Goal: Task Accomplishment & Management: Manage account settings

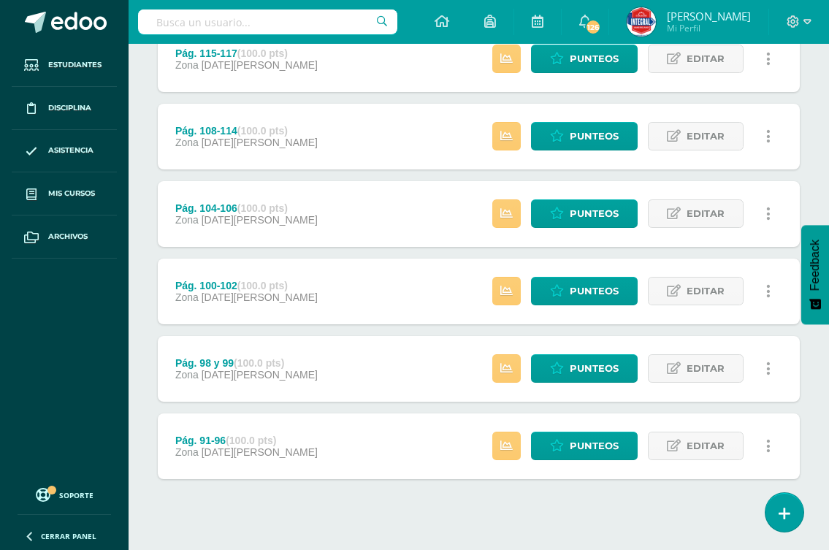
scroll to position [572, 0]
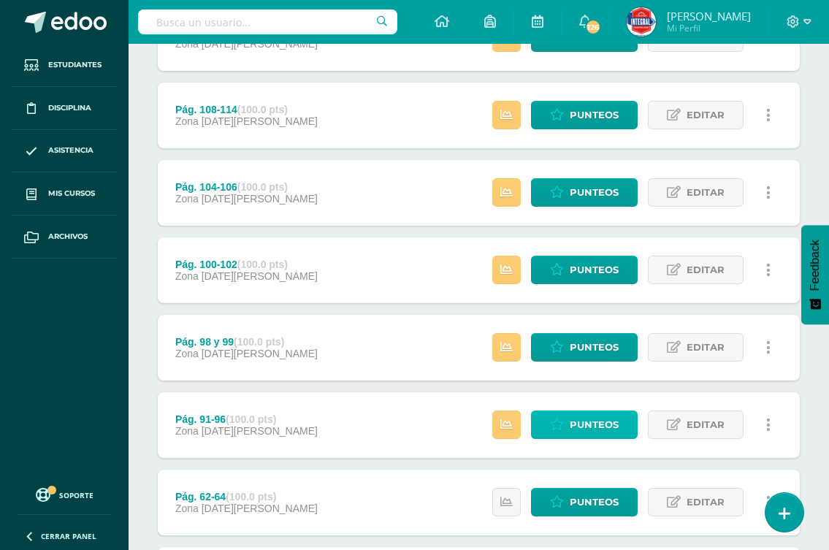
click at [578, 428] on span "Punteos" at bounding box center [593, 424] width 49 height 27
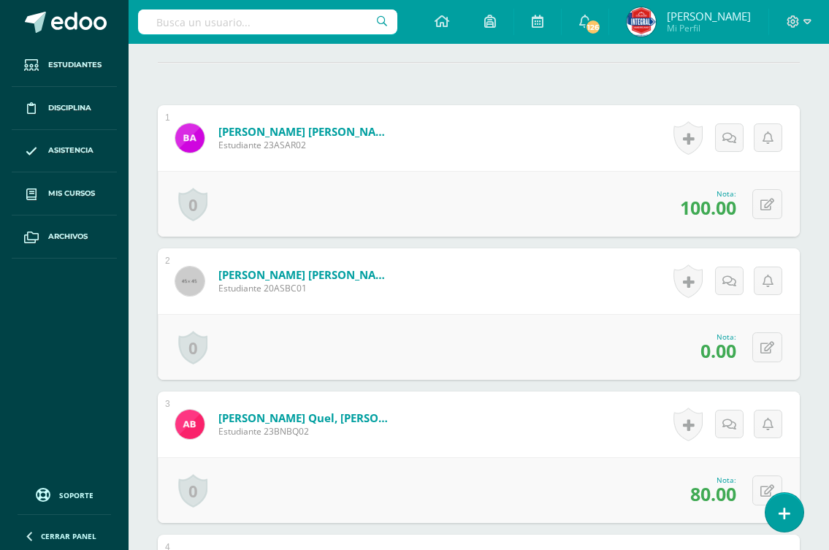
scroll to position [511, 0]
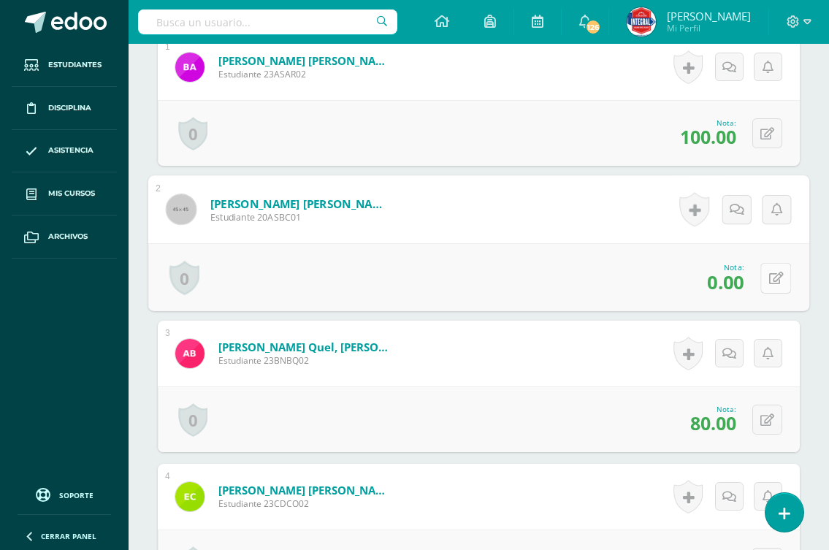
click at [769, 280] on icon at bounding box center [776, 278] width 15 height 12
type input "100"
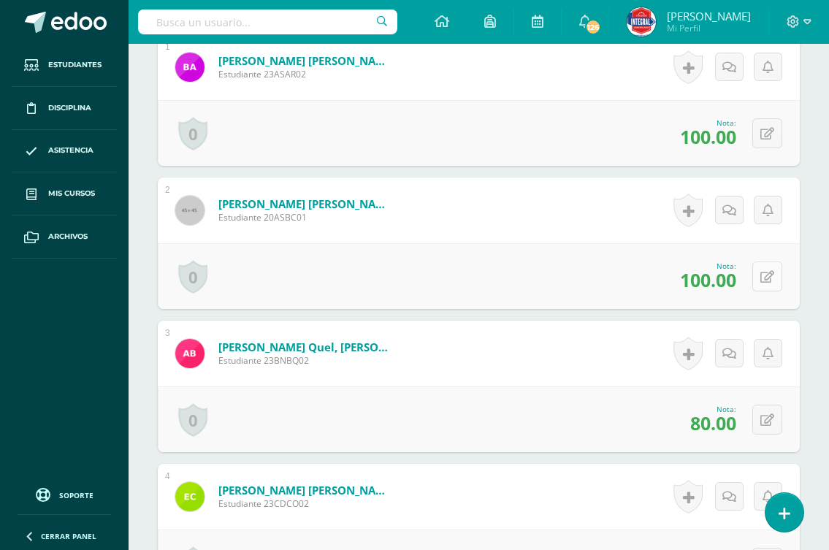
scroll to position [74, 0]
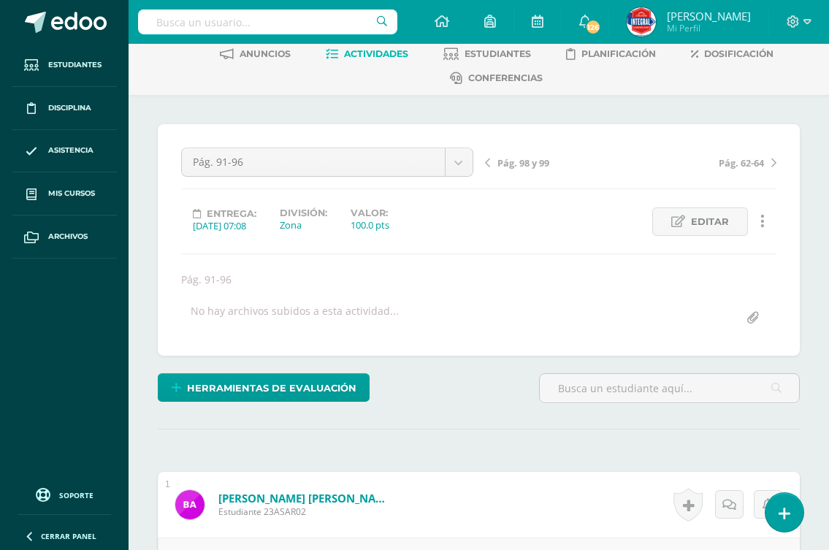
click at [522, 164] on span "Pág. 98 y 99" at bounding box center [523, 162] width 52 height 13
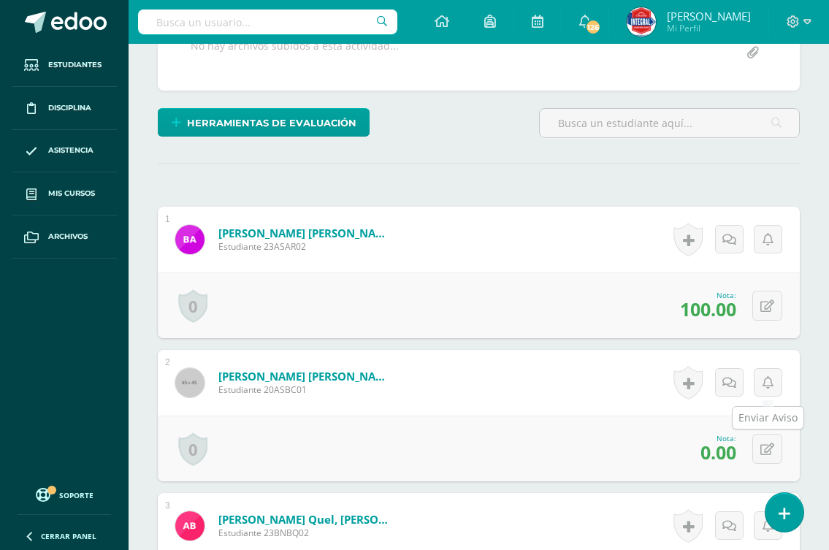
scroll to position [511, 0]
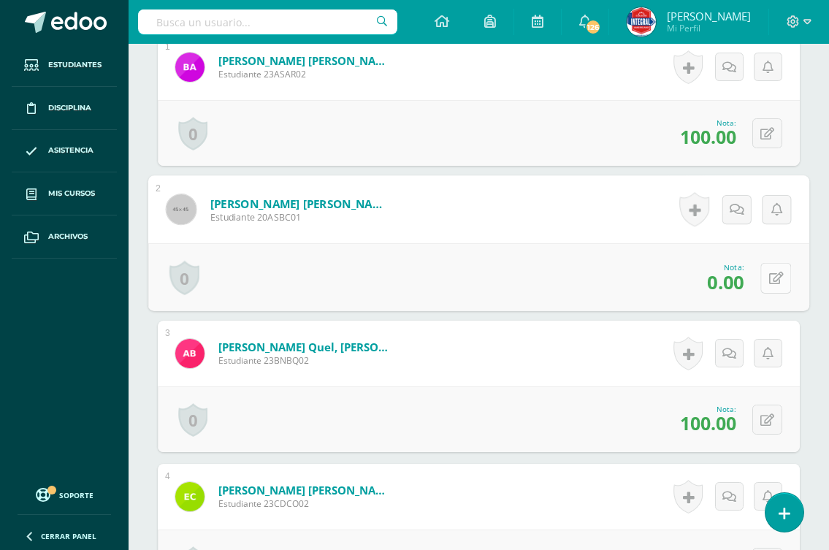
click at [763, 280] on button at bounding box center [775, 277] width 31 height 31
type input "100"
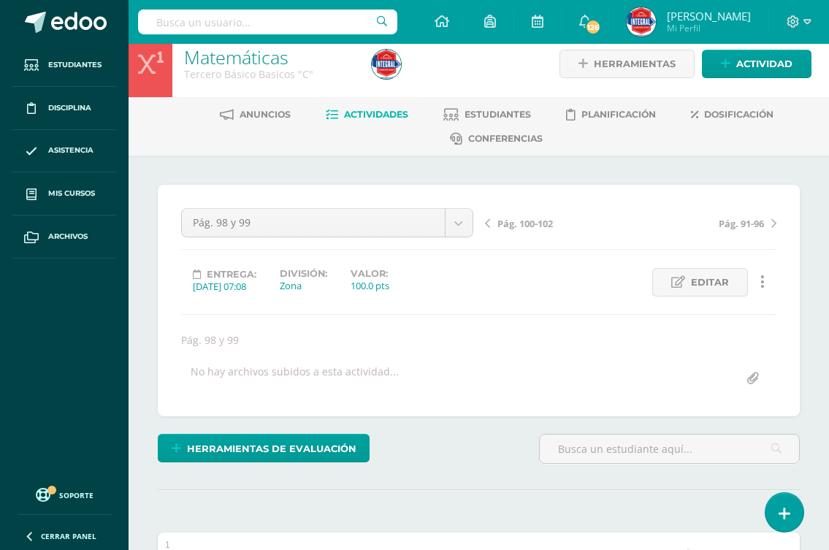
scroll to position [0, 0]
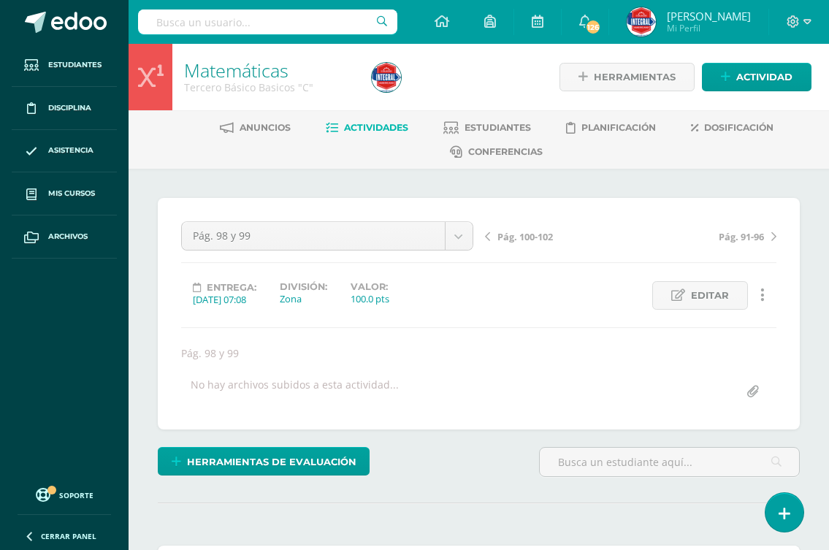
click at [531, 230] on span "Pág. 100-102" at bounding box center [524, 236] width 55 height 13
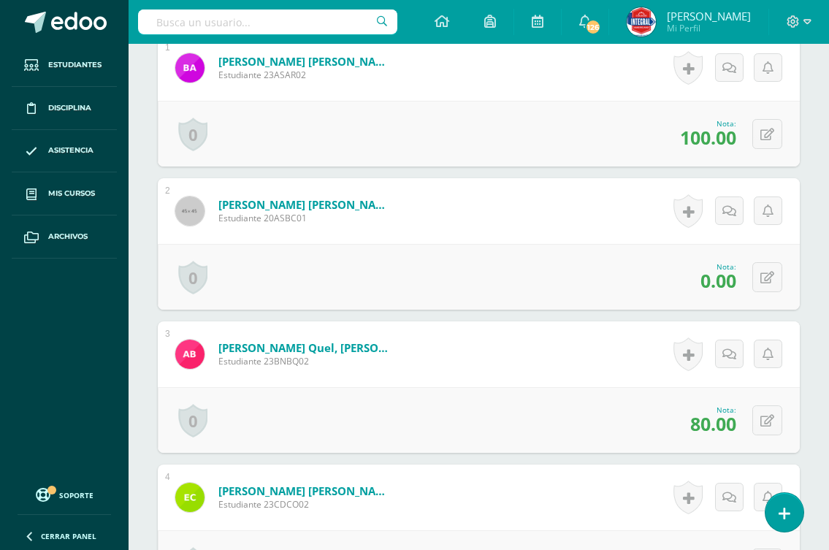
scroll to position [512, 0]
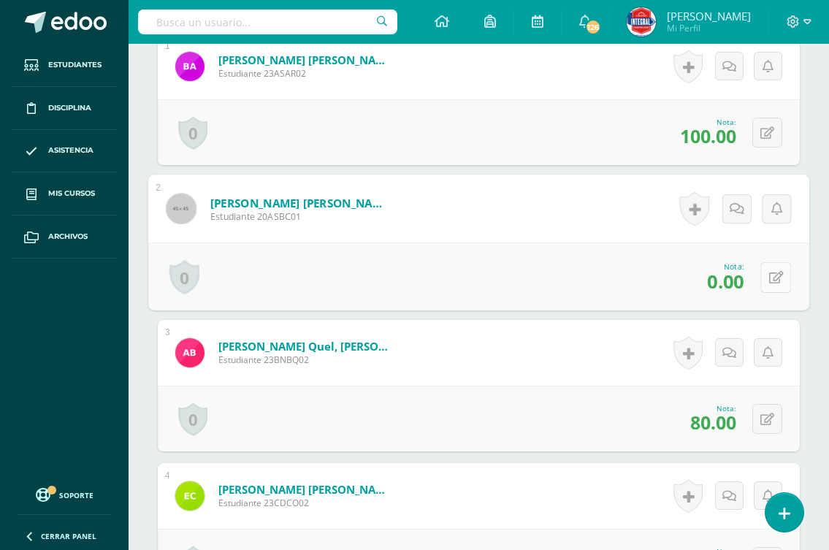
click at [769, 271] on icon at bounding box center [776, 277] width 15 height 12
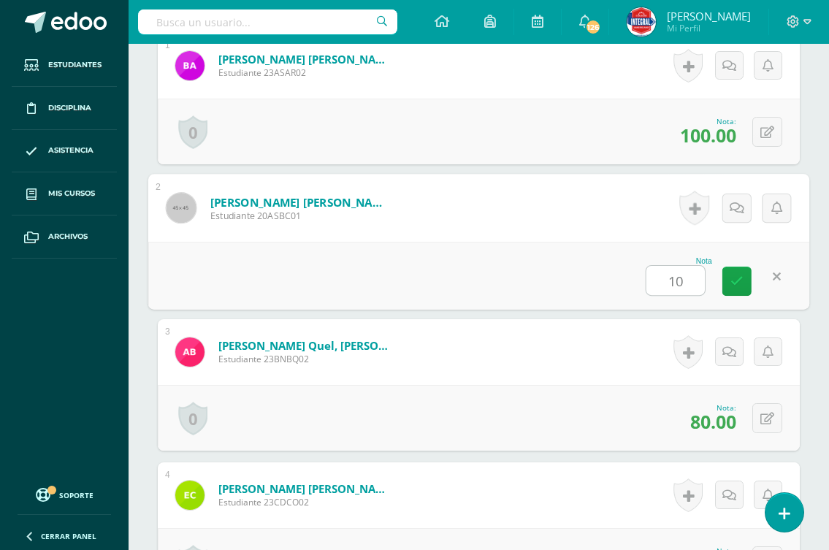
type input "100"
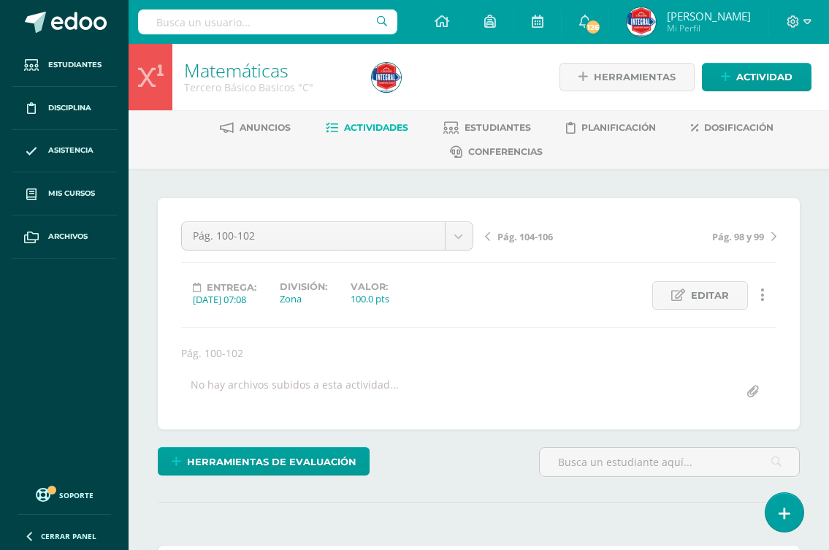
scroll to position [1, 0]
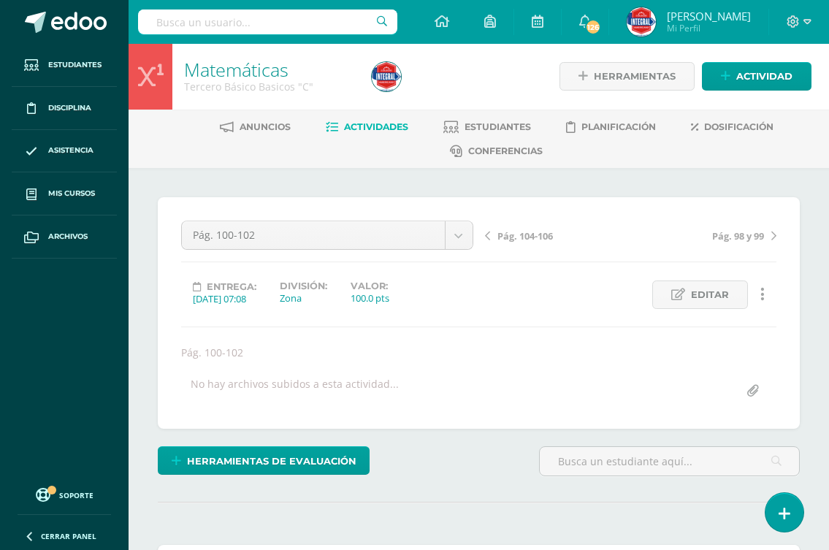
click at [368, 128] on span "Actividades" at bounding box center [376, 126] width 64 height 11
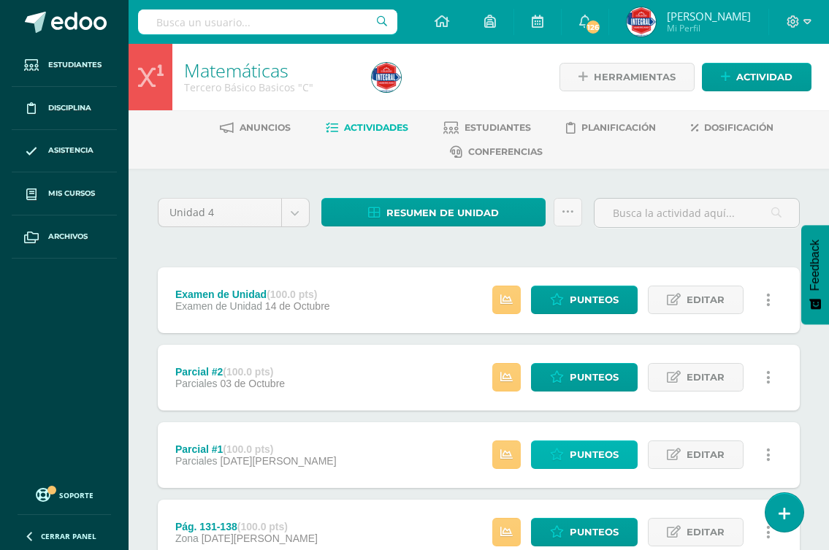
click at [554, 461] on link "Punteos" at bounding box center [584, 454] width 107 height 28
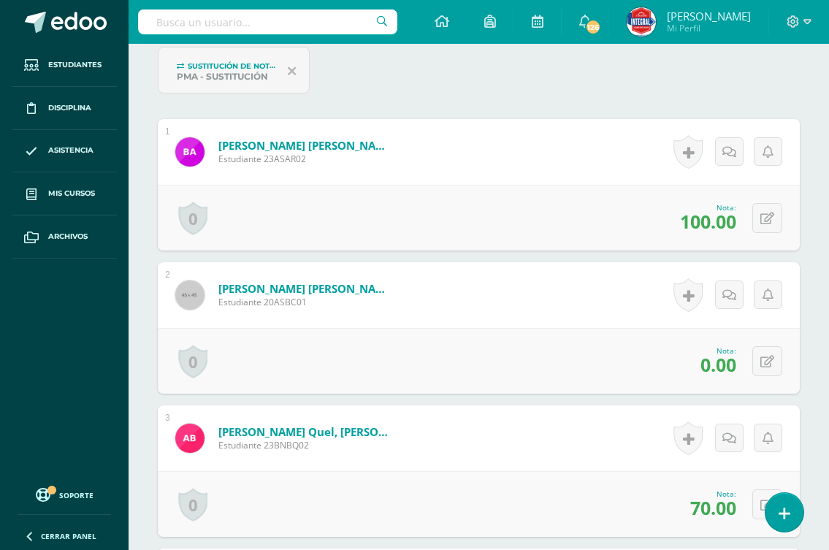
scroll to position [658, 0]
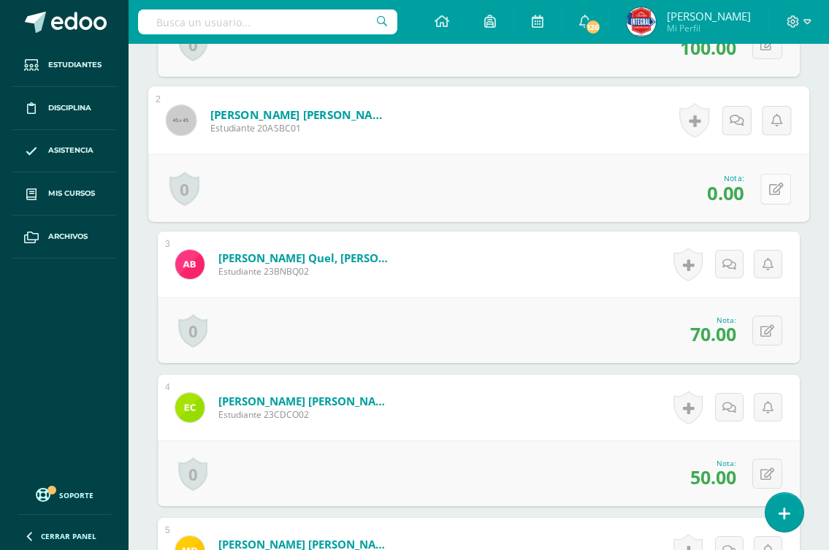
click at [769, 182] on icon at bounding box center [776, 188] width 15 height 12
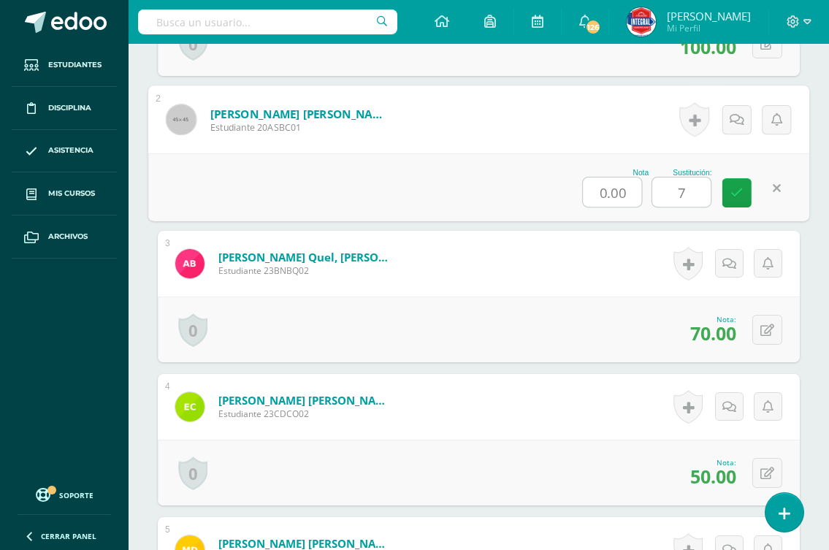
type input "70"
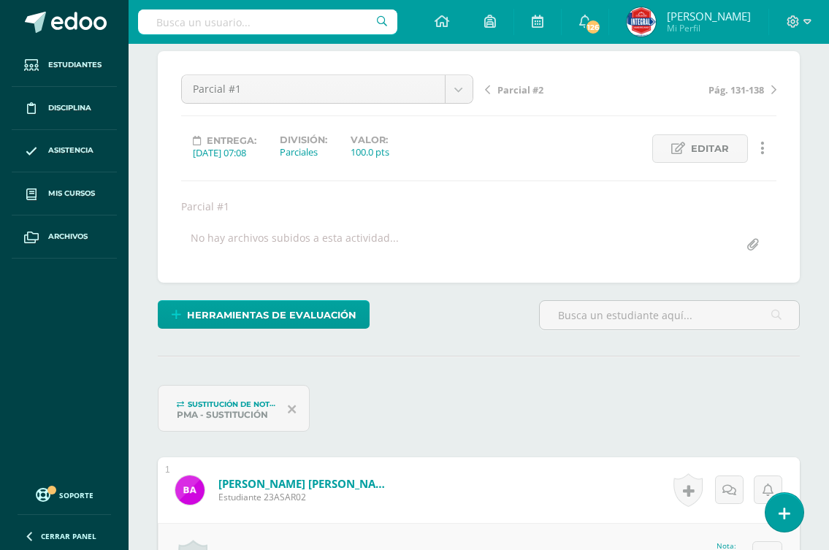
scroll to position [0, 0]
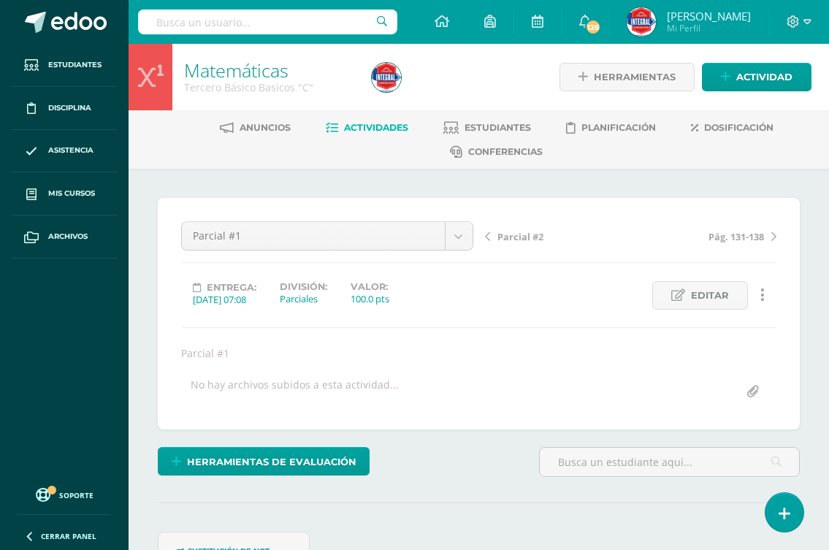
click at [528, 240] on span "Parcial #2" at bounding box center [520, 236] width 46 height 13
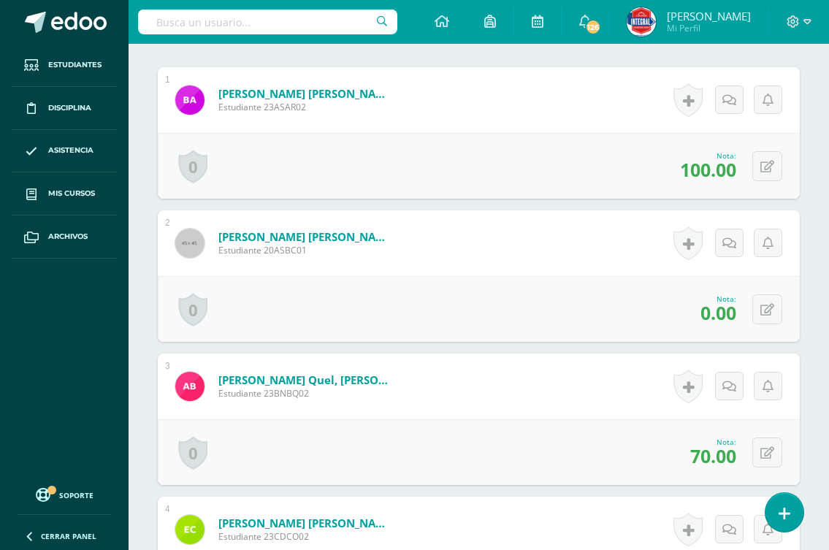
scroll to position [513, 0]
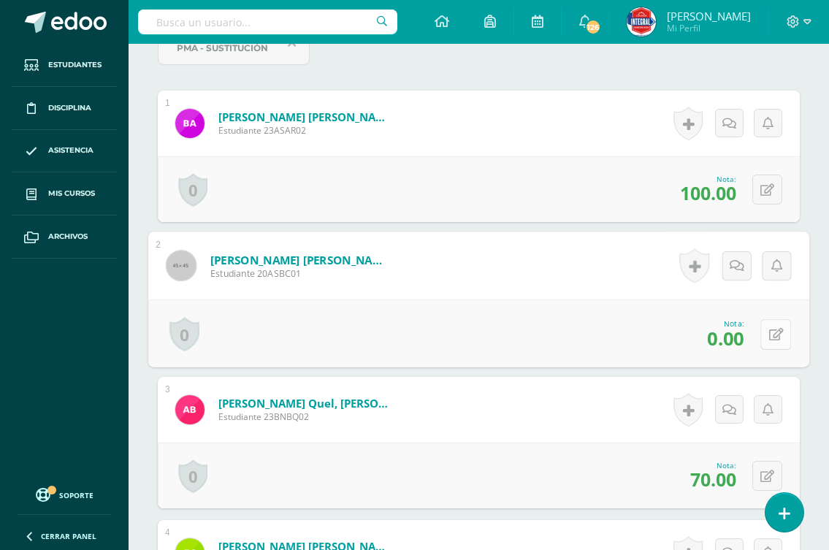
click at [765, 337] on button at bounding box center [775, 333] width 31 height 31
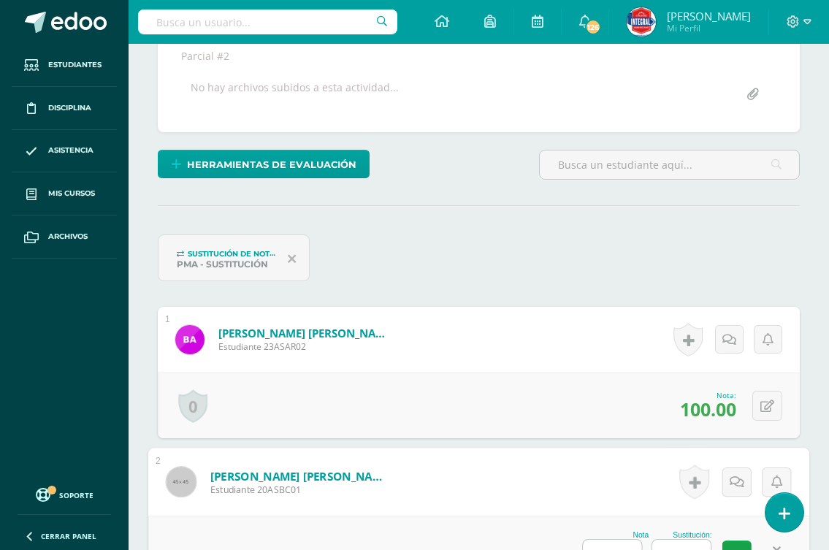
scroll to position [659, 0]
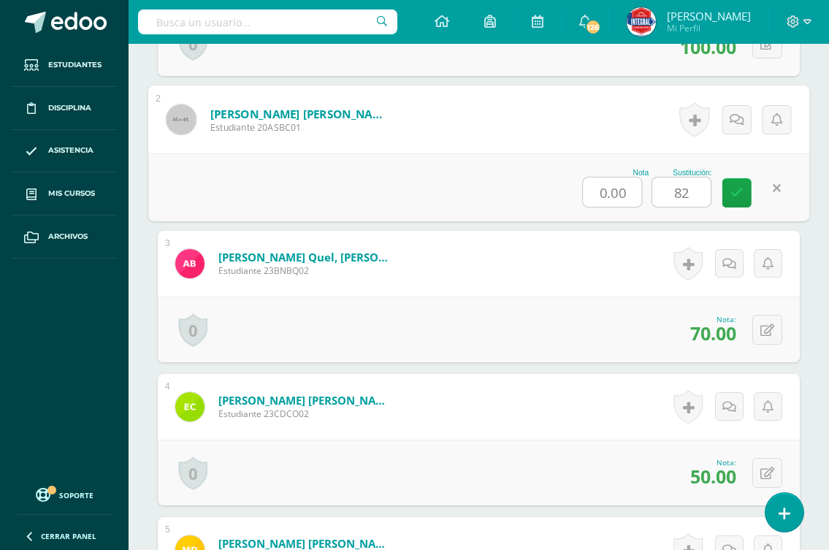
type input "8"
type input "70"
click at [734, 199] on link at bounding box center [736, 192] width 29 height 29
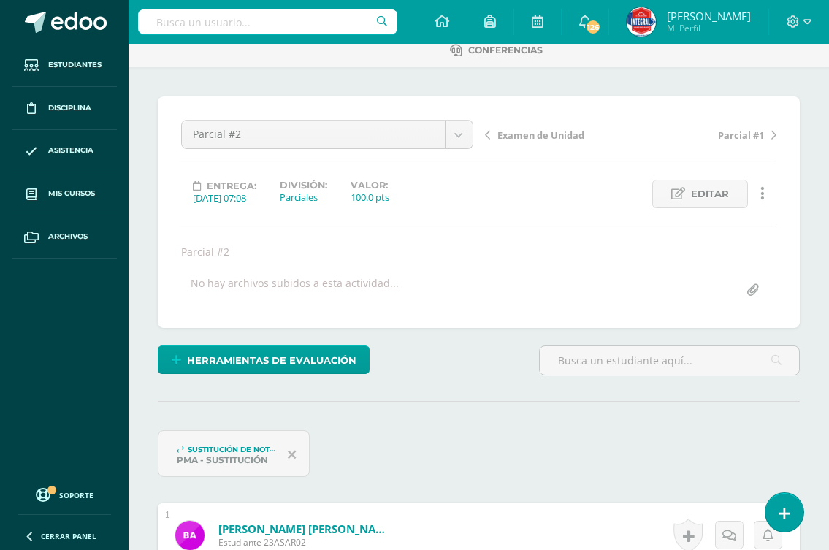
scroll to position [75, 0]
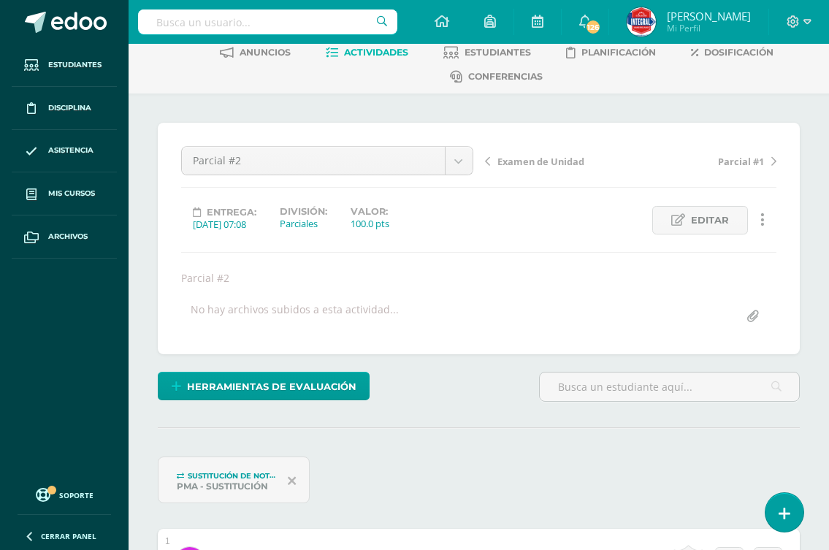
click at [524, 155] on span "Examen de Unidad" at bounding box center [540, 161] width 87 height 13
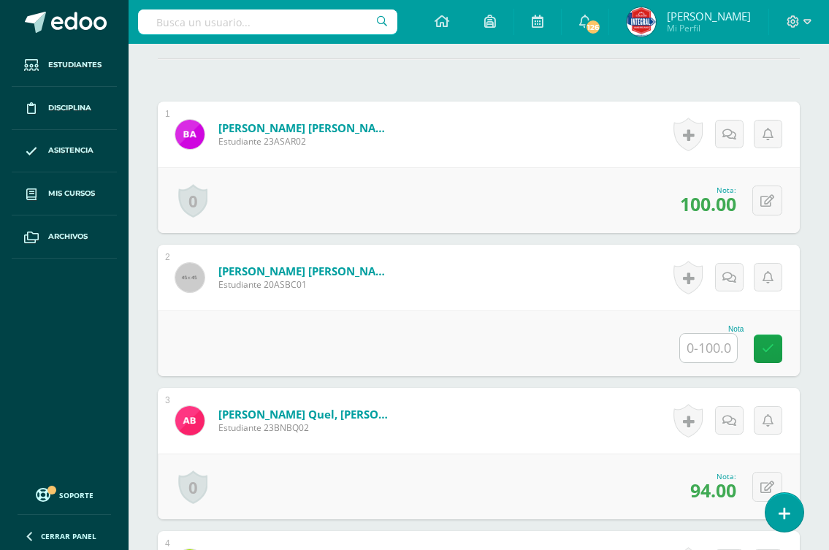
scroll to position [450, 0]
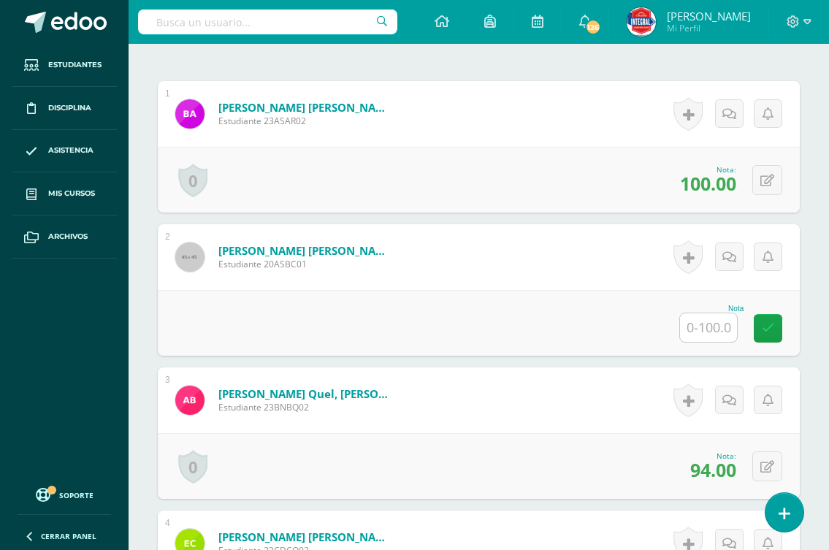
click at [695, 326] on input "text" at bounding box center [708, 327] width 57 height 28
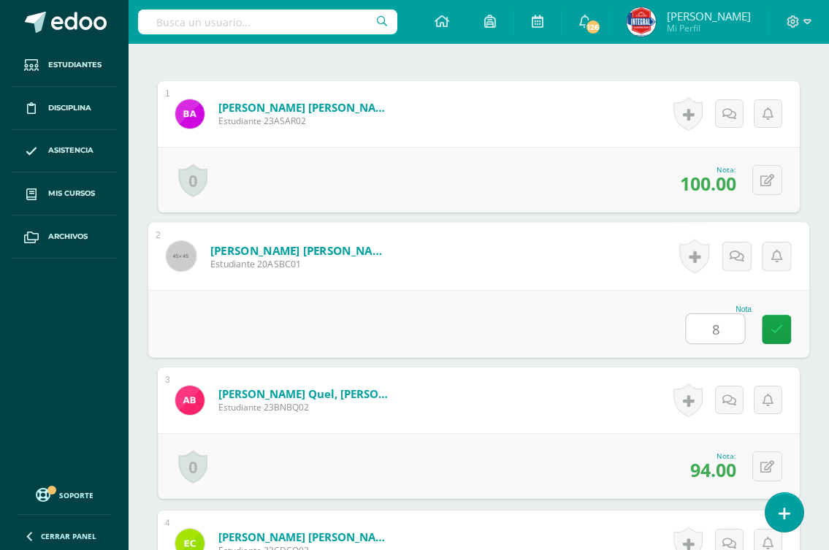
type input "82"
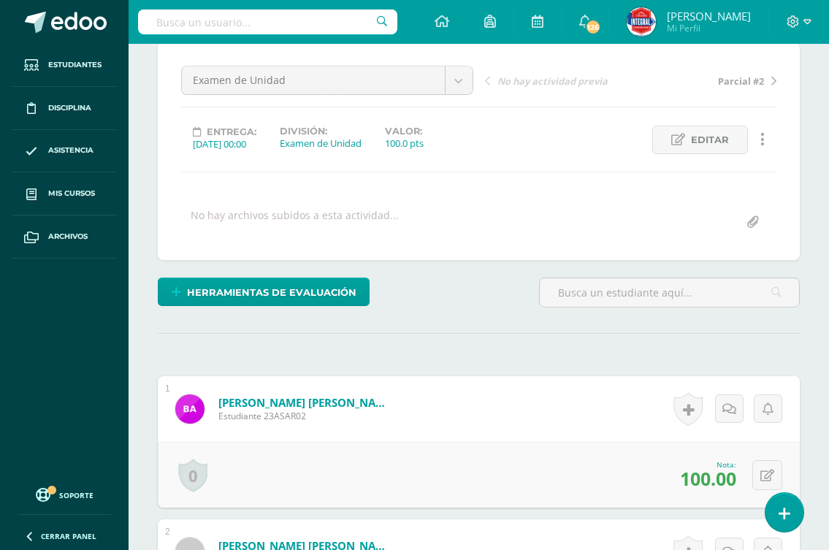
scroll to position [0, 0]
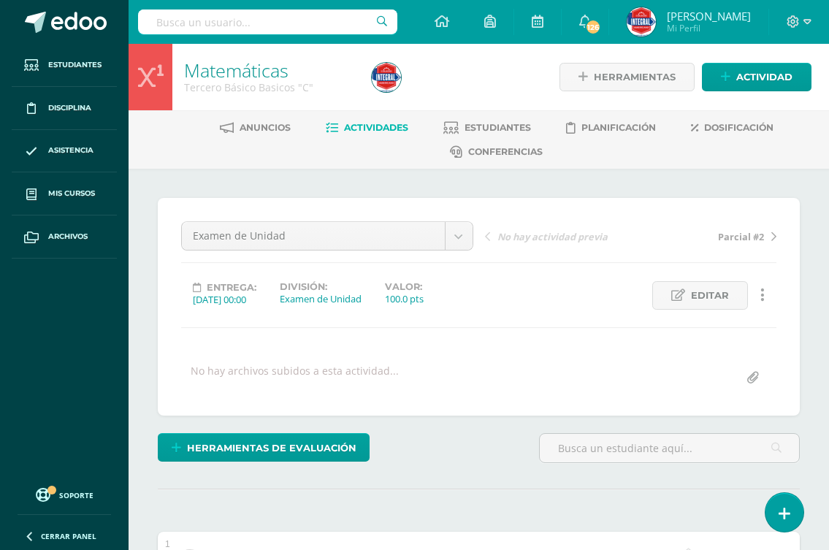
click at [318, 127] on ul "Anuncios Actividades Estudiantes Planificación Dosificación Conferencias" at bounding box center [496, 139] width 700 height 48
click at [333, 135] on link "Actividades" at bounding box center [367, 127] width 82 height 23
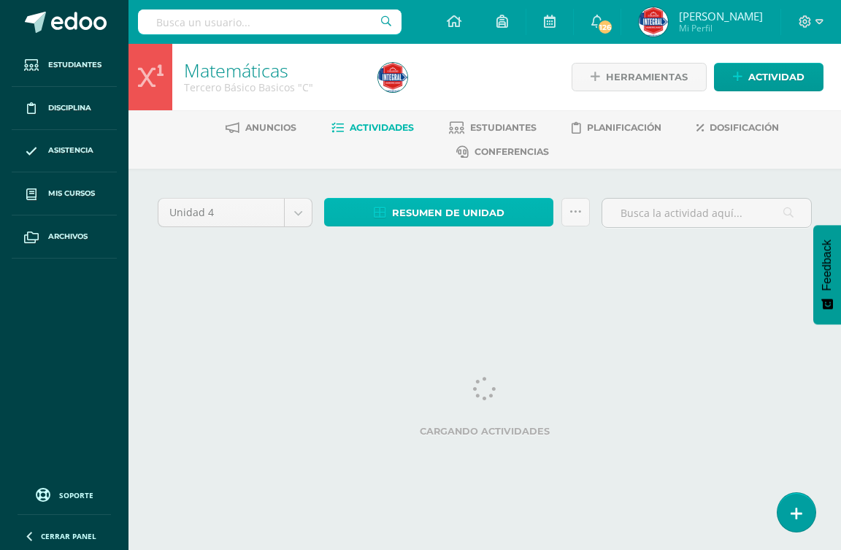
click at [455, 218] on span "Resumen de unidad" at bounding box center [448, 212] width 112 height 27
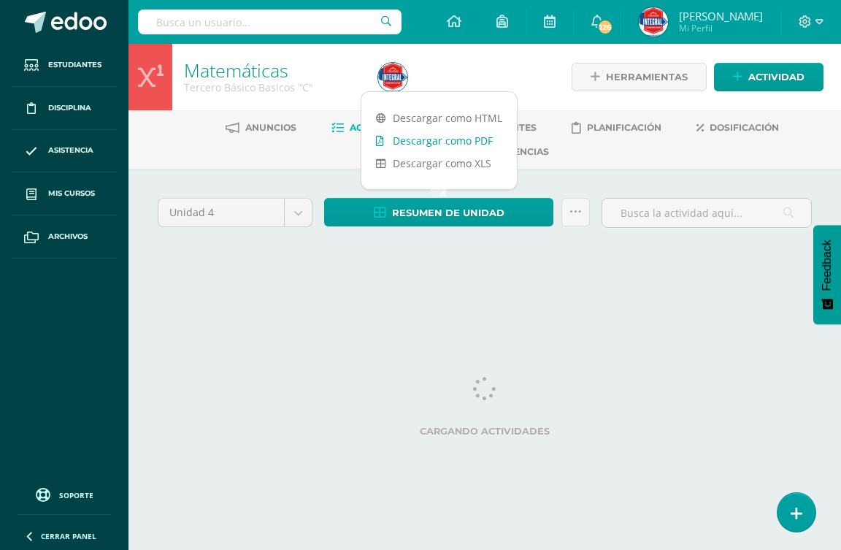
click at [451, 142] on link "Descargar como PDF" at bounding box center [438, 140] width 155 height 23
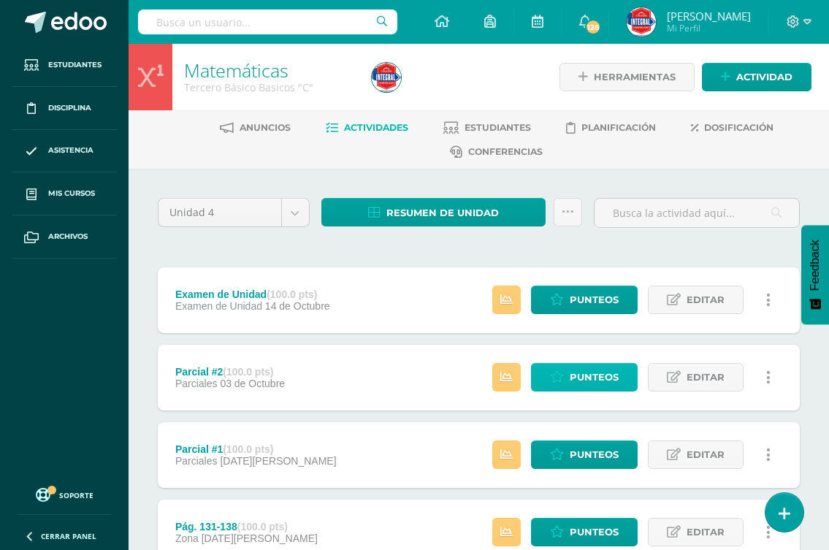
click at [576, 381] on span "Punteos" at bounding box center [593, 377] width 49 height 27
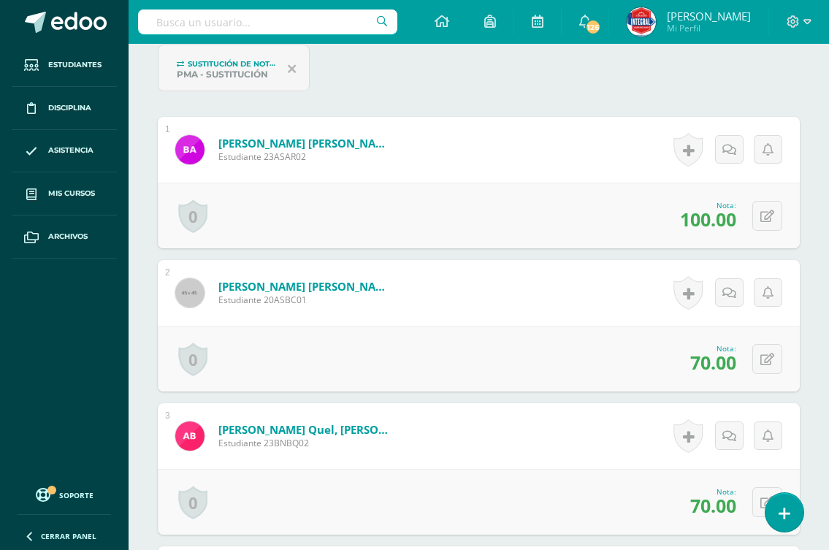
scroll to position [512, 0]
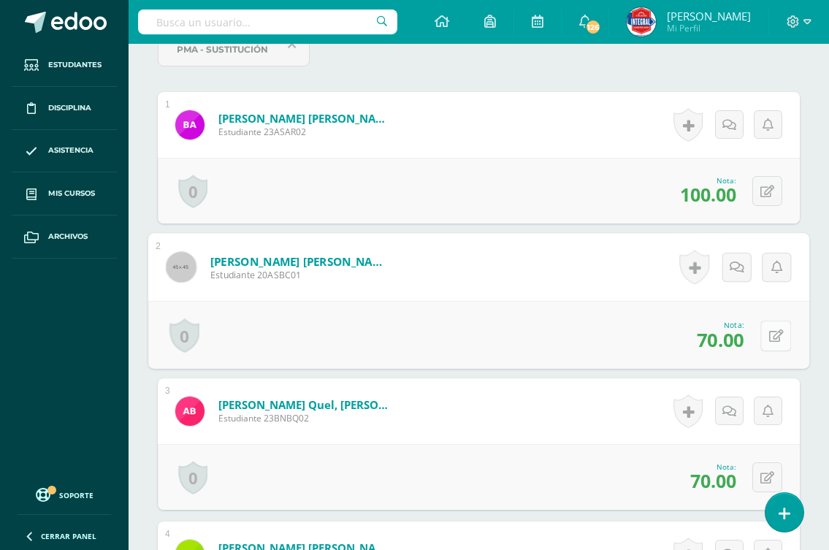
click at [769, 337] on icon at bounding box center [776, 335] width 15 height 12
type input "80"
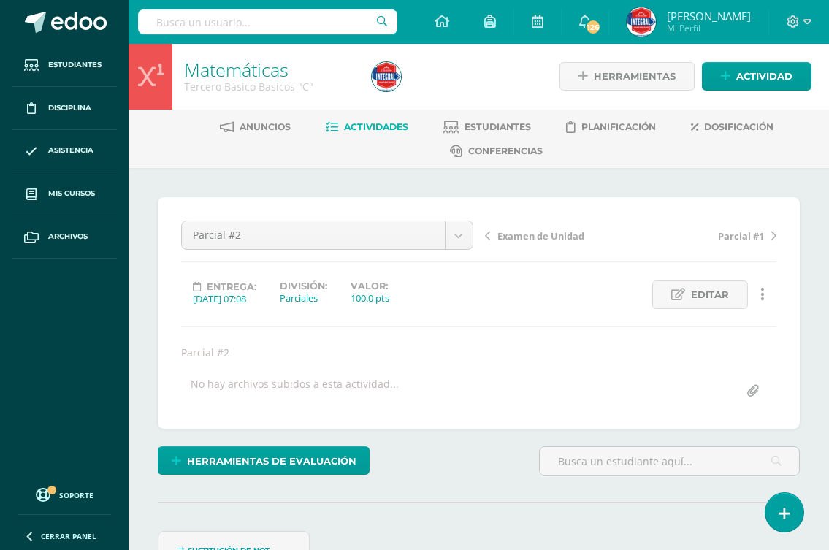
scroll to position [0, 0]
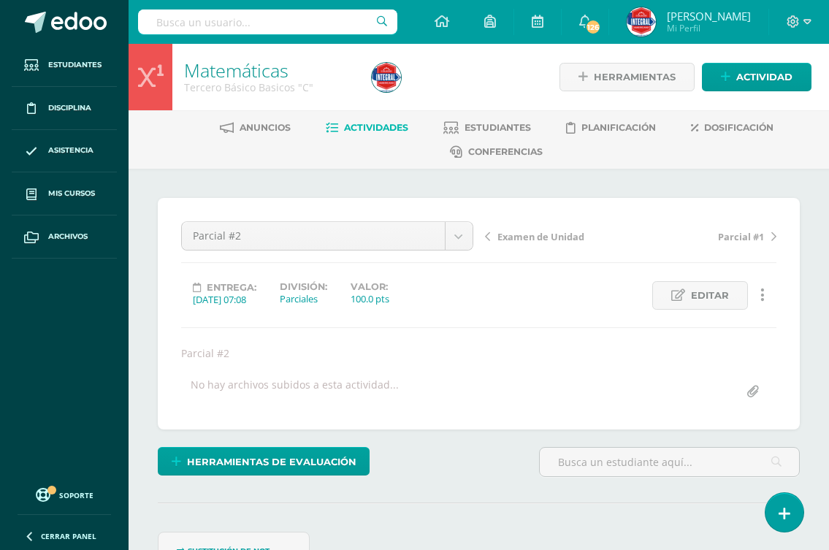
click at [382, 126] on span "Actividades" at bounding box center [376, 127] width 64 height 11
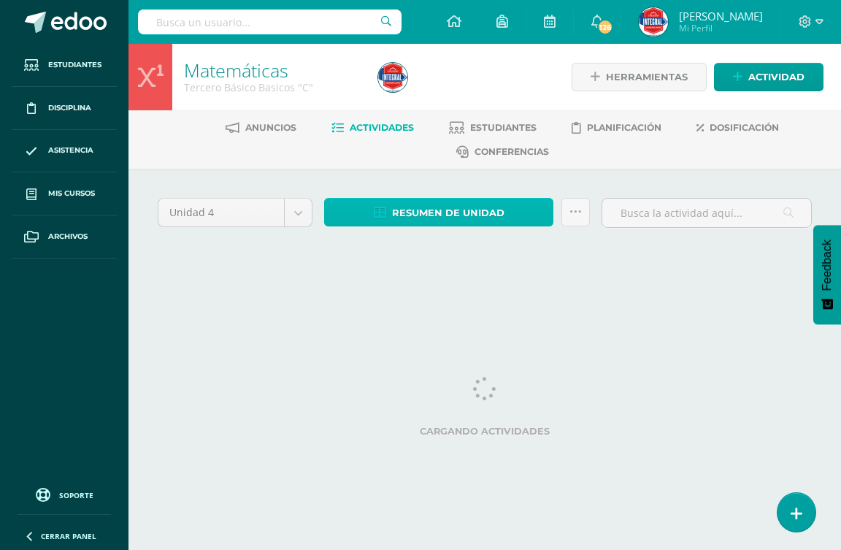
click at [409, 209] on span "Resumen de unidad" at bounding box center [448, 212] width 112 height 27
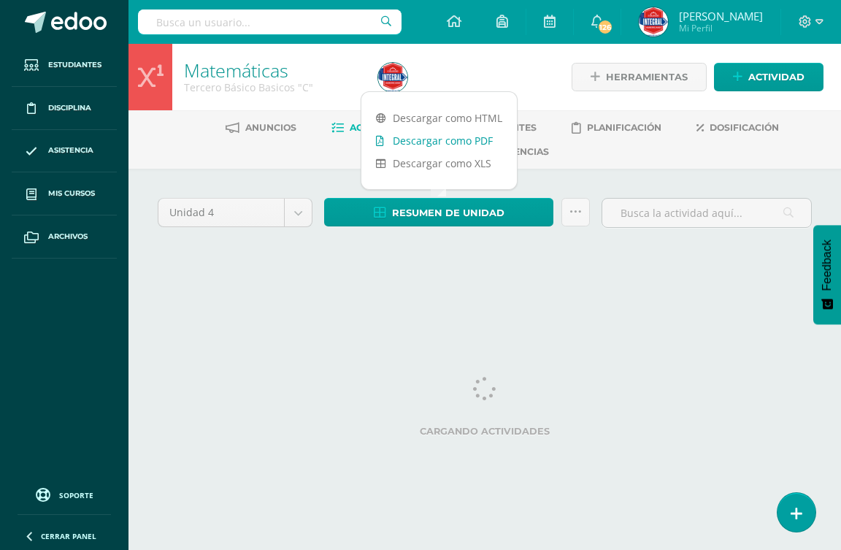
click at [400, 134] on link "Descargar como PDF" at bounding box center [438, 140] width 155 height 23
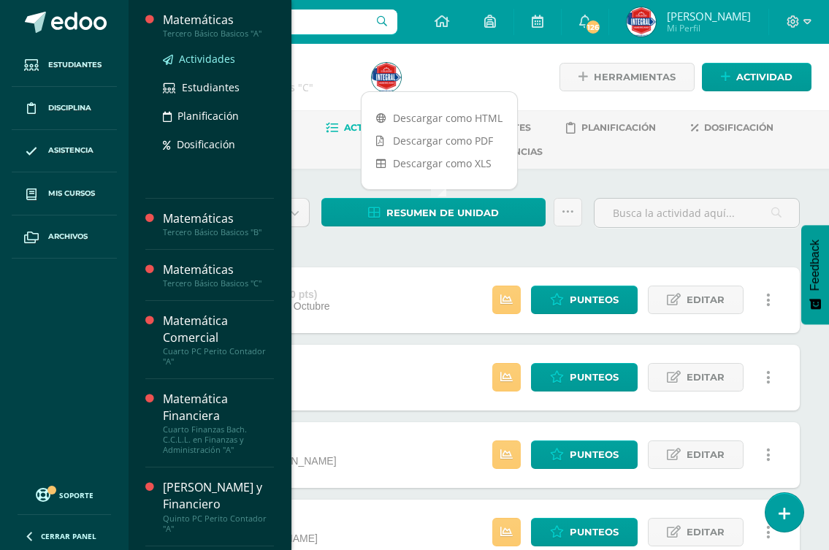
click at [211, 62] on span "Actividades" at bounding box center [207, 59] width 56 height 14
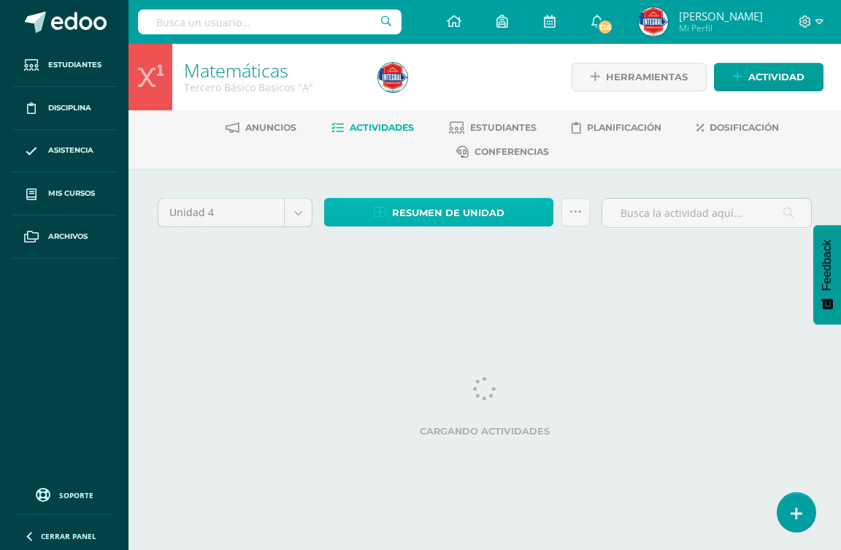
click at [465, 212] on span "Resumen de unidad" at bounding box center [448, 212] width 112 height 27
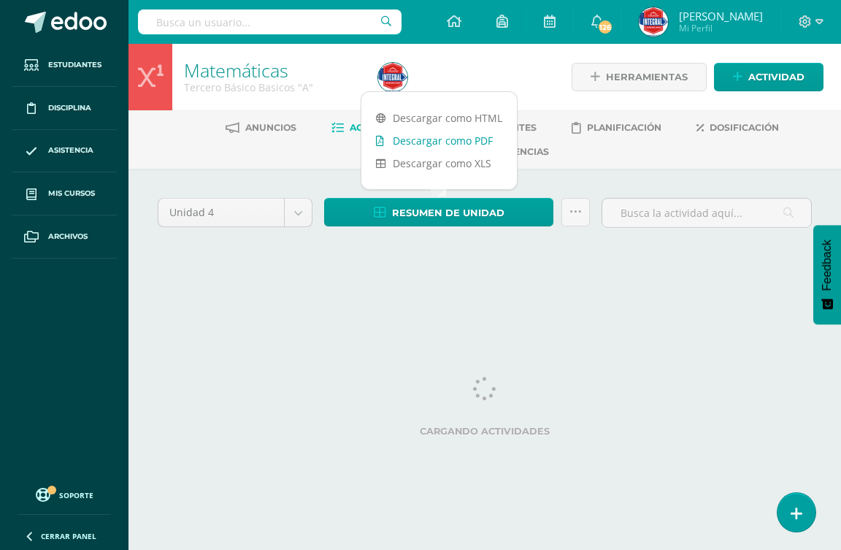
click at [431, 141] on link "Descargar como PDF" at bounding box center [438, 140] width 155 height 23
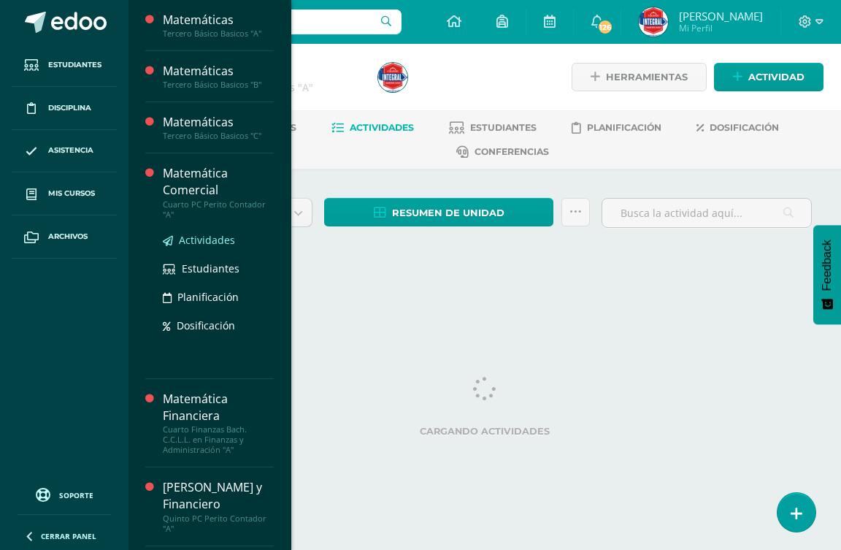
click at [191, 235] on span "Actividades" at bounding box center [207, 240] width 56 height 14
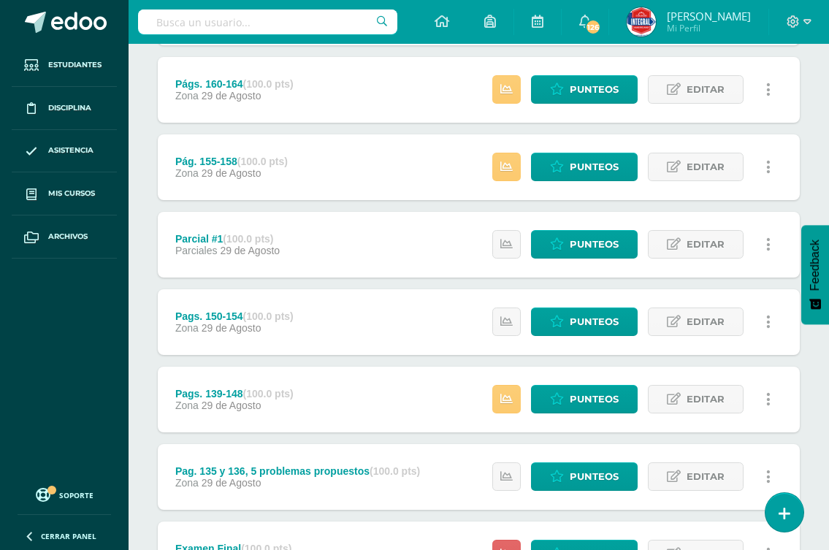
scroll to position [499, 0]
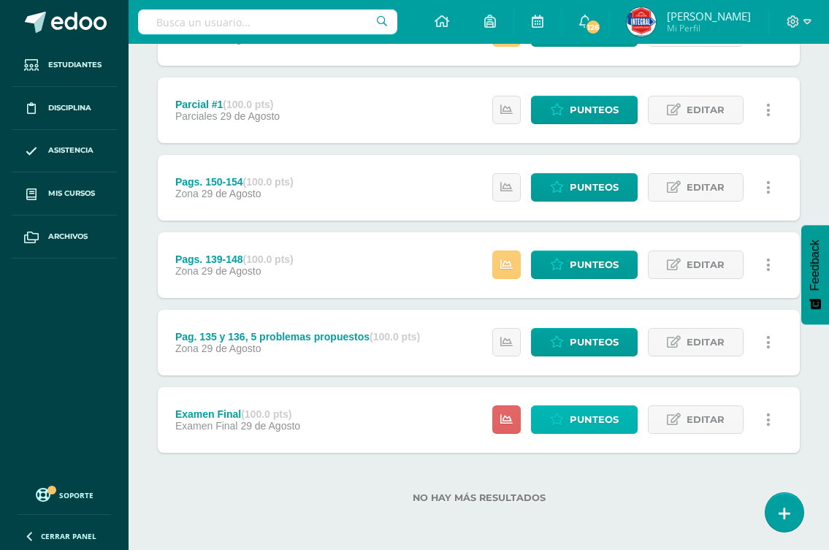
click at [599, 418] on span "Punteos" at bounding box center [593, 419] width 49 height 27
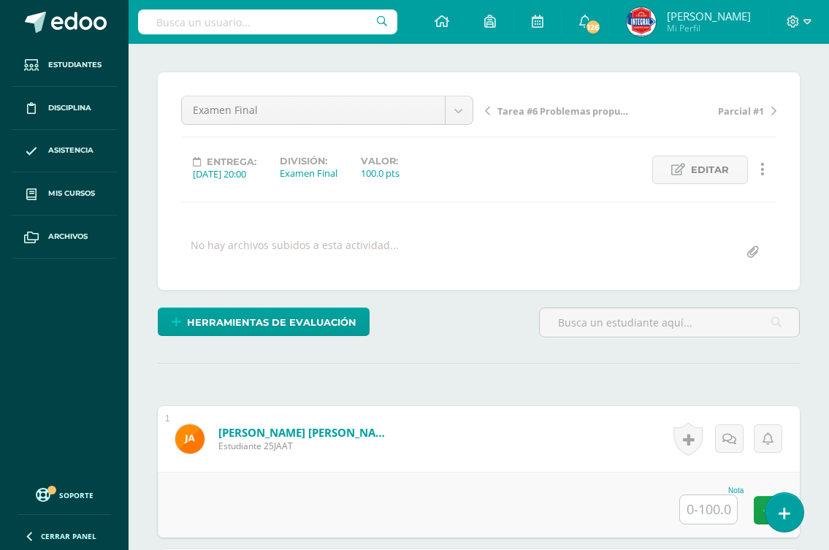
scroll to position [147, 0]
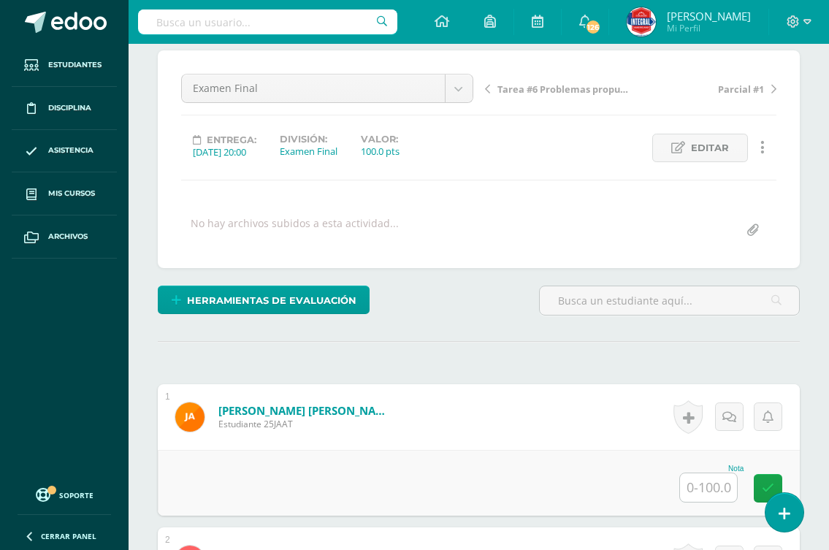
click at [701, 481] on input "text" at bounding box center [708, 487] width 57 height 28
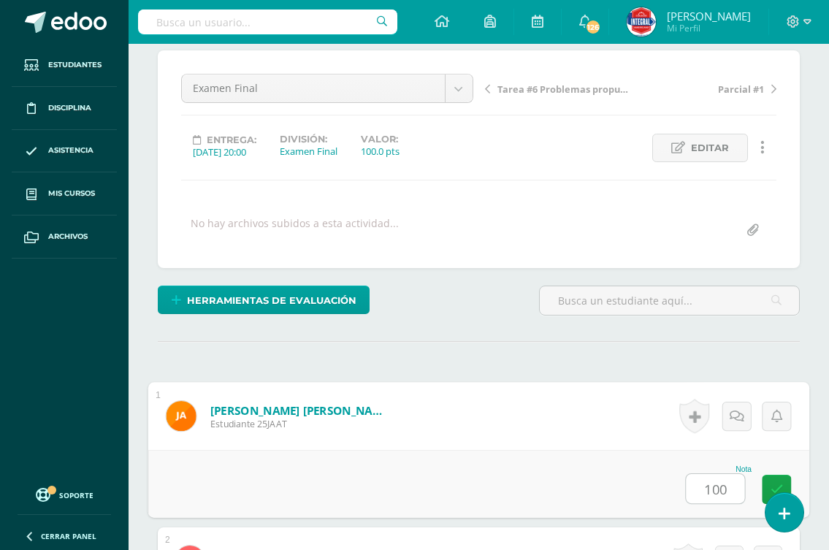
type input "100"
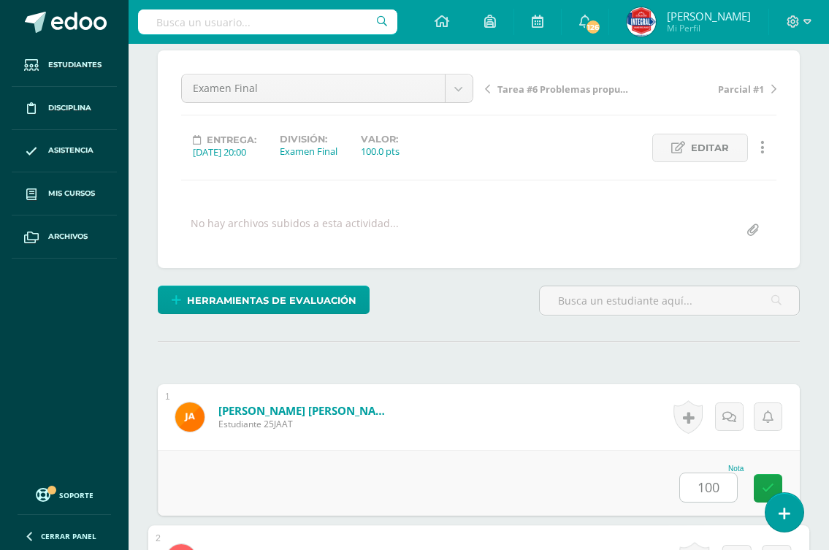
scroll to position [502, 0]
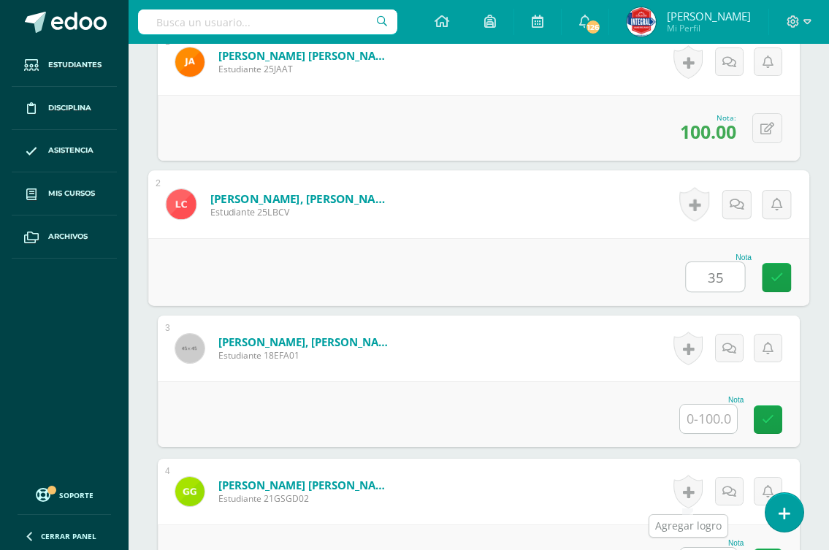
type input "35"
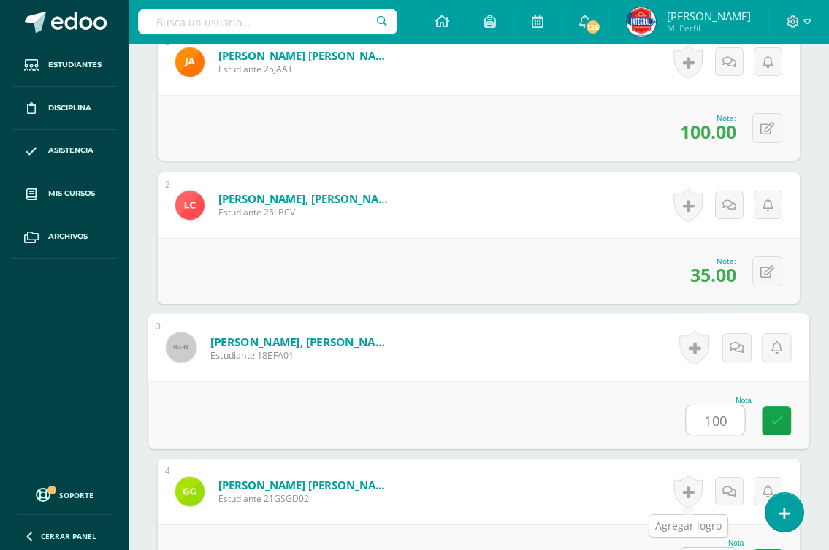
type input "100"
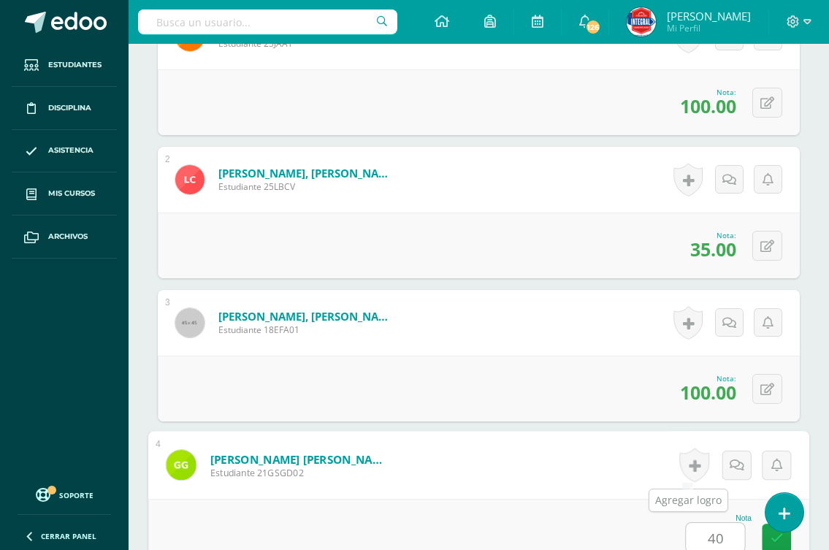
type input "4"
type input "100"
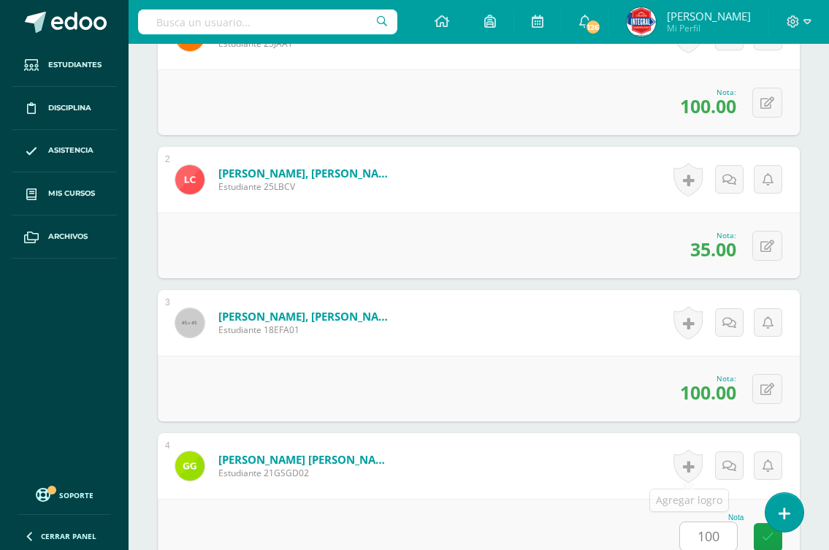
scroll to position [931, 0]
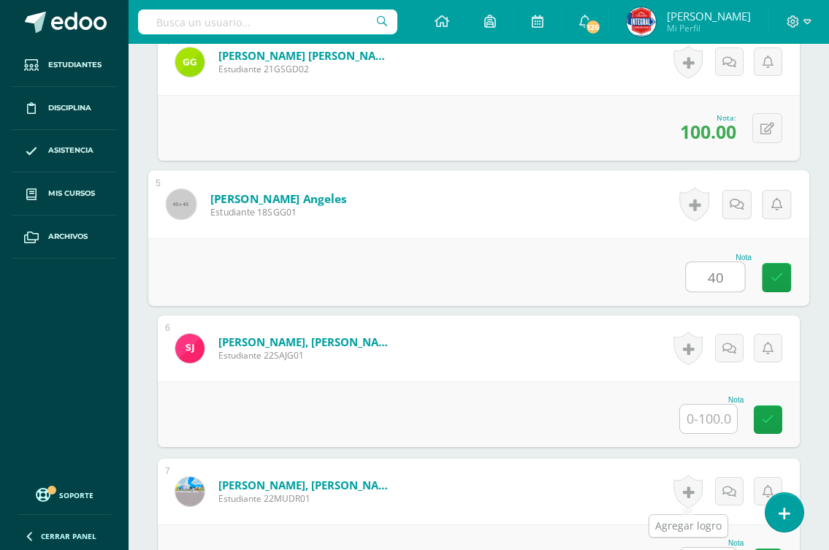
type input "40"
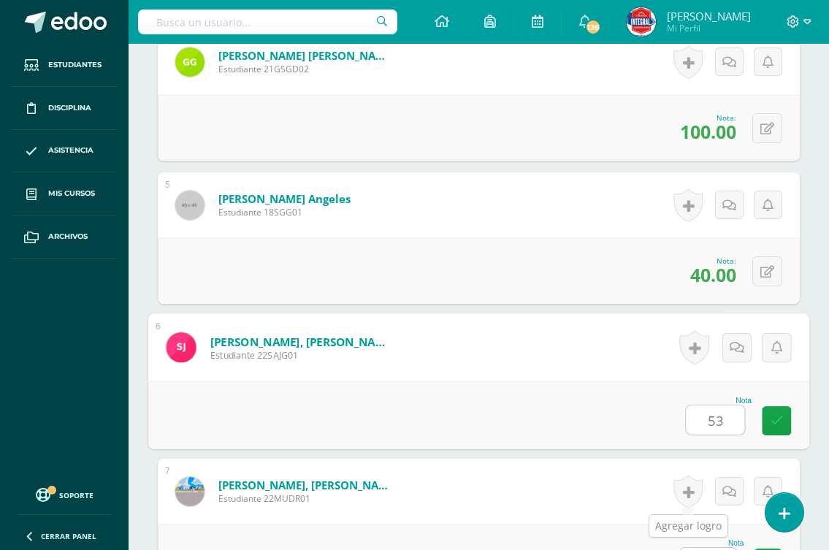
type input "53"
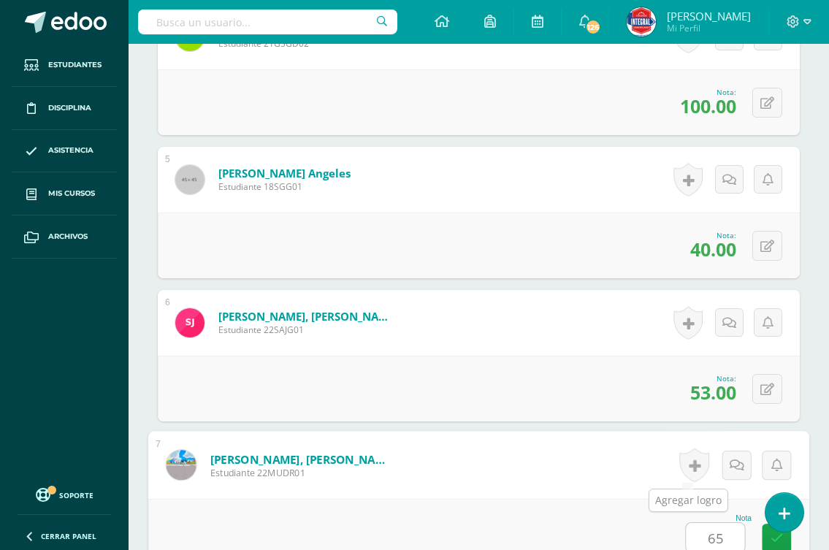
type input "65"
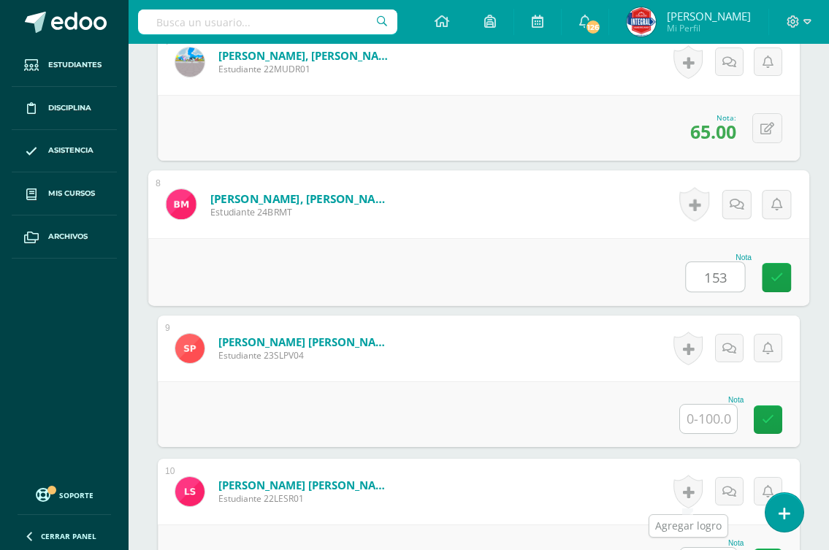
type input "153"
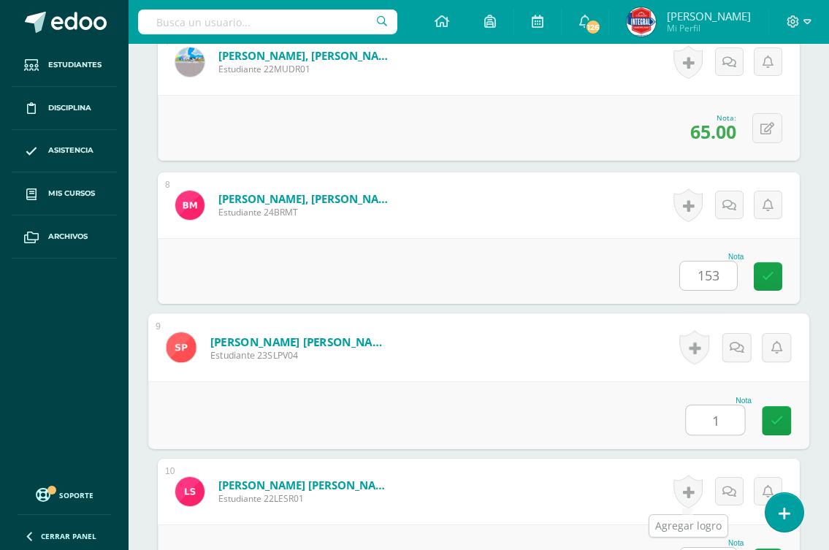
type input "1"
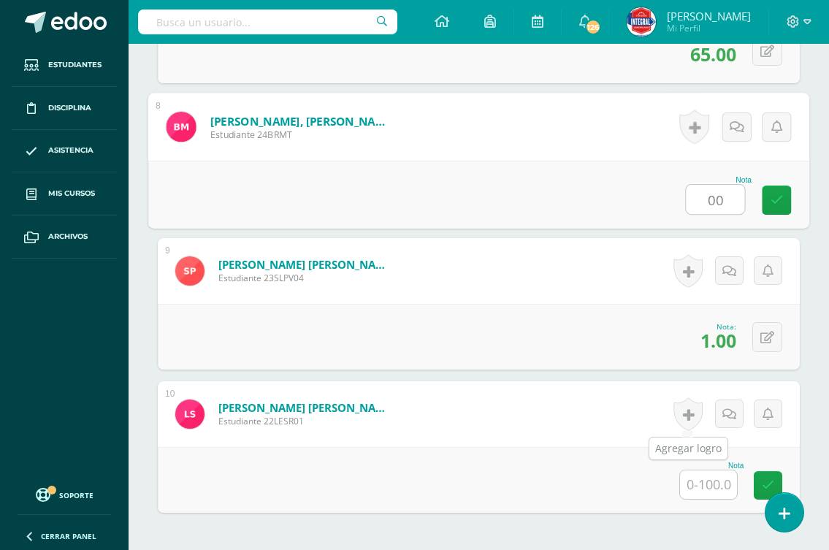
scroll to position [1568, 0]
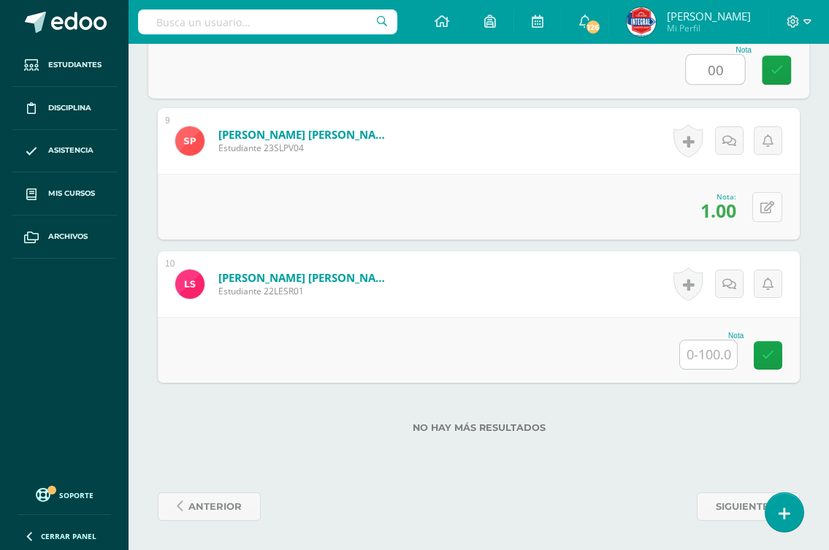
type input "00"
click at [764, 207] on button at bounding box center [767, 207] width 30 height 30
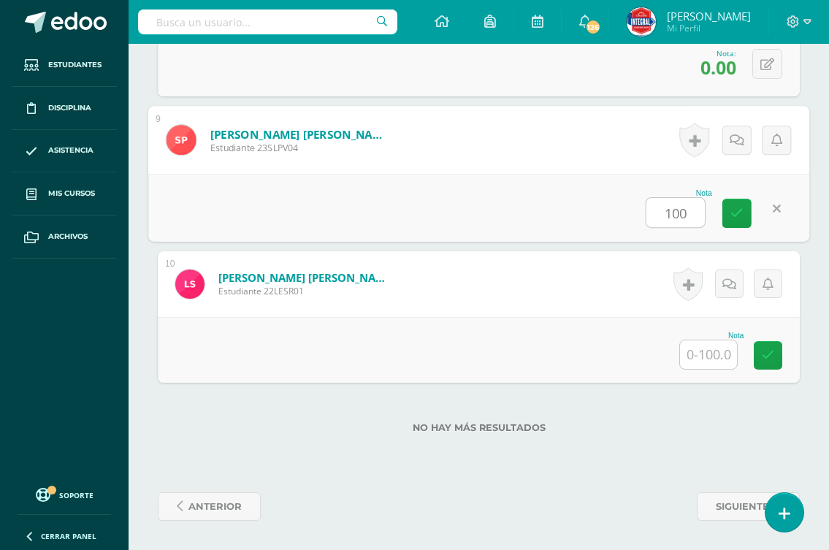
type input "100"
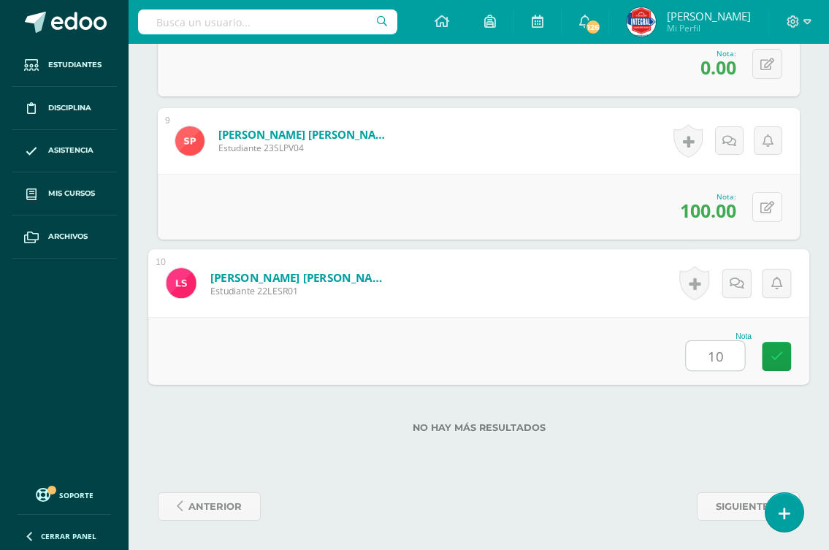
type input "1"
type input "90"
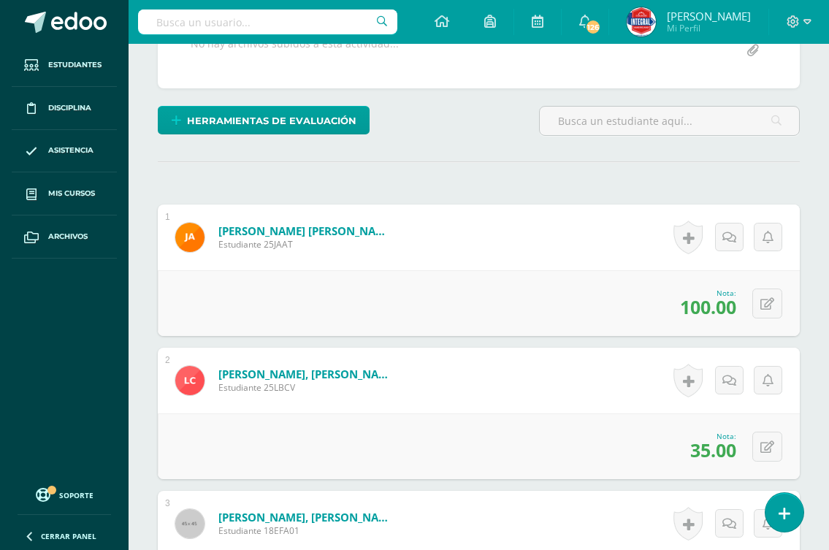
scroll to position [35, 0]
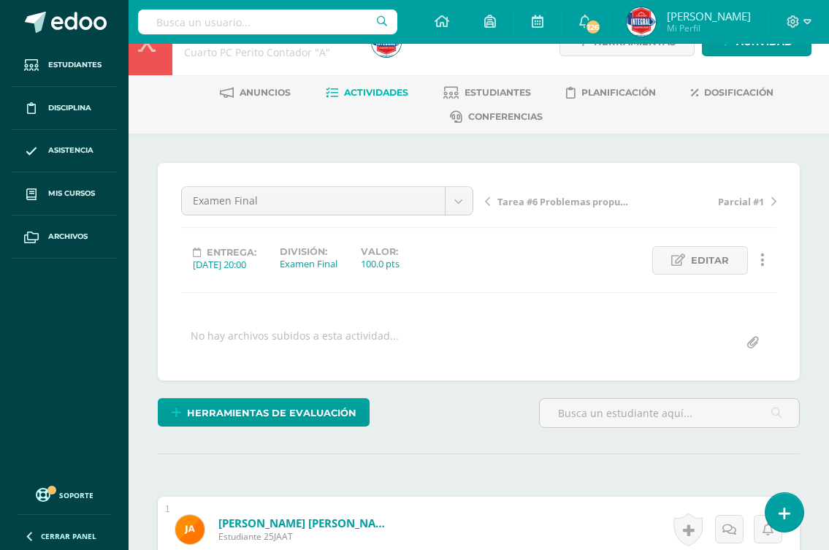
click at [557, 204] on span "Tarea #6 Problemas propuestos por el maestro" at bounding box center [562, 201] width 131 height 13
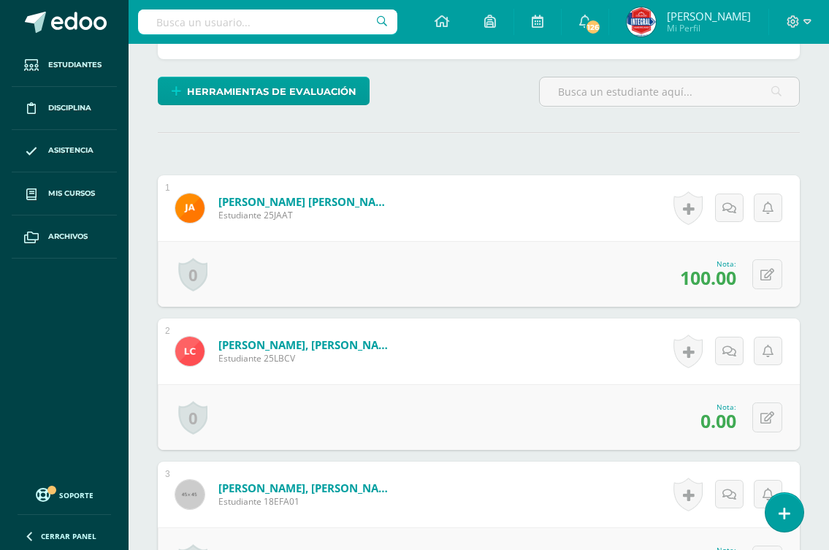
scroll to position [366, 0]
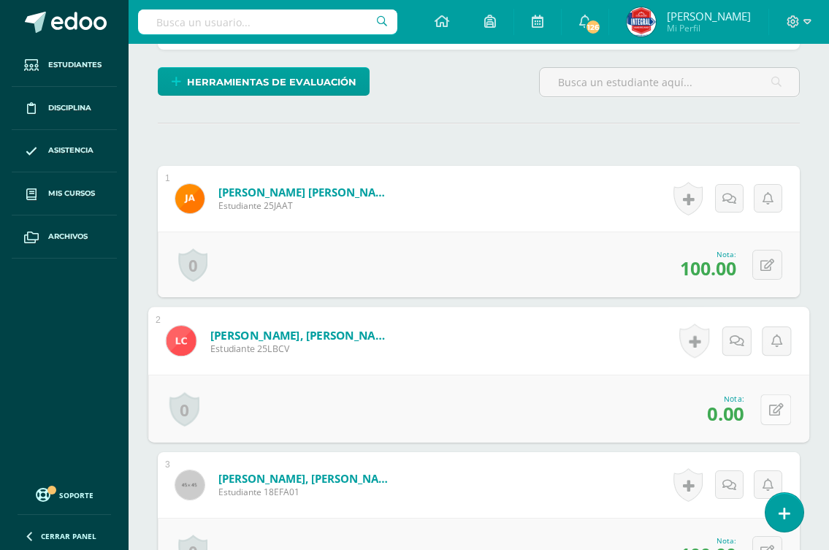
click at [760, 408] on button at bounding box center [775, 408] width 31 height 31
type input "40"
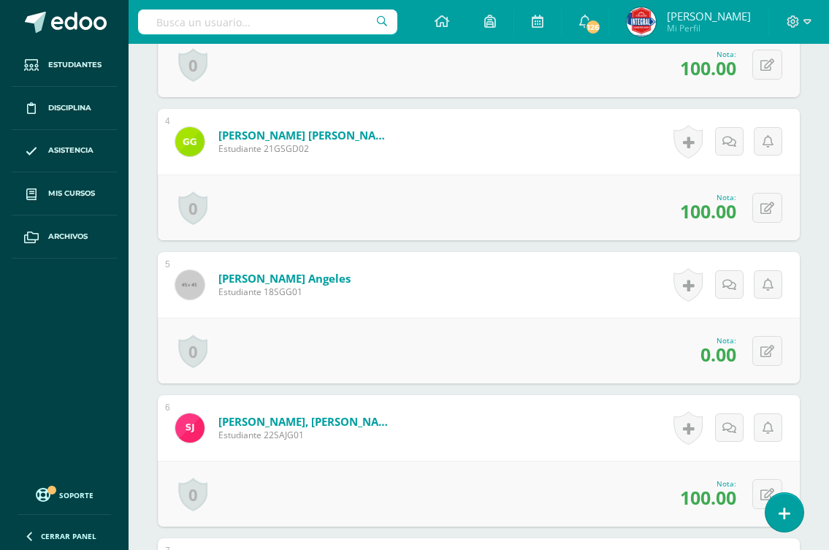
scroll to position [877, 0]
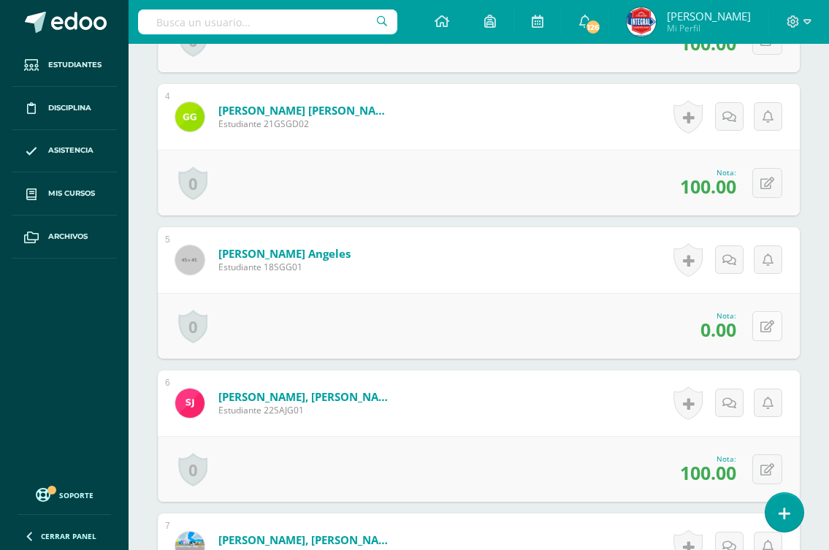
click at [763, 331] on button at bounding box center [767, 326] width 30 height 30
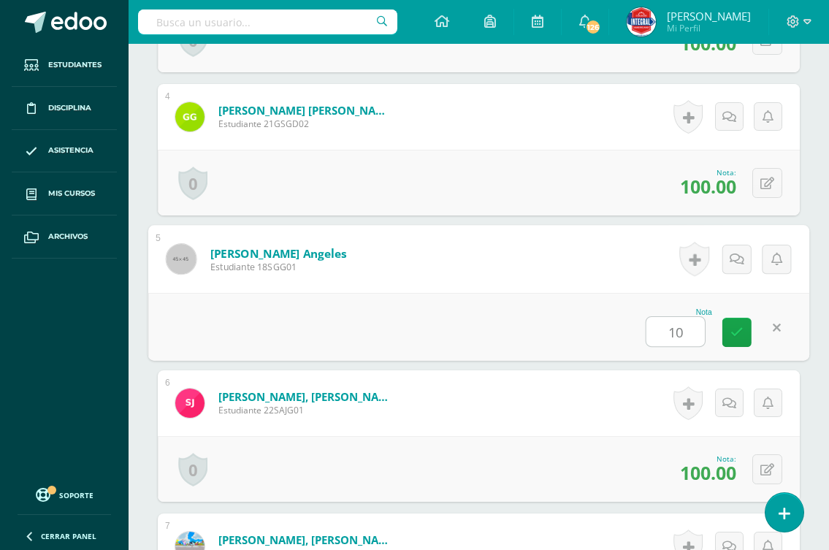
type input "100"
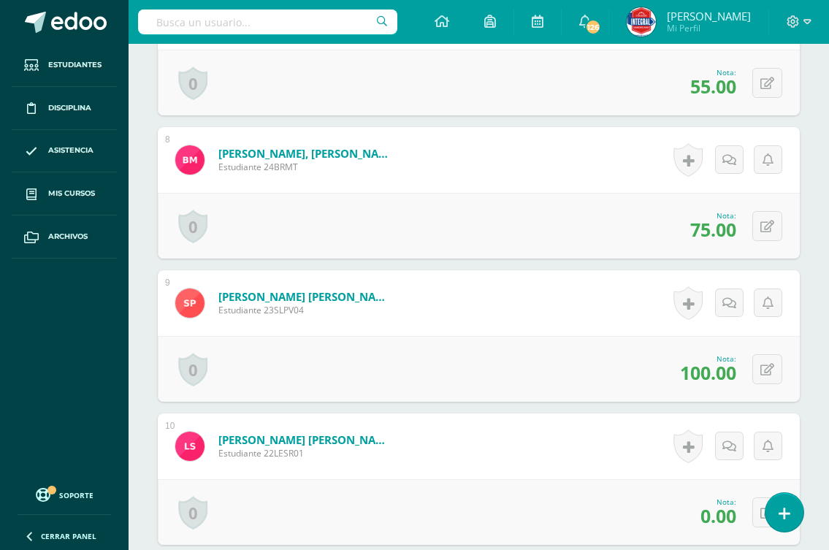
scroll to position [1461, 0]
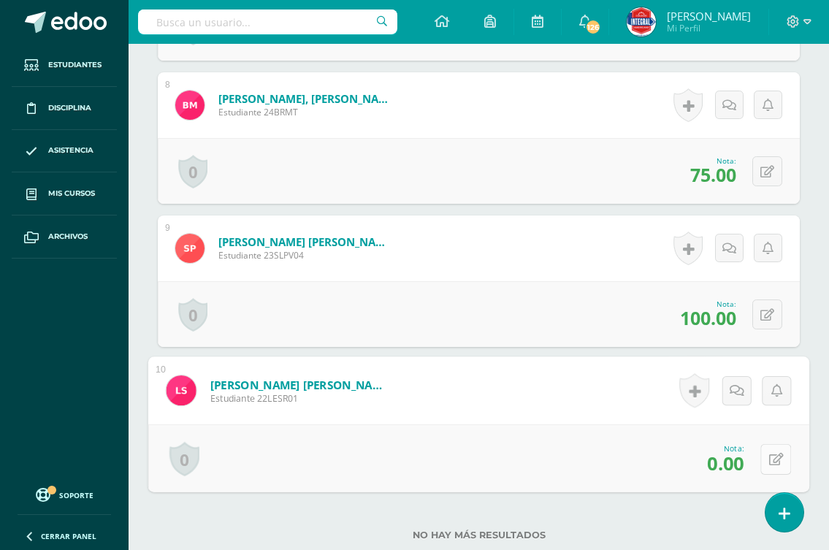
click at [762, 453] on button at bounding box center [775, 458] width 31 height 31
type input "100"
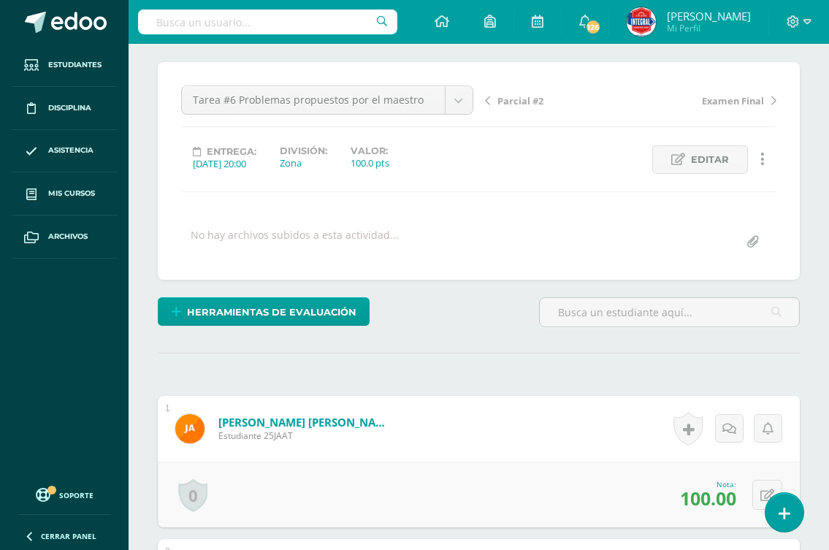
scroll to position [0, 0]
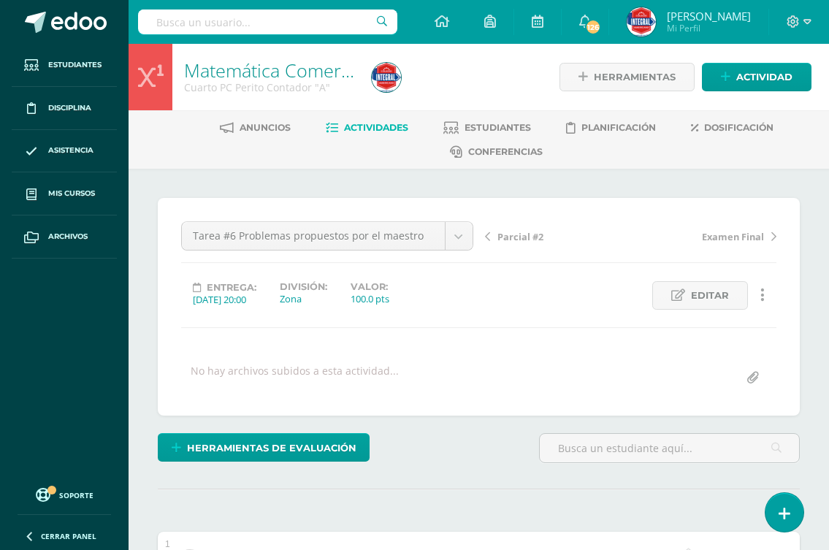
click at [512, 238] on span "Parcial #2" at bounding box center [520, 236] width 46 height 13
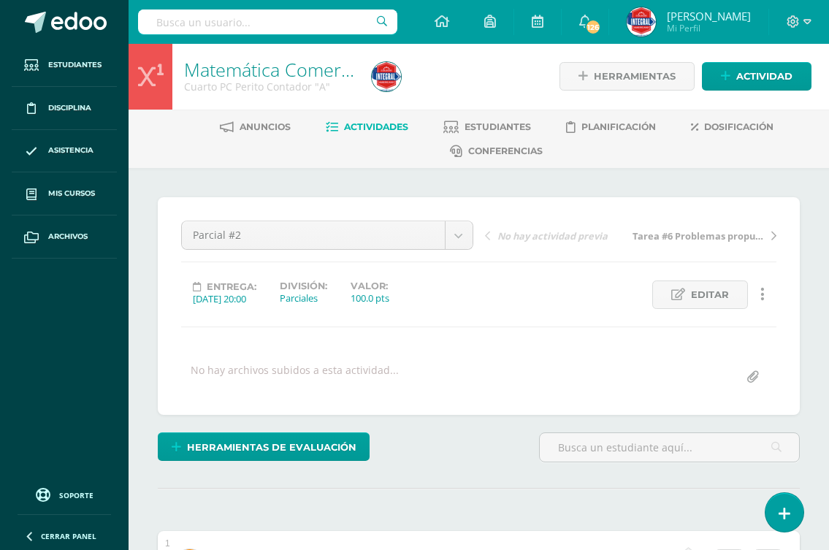
click at [376, 126] on span "Actividades" at bounding box center [376, 126] width 64 height 11
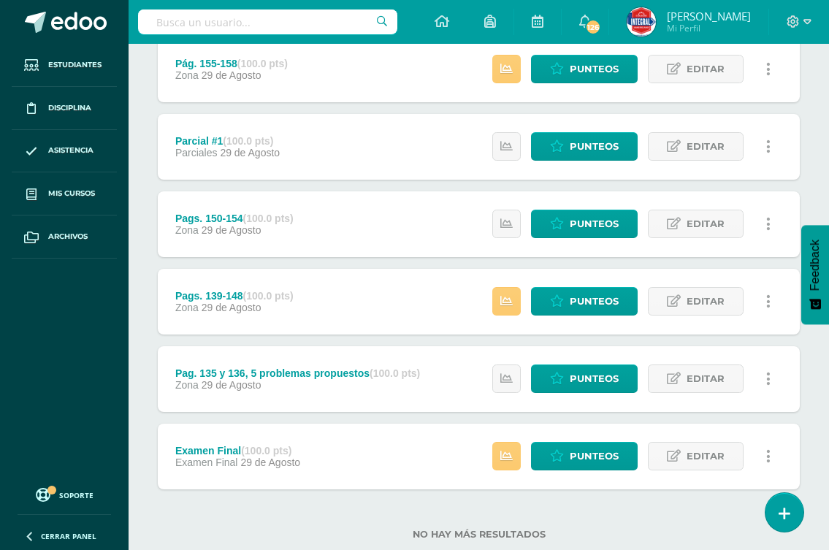
scroll to position [426, 0]
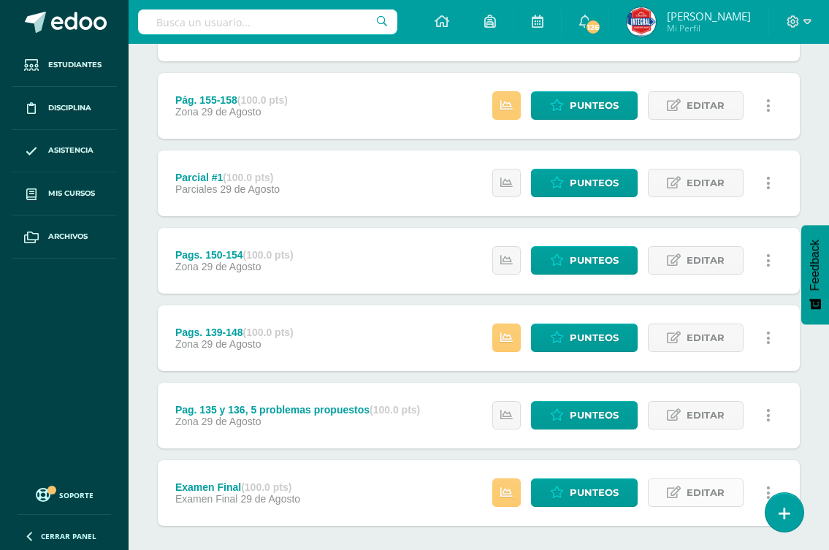
click at [694, 487] on span "Editar" at bounding box center [705, 492] width 38 height 27
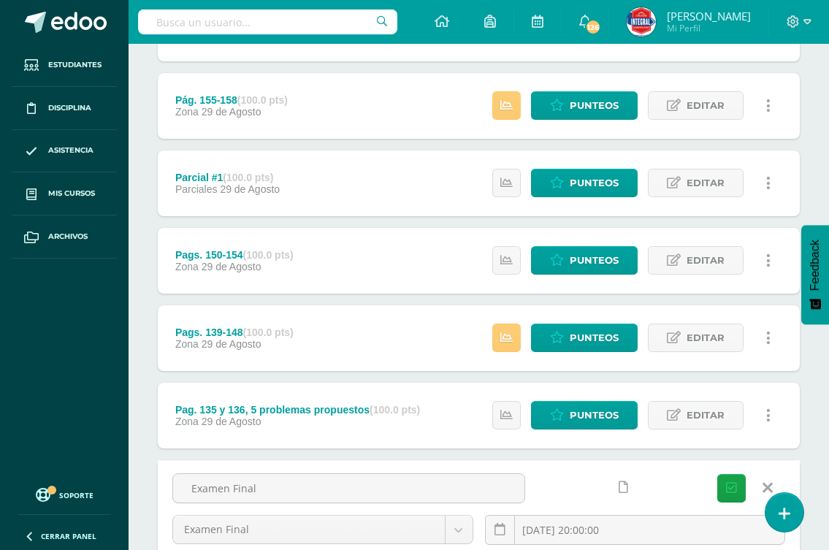
scroll to position [499, 0]
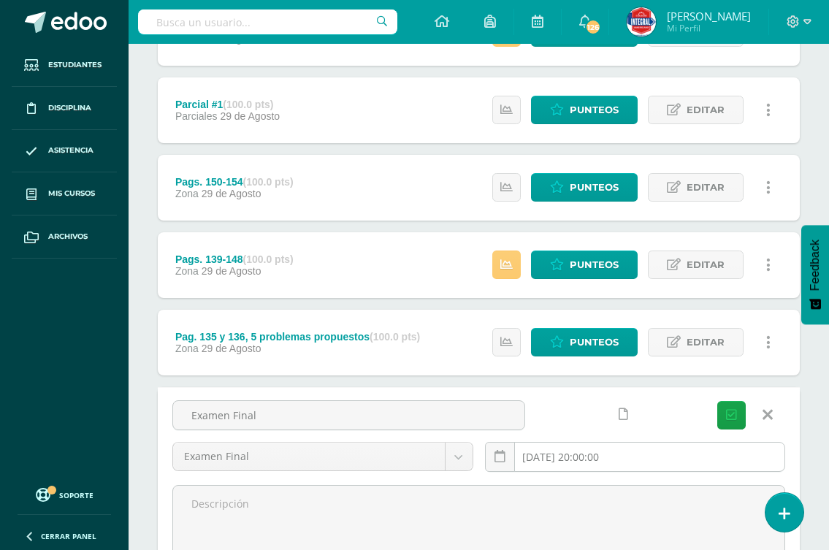
click at [556, 455] on input "[DATE] 20:00:00" at bounding box center [634, 456] width 299 height 28
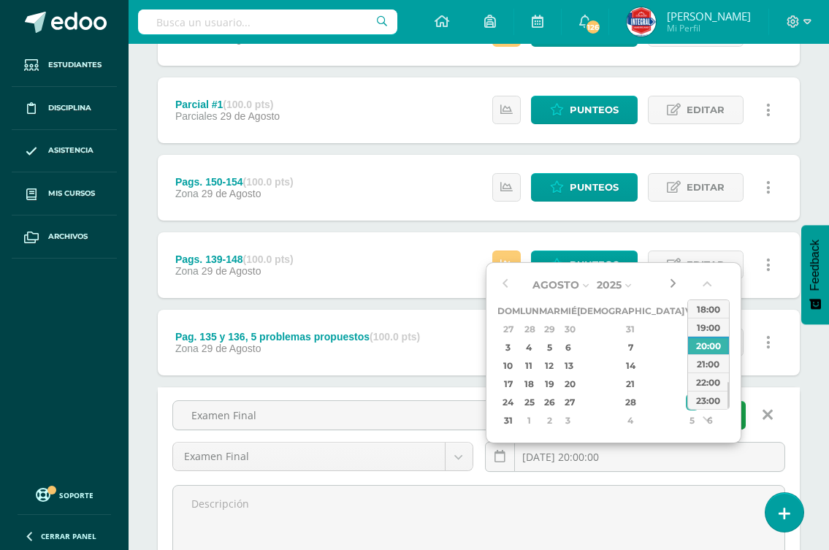
click at [672, 286] on button "button" at bounding box center [672, 285] width 15 height 22
click at [537, 347] on div "6" at bounding box center [528, 347] width 15 height 17
type input "2025-10-06 20:00"
click at [537, 348] on div "6" at bounding box center [528, 347] width 15 height 17
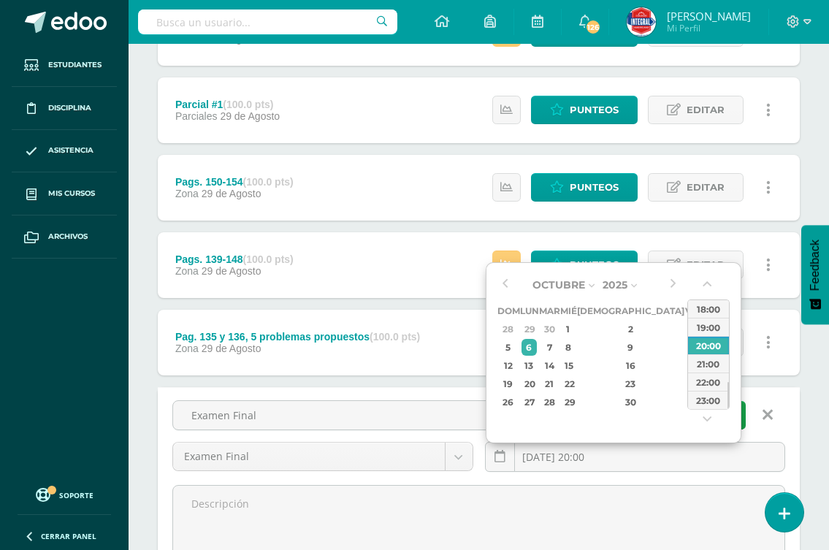
click at [770, 382] on div "Tarea #6 Problemas propuestos por el maestro (100.0 pts) Zona 26 de Septiembre …" at bounding box center [479, 214] width 642 height 893
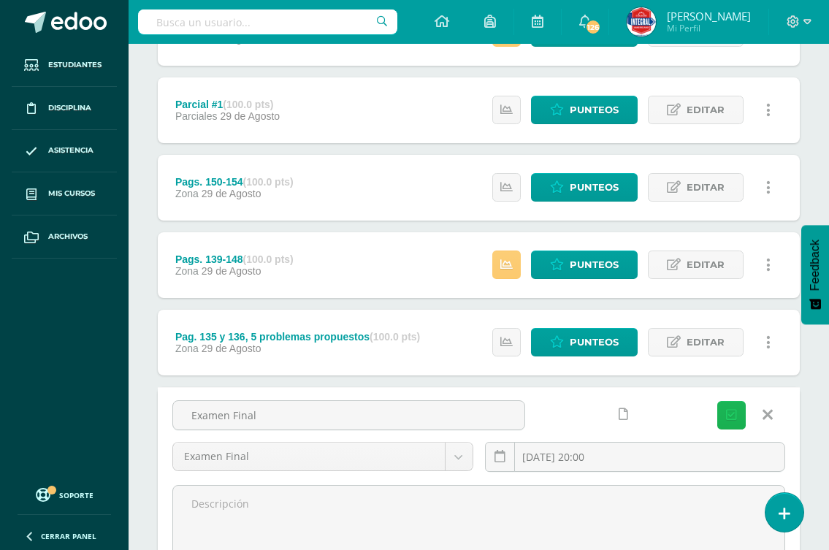
click at [726, 412] on icon "submit" at bounding box center [731, 415] width 11 height 12
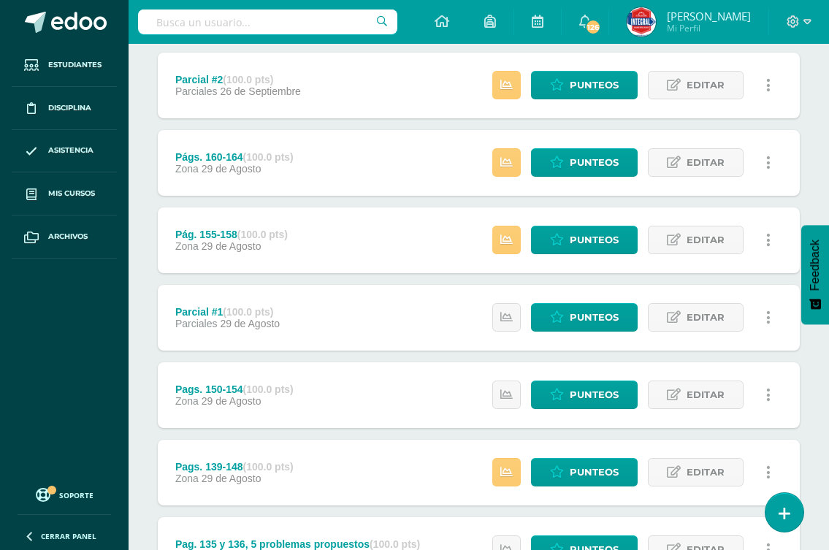
scroll to position [499, 0]
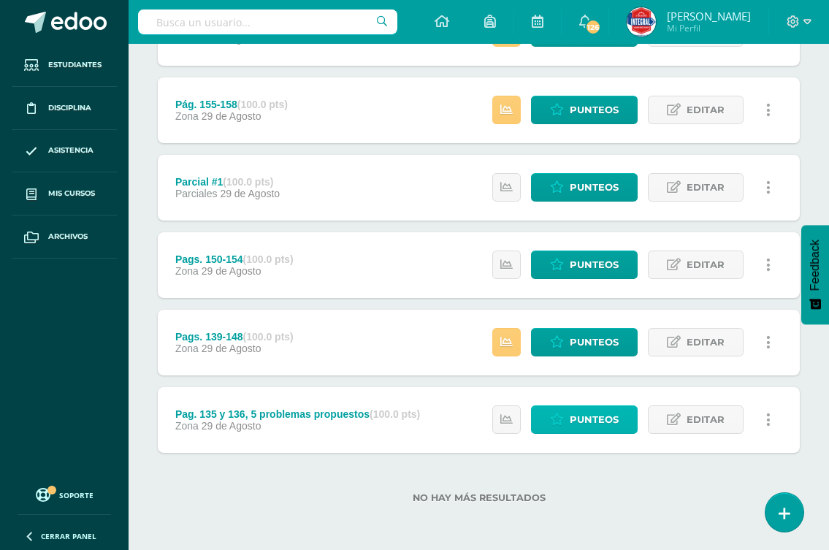
click at [558, 411] on link "Punteos" at bounding box center [584, 419] width 107 height 28
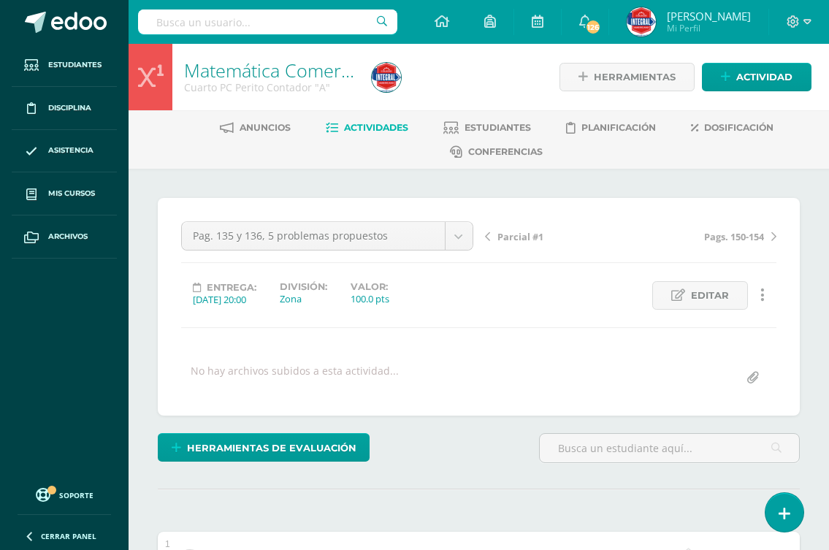
click at [372, 127] on span "Actividades" at bounding box center [376, 127] width 64 height 11
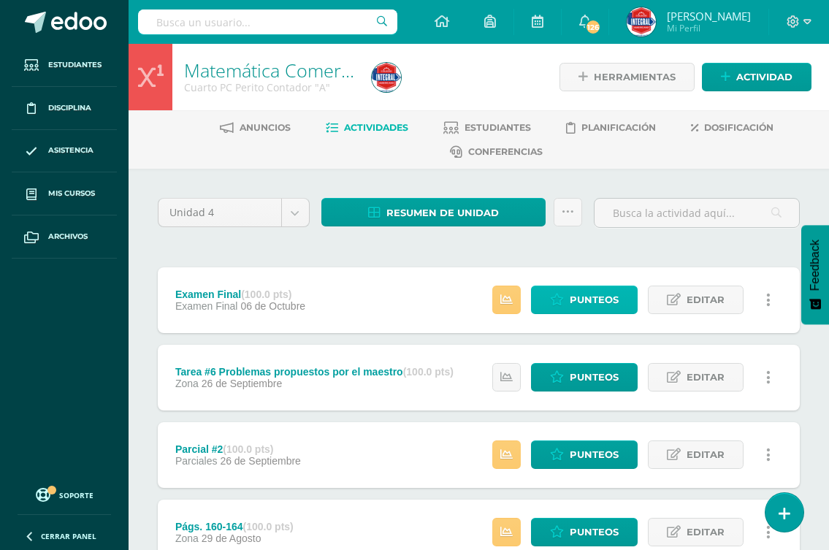
click at [566, 295] on link "Punteos" at bounding box center [584, 299] width 107 height 28
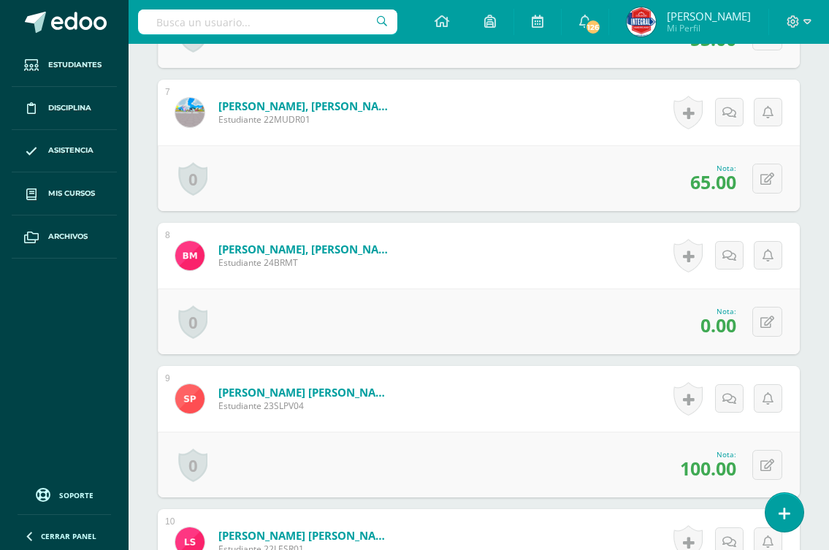
scroll to position [1314, 0]
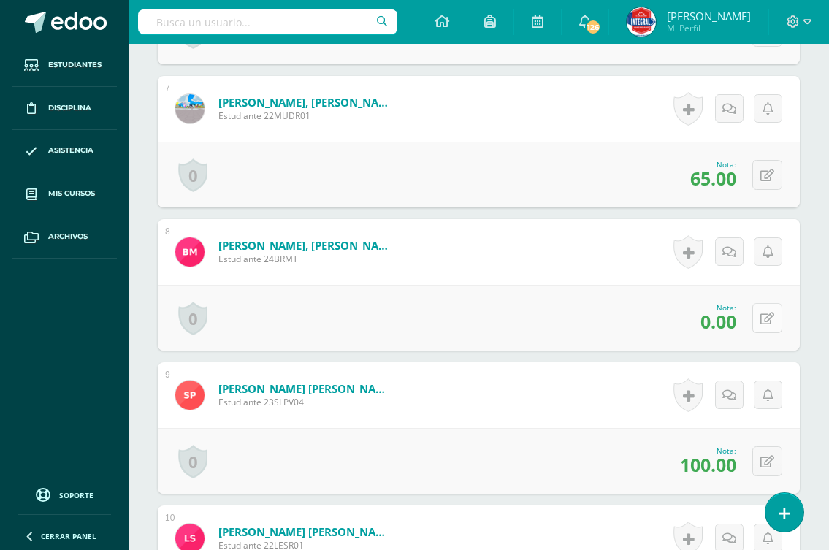
click at [769, 319] on icon at bounding box center [767, 318] width 14 height 12
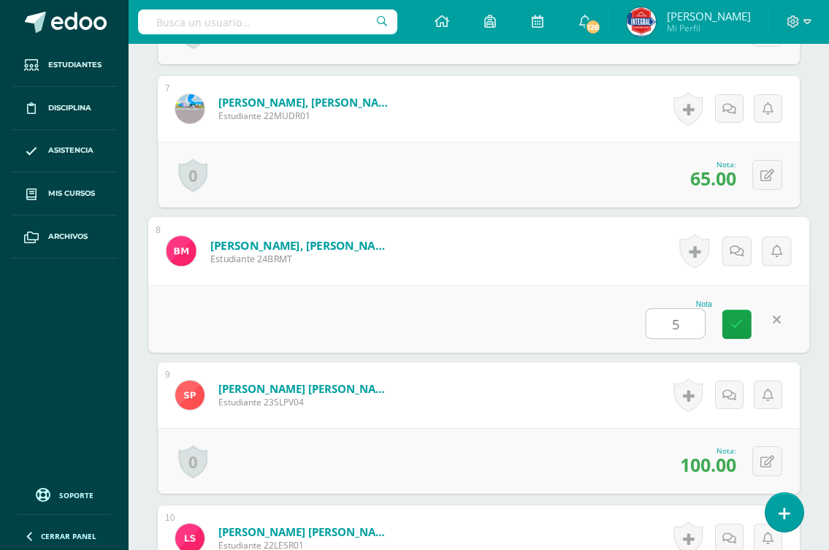
type input "53"
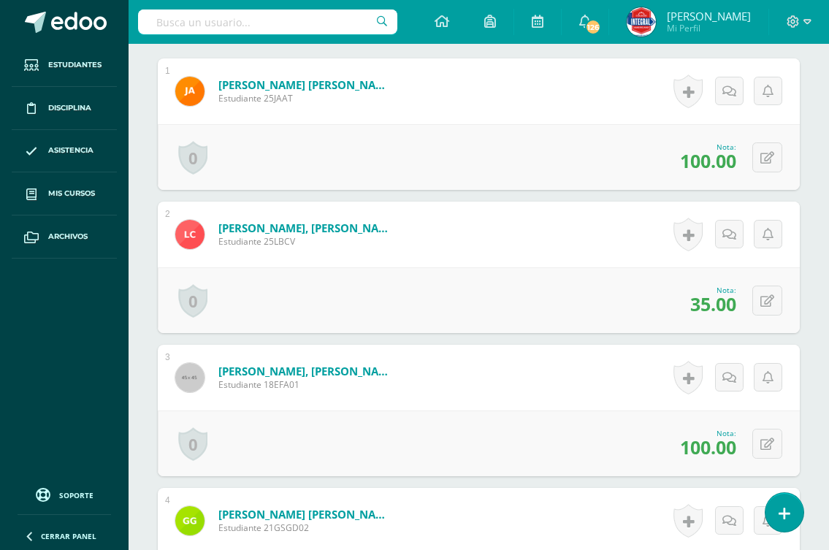
scroll to position [0, 0]
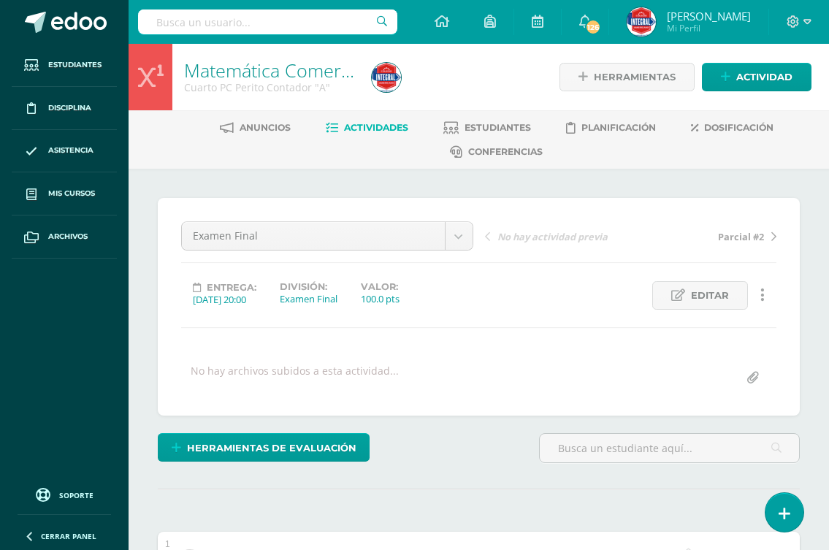
click at [736, 235] on span "Parcial #2" at bounding box center [741, 236] width 46 height 13
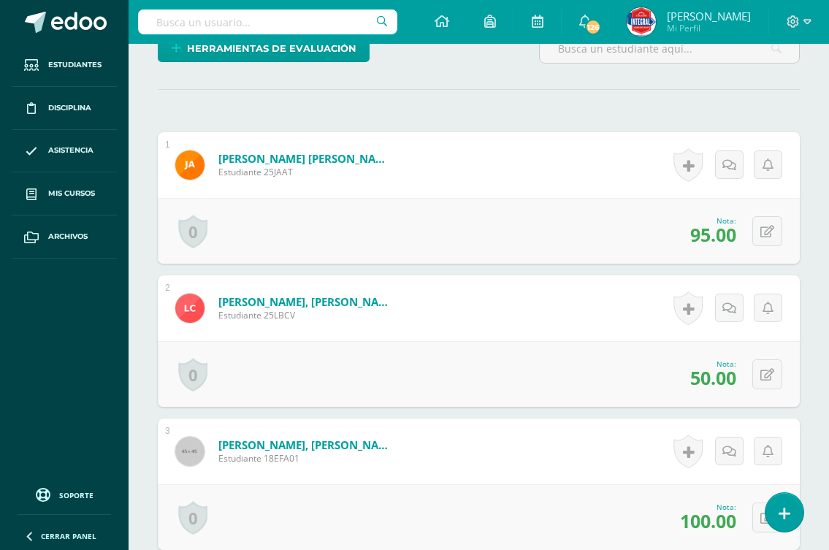
scroll to position [439, 0]
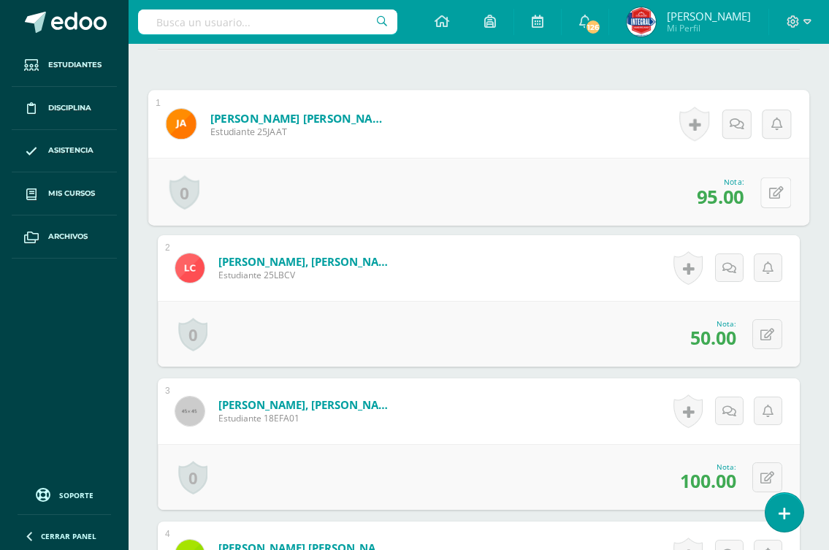
click at [769, 188] on icon at bounding box center [776, 192] width 15 height 12
type input "100"
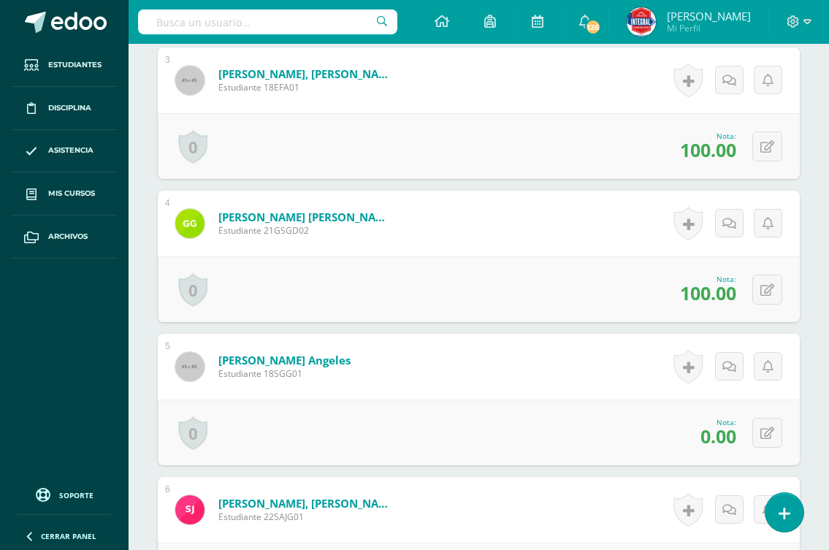
scroll to position [804, 0]
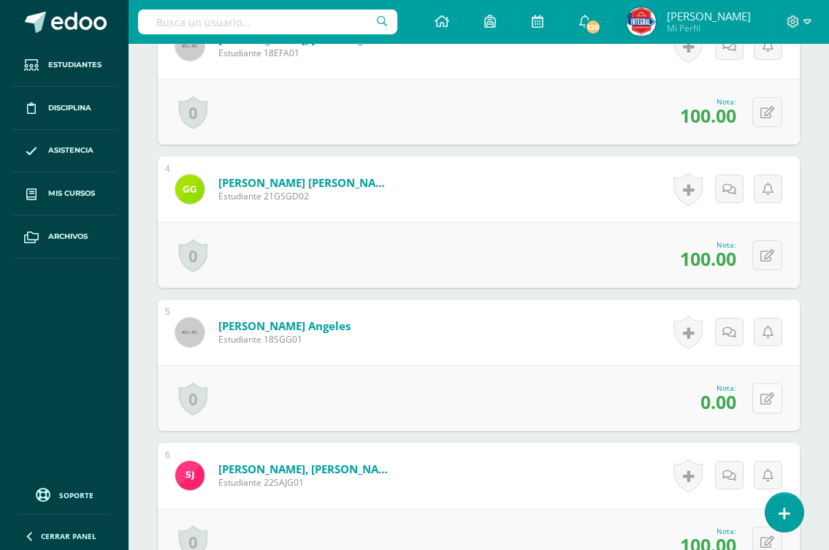
click at [774, 399] on button at bounding box center [767, 398] width 30 height 30
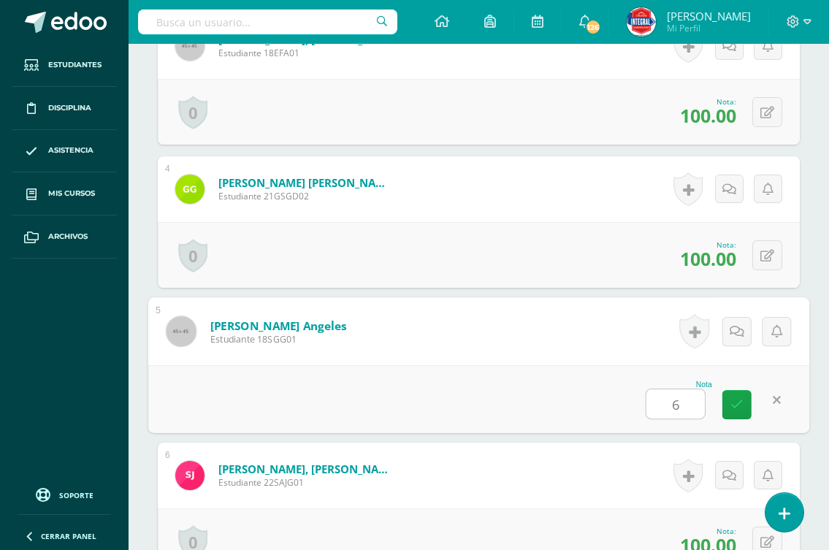
type input "60"
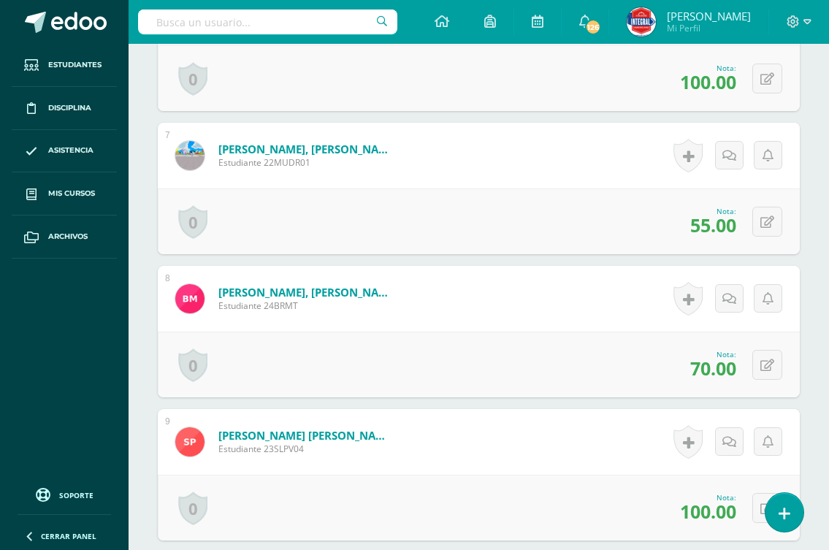
scroll to position [1315, 0]
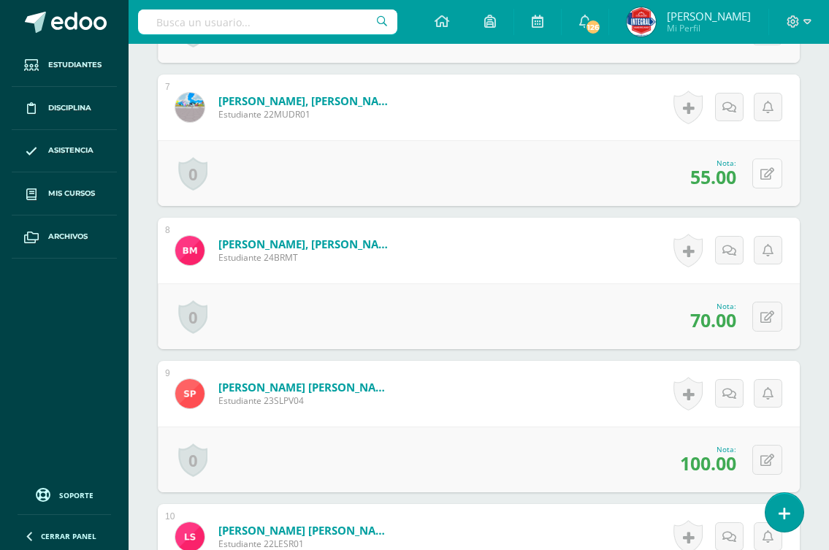
click at [761, 175] on button at bounding box center [767, 173] width 30 height 30
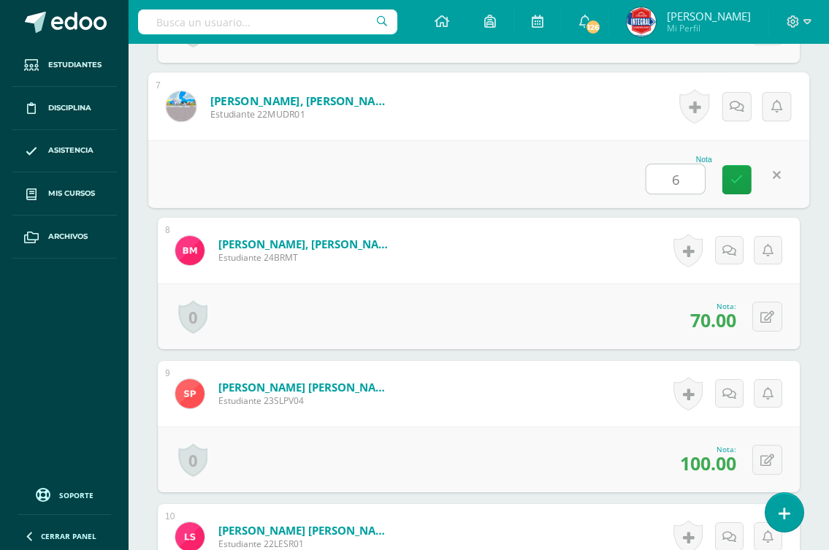
type input "60"
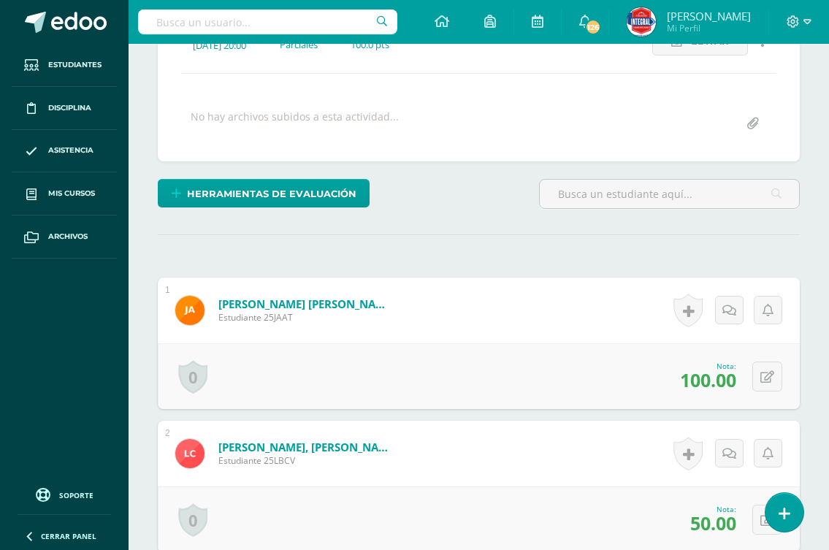
scroll to position [0, 0]
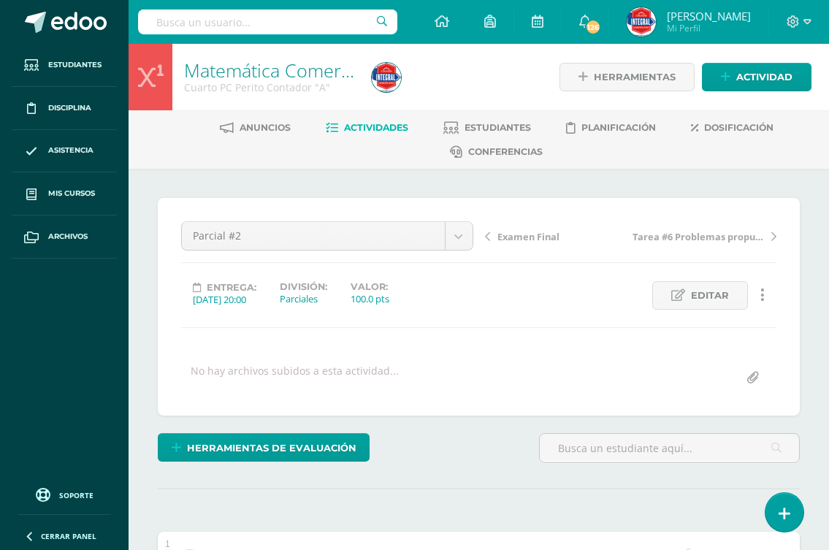
click at [700, 237] on span "Tarea #6 Problemas propuestos por el maestro" at bounding box center [697, 236] width 131 height 13
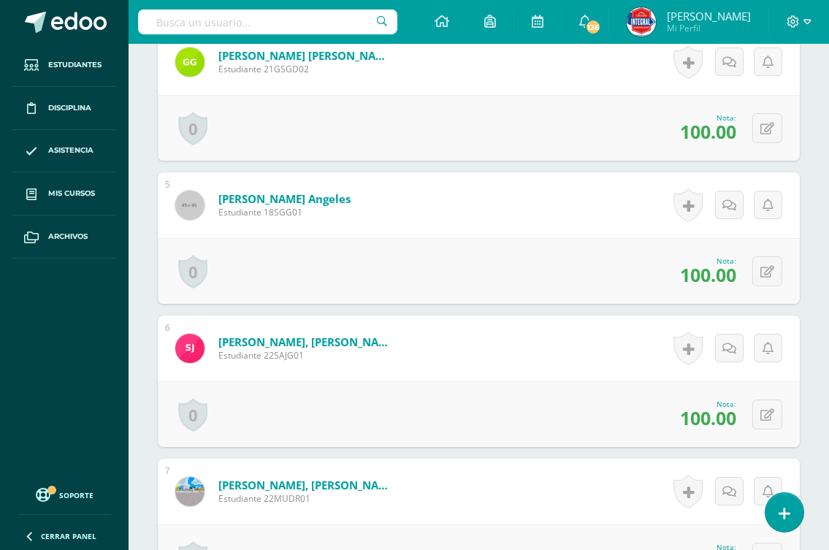
scroll to position [1096, 0]
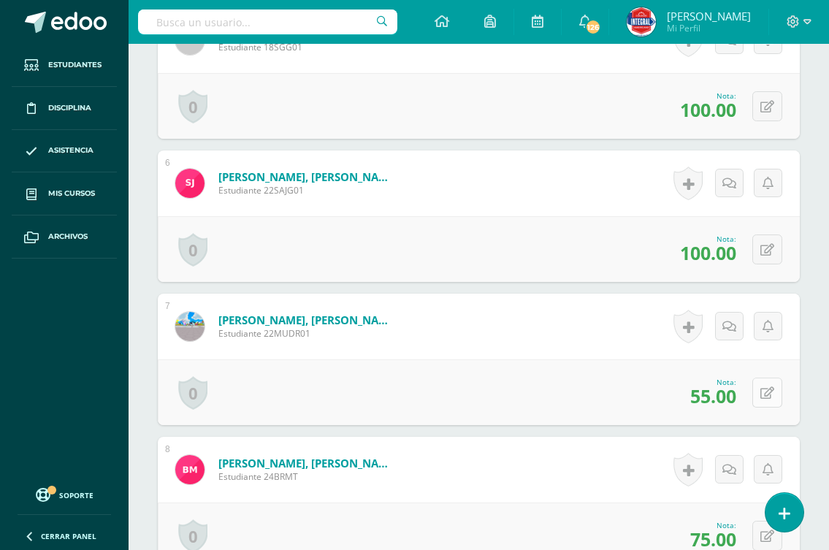
click at [765, 393] on icon at bounding box center [767, 393] width 14 height 12
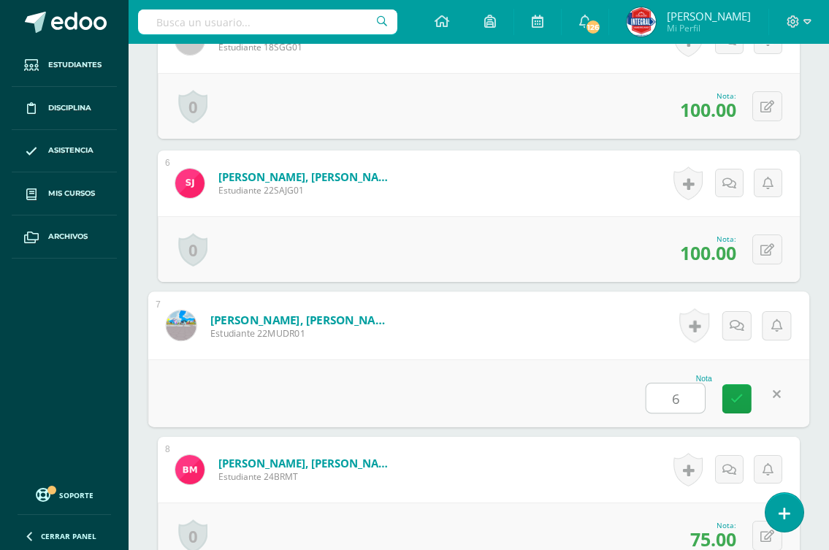
type input "60"
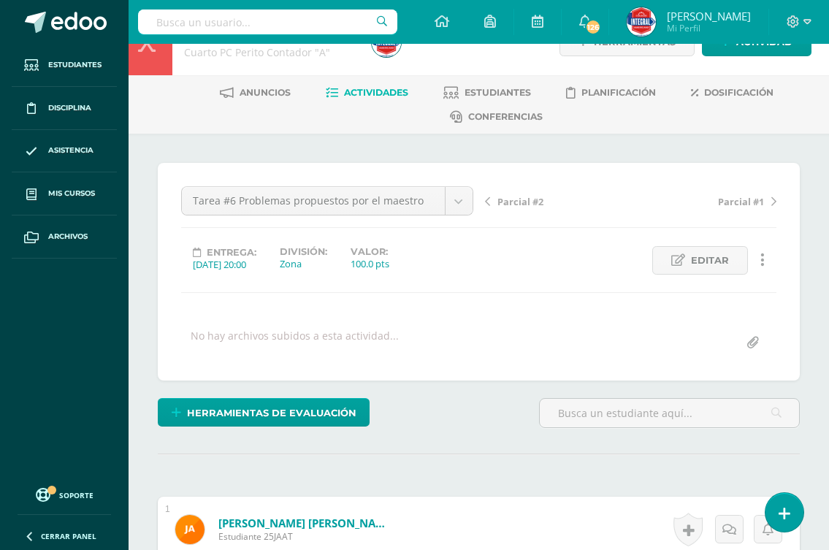
scroll to position [0, 0]
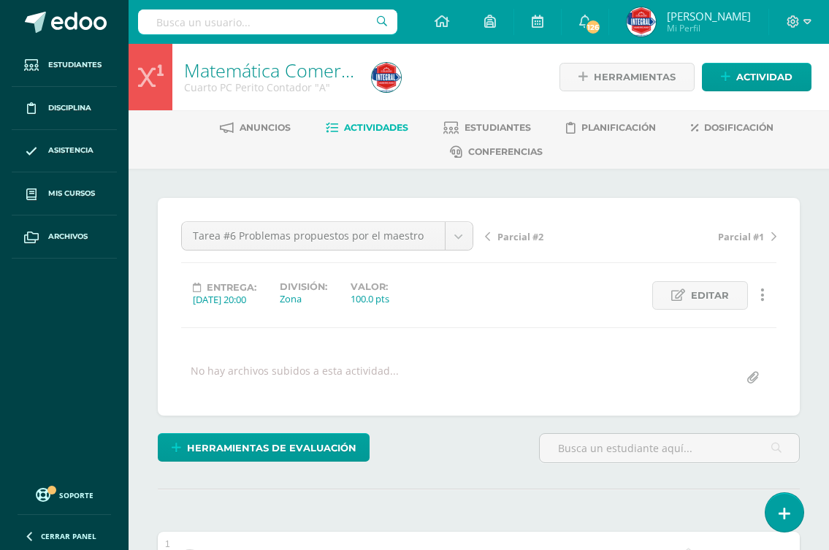
click at [759, 242] on span "Parcial #1" at bounding box center [741, 236] width 46 height 13
click at [712, 235] on span "Pag. 135 y 136, 5 problemas propuestos" at bounding box center [697, 236] width 131 height 13
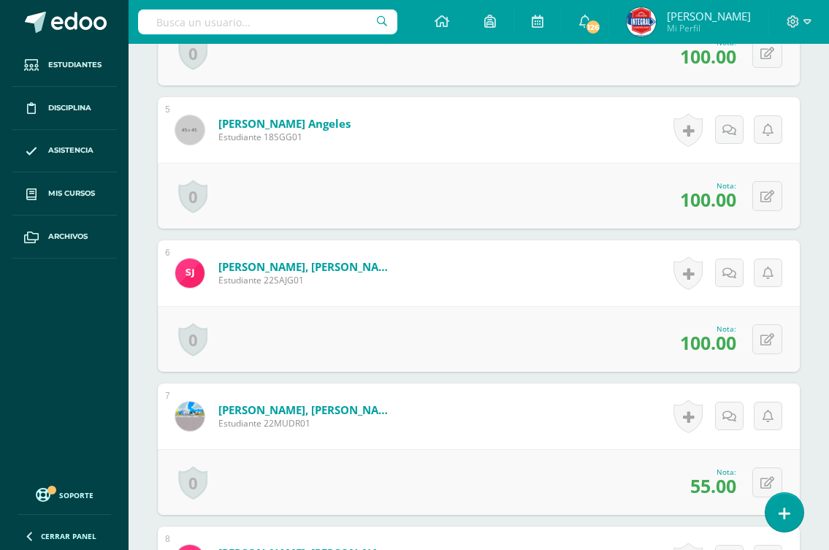
scroll to position [1078, 0]
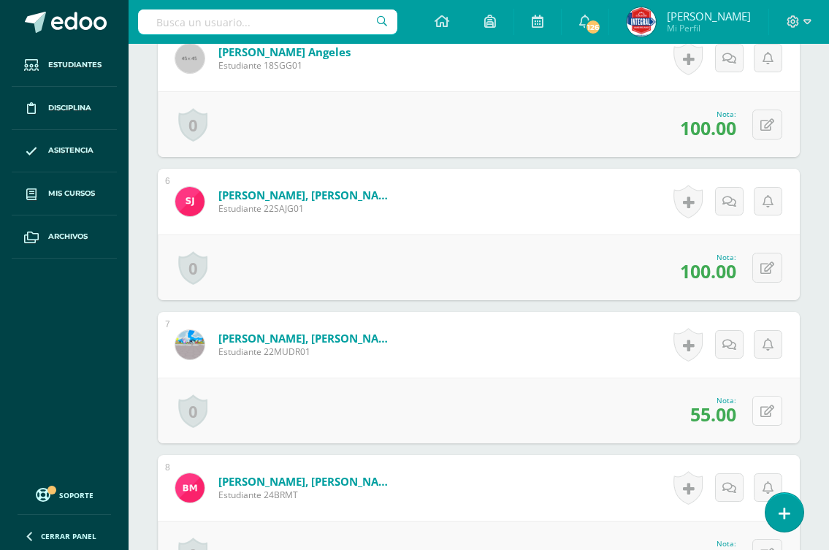
click at [764, 416] on icon at bounding box center [767, 411] width 14 height 12
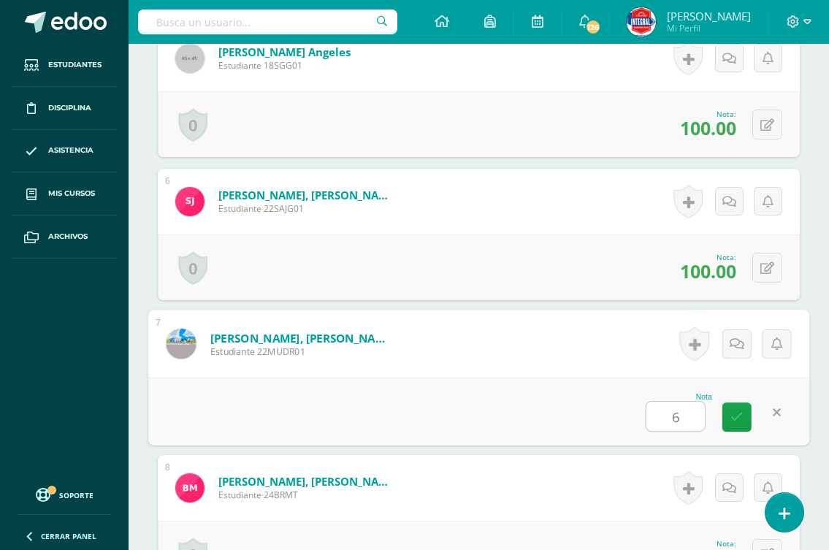
type input "60"
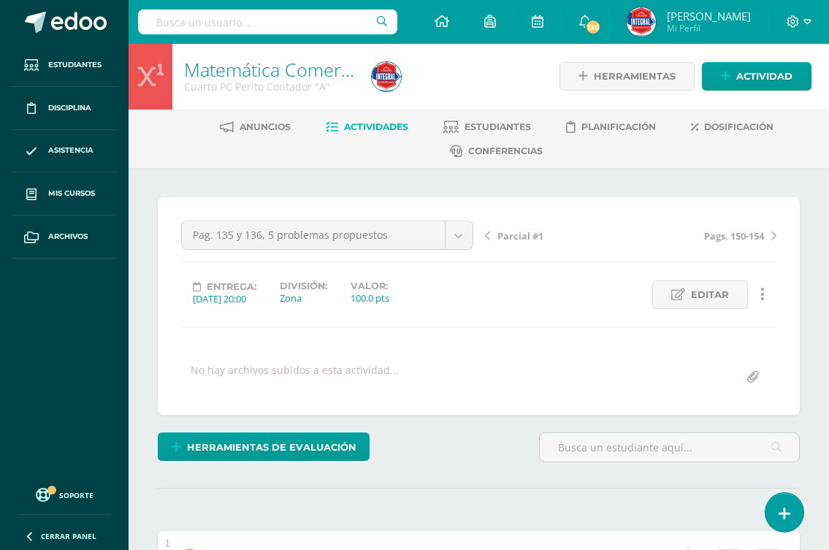
scroll to position [0, 0]
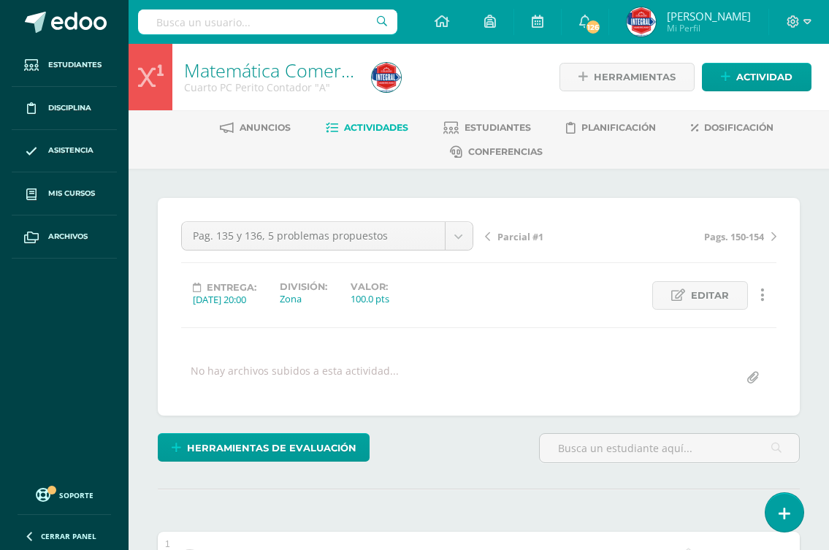
click at [753, 238] on span "Pags. 150-154" at bounding box center [734, 236] width 60 height 13
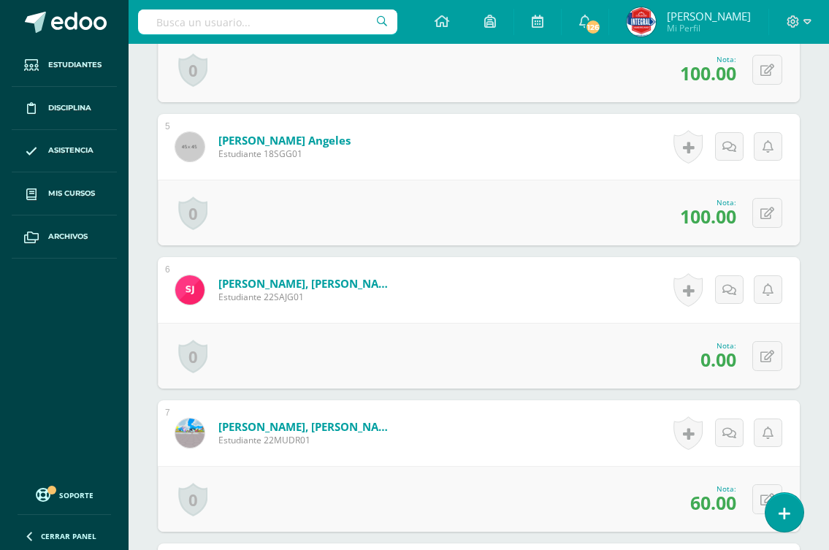
scroll to position [1023, 0]
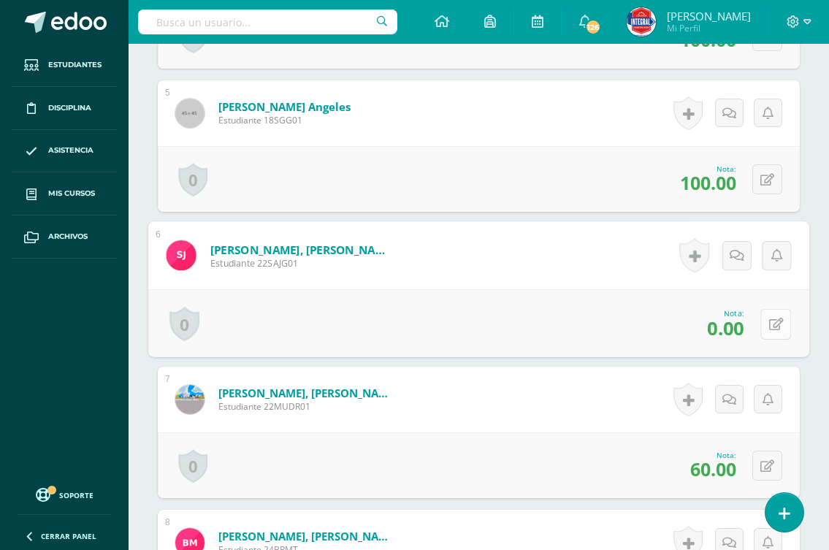
click at [769, 328] on icon at bounding box center [776, 324] width 15 height 12
type input "60"
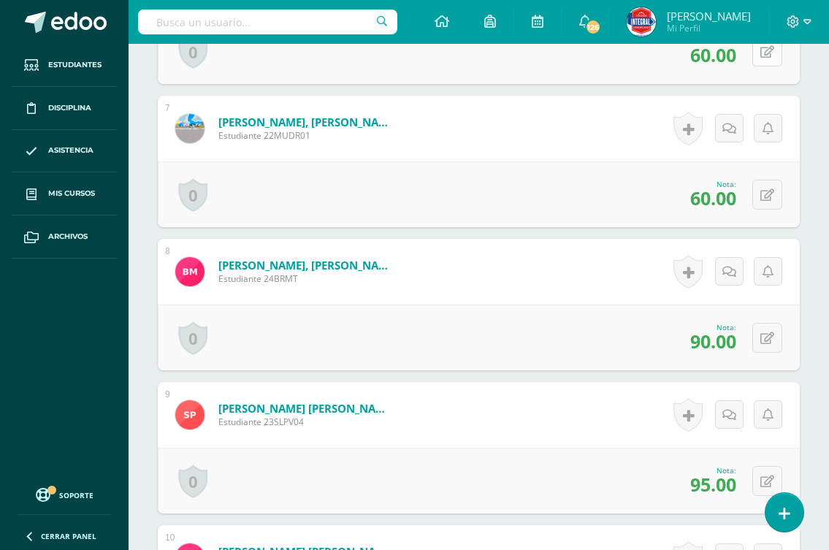
scroll to position [1388, 0]
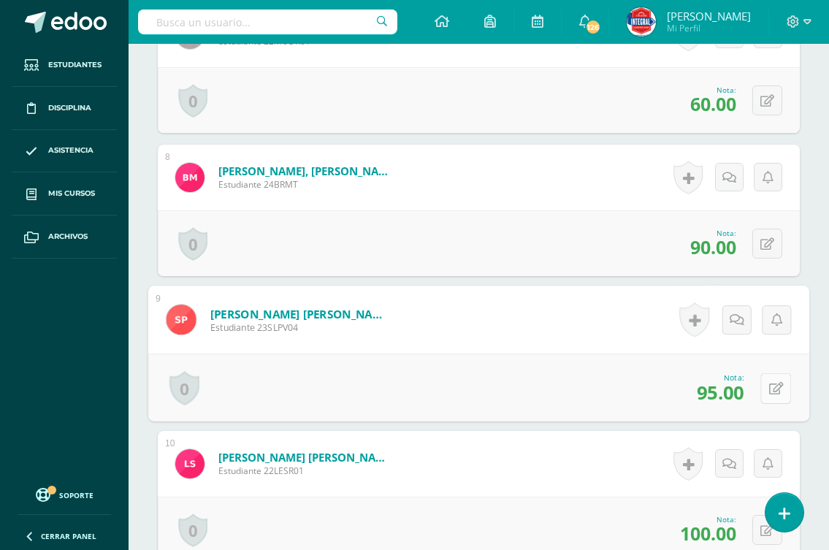
click at [762, 383] on button at bounding box center [775, 387] width 31 height 31
type input "100"
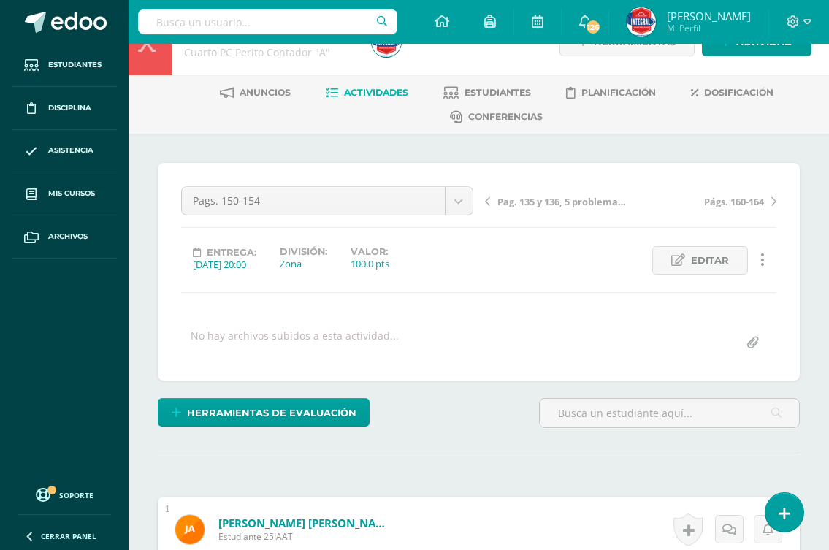
scroll to position [0, 0]
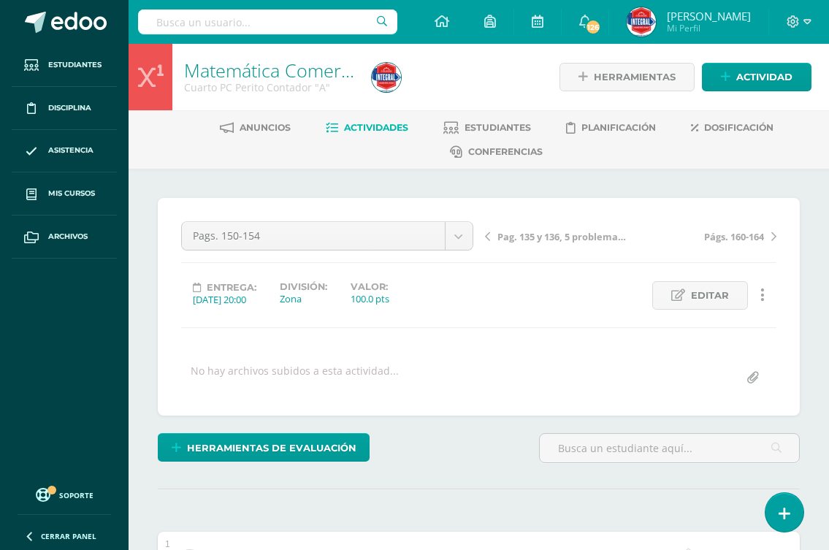
click at [742, 234] on span "Págs. 160-164" at bounding box center [734, 236] width 60 height 13
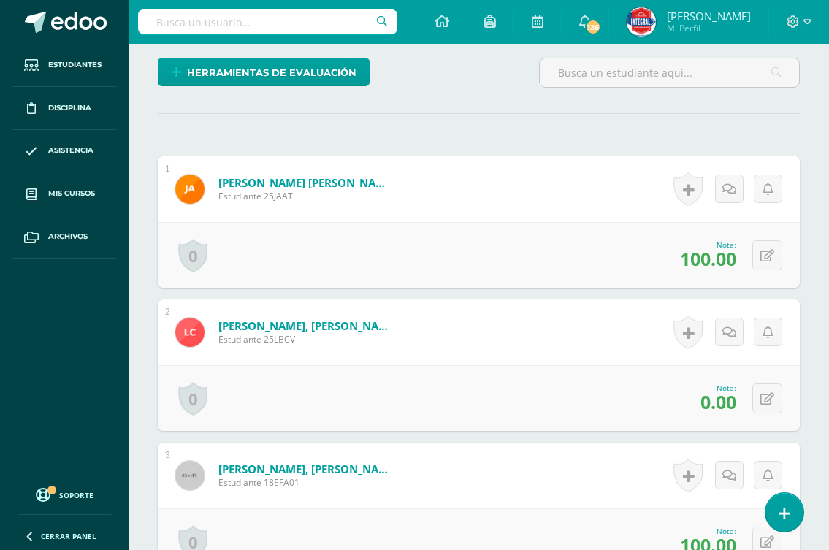
scroll to position [401, 0]
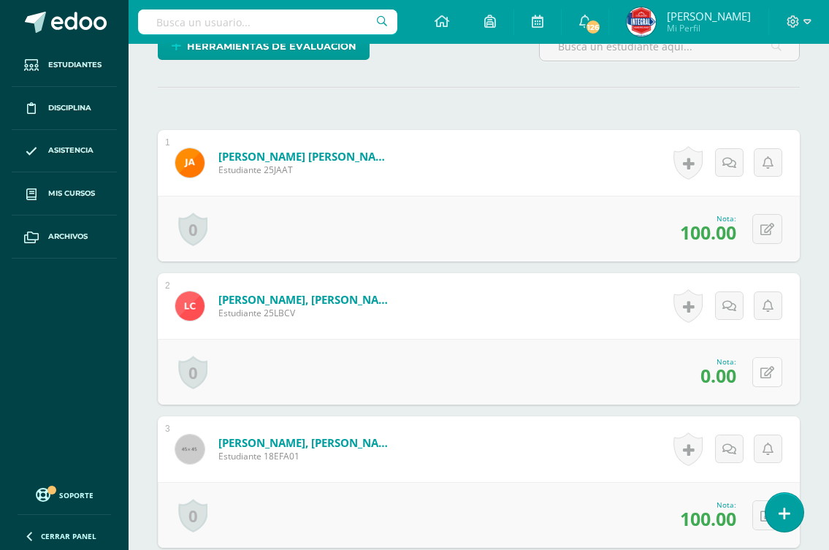
click at [769, 373] on icon at bounding box center [767, 372] width 14 height 12
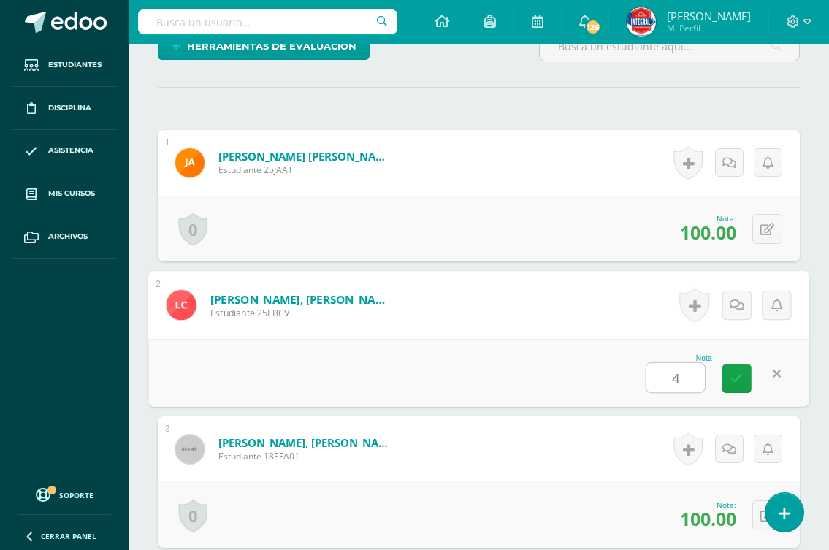
type input "40"
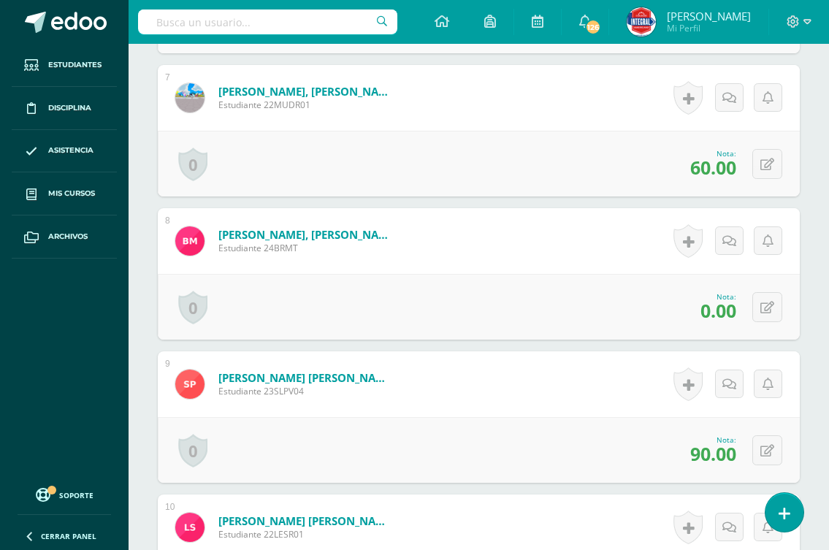
scroll to position [1350, 0]
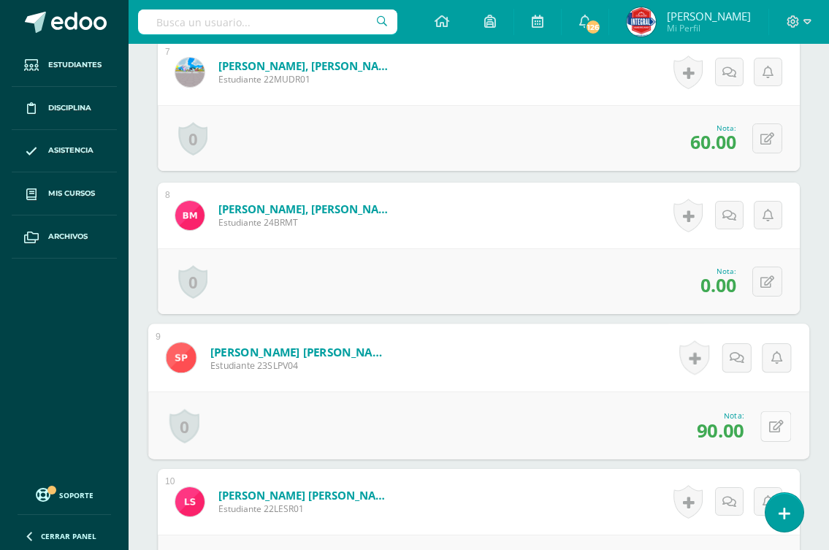
click at [766, 429] on button at bounding box center [775, 425] width 31 height 31
type input "100"
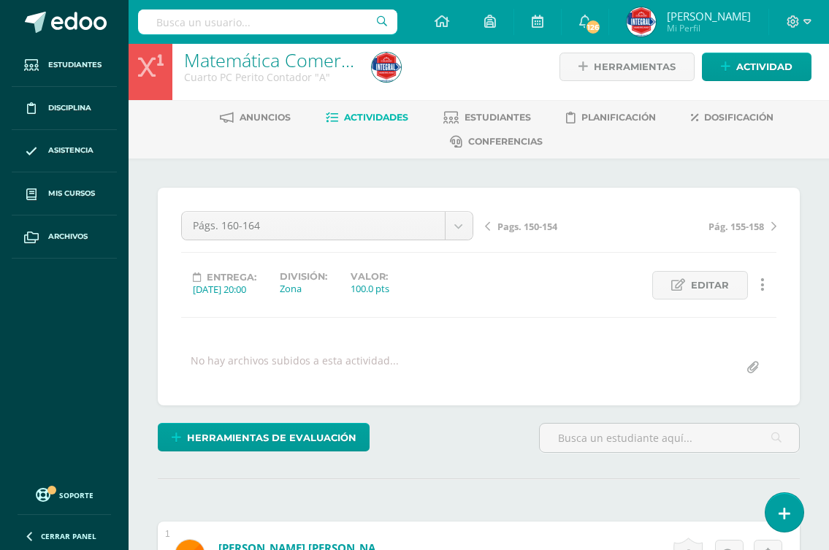
scroll to position [0, 0]
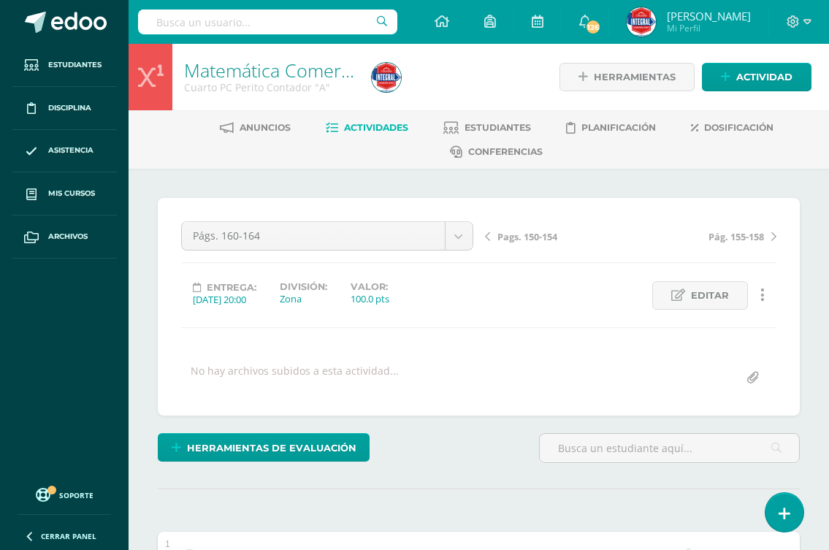
click at [747, 230] on span "Pág. 155-158" at bounding box center [735, 236] width 55 height 13
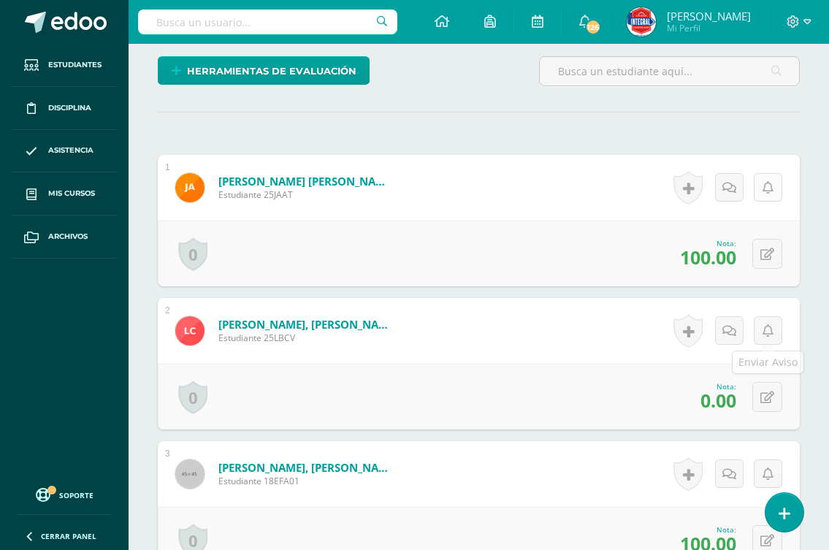
scroll to position [450, 0]
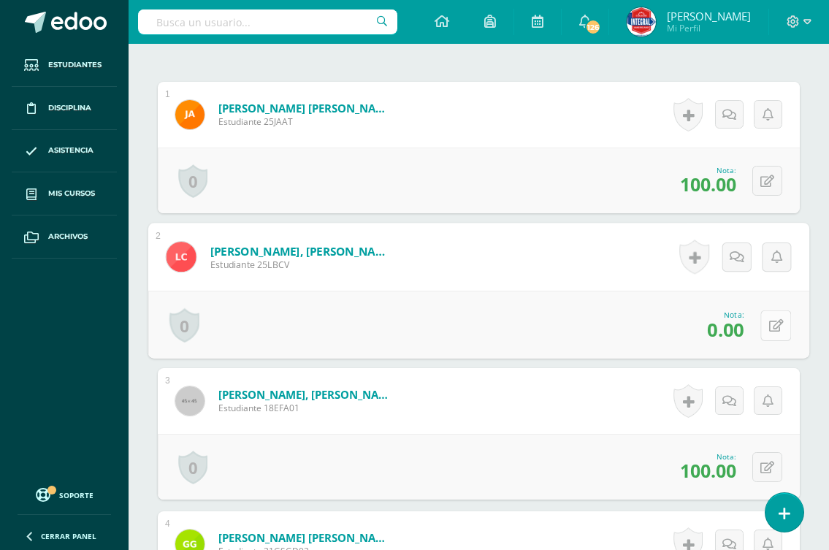
click at [764, 330] on button at bounding box center [775, 325] width 31 height 31
type input "70"
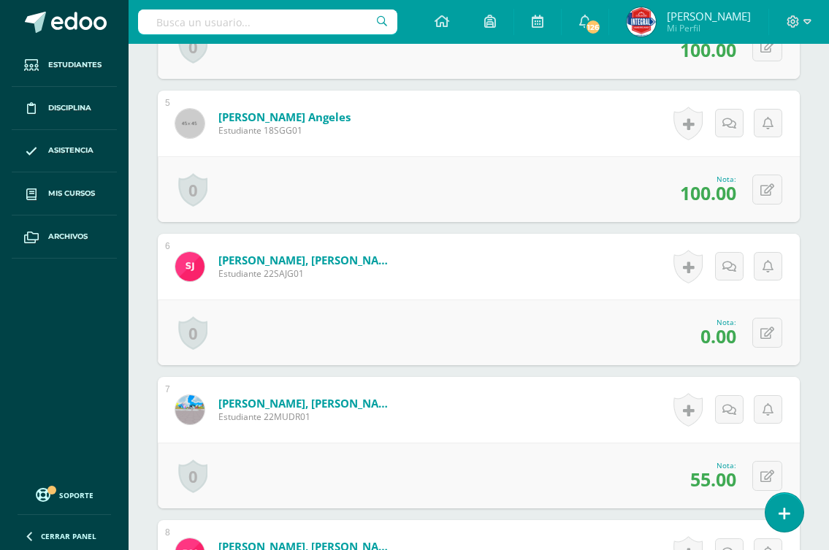
scroll to position [1180, 0]
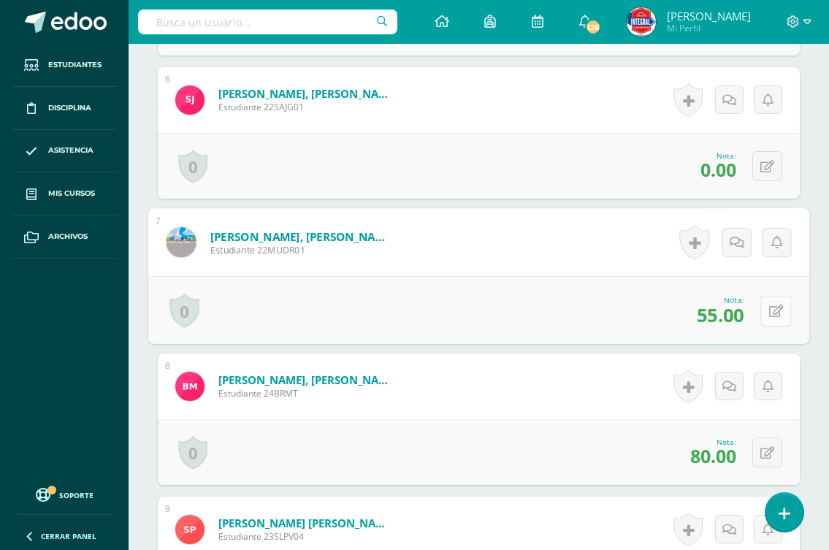
click at [762, 312] on button at bounding box center [775, 310] width 31 height 31
type input "60"
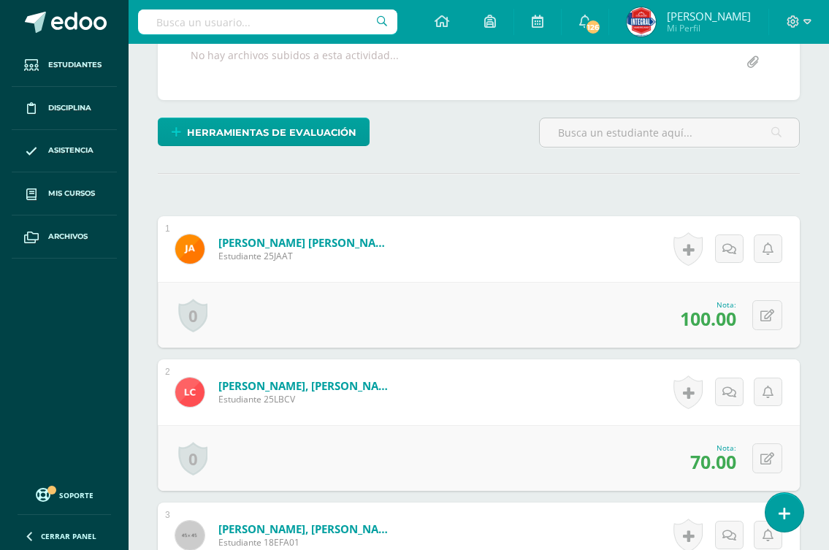
scroll to position [0, 0]
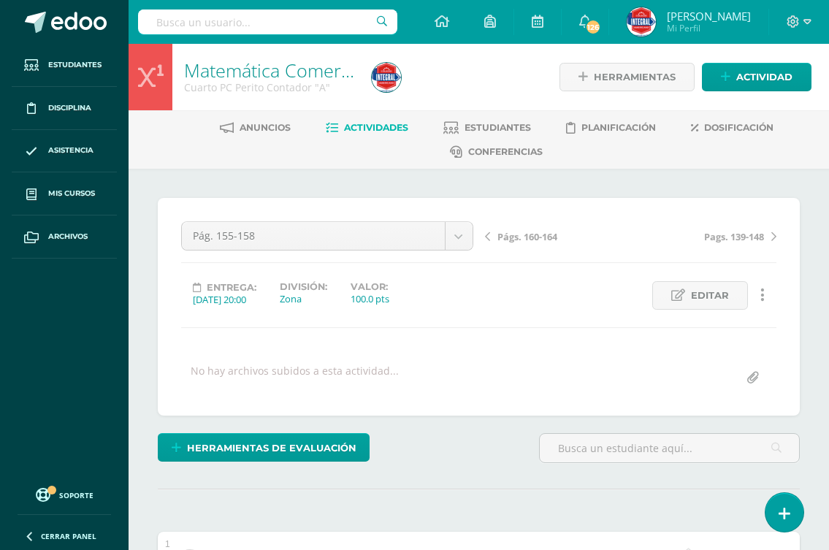
click at [742, 232] on span "Pags. 139-148" at bounding box center [734, 236] width 60 height 13
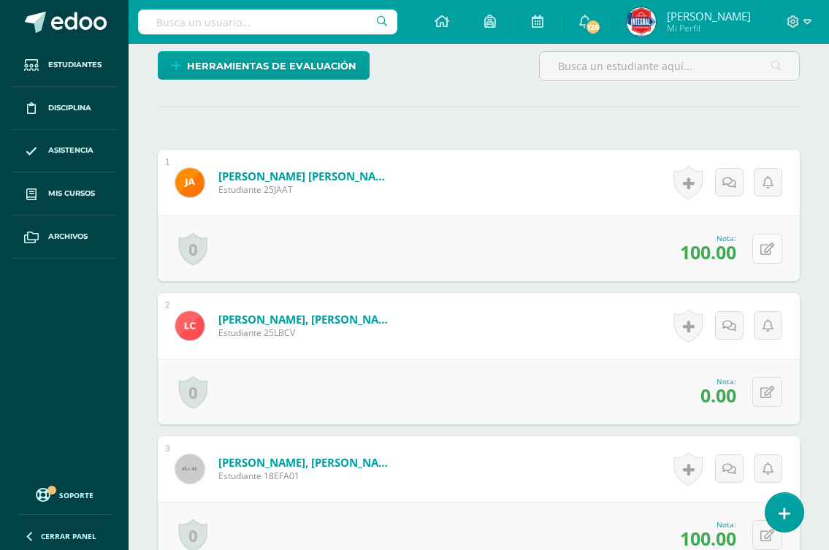
scroll to position [439, 0]
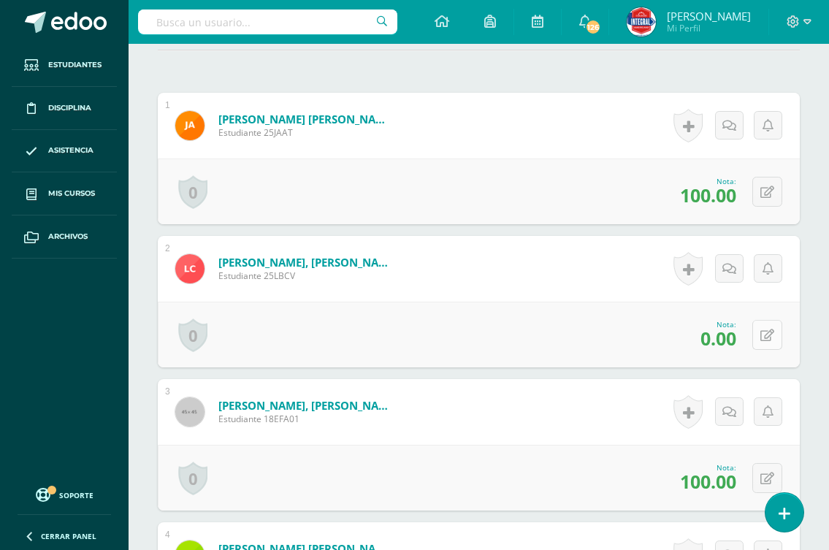
click at [769, 331] on icon at bounding box center [767, 335] width 14 height 12
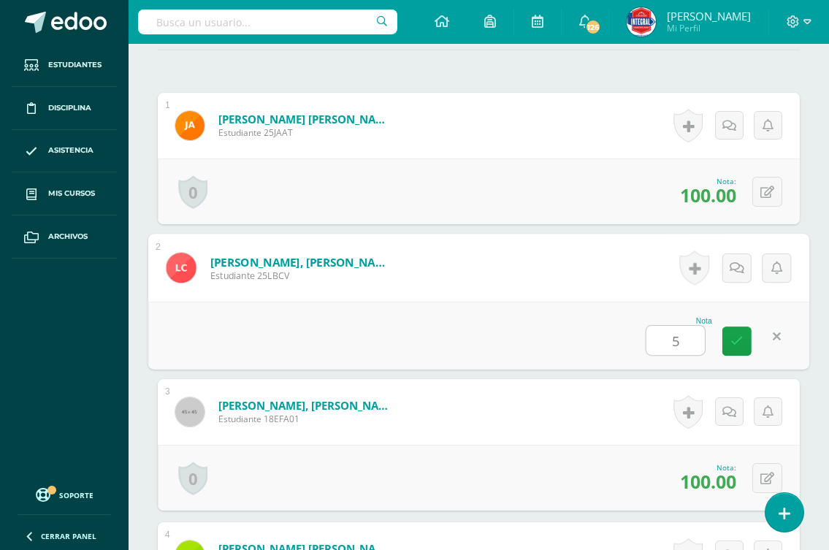
type input "50"
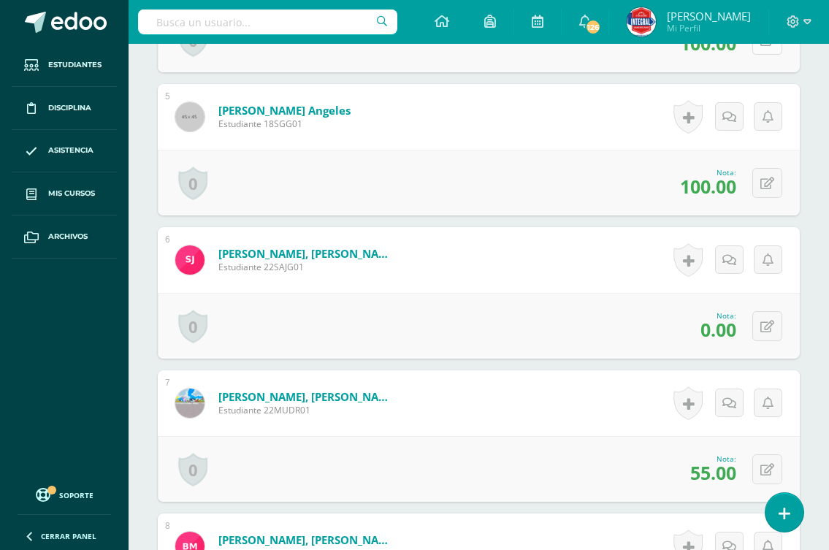
scroll to position [1023, 0]
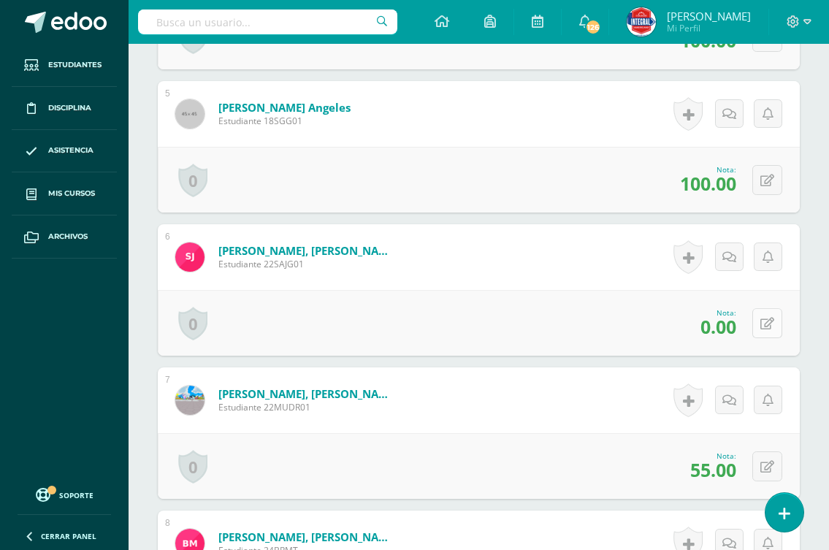
click at [765, 318] on icon at bounding box center [767, 324] width 14 height 12
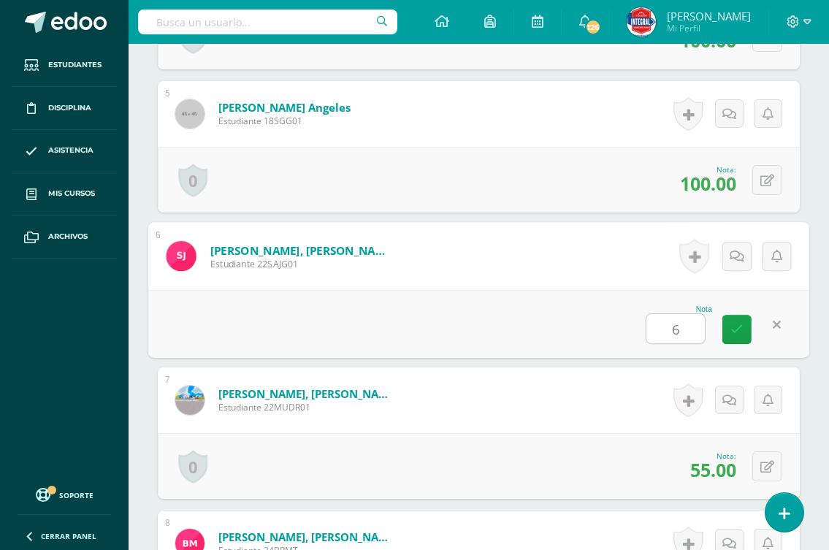
type input "60"
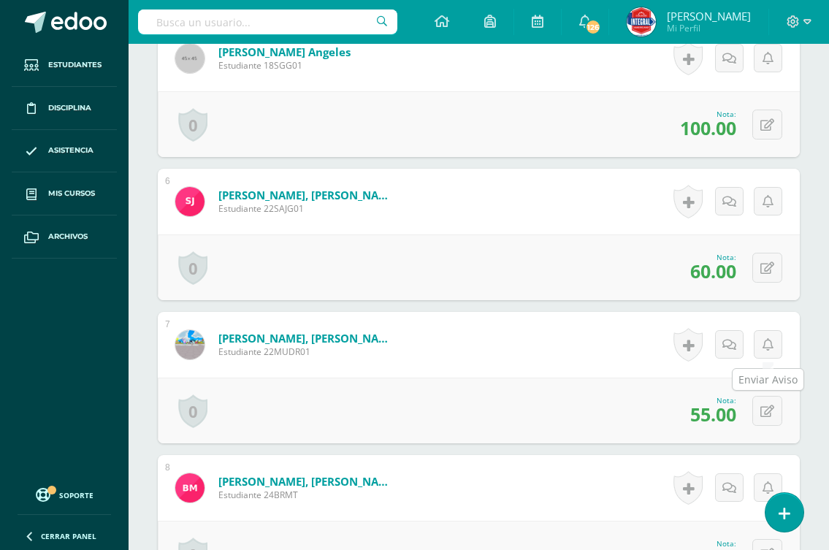
scroll to position [1169, 0]
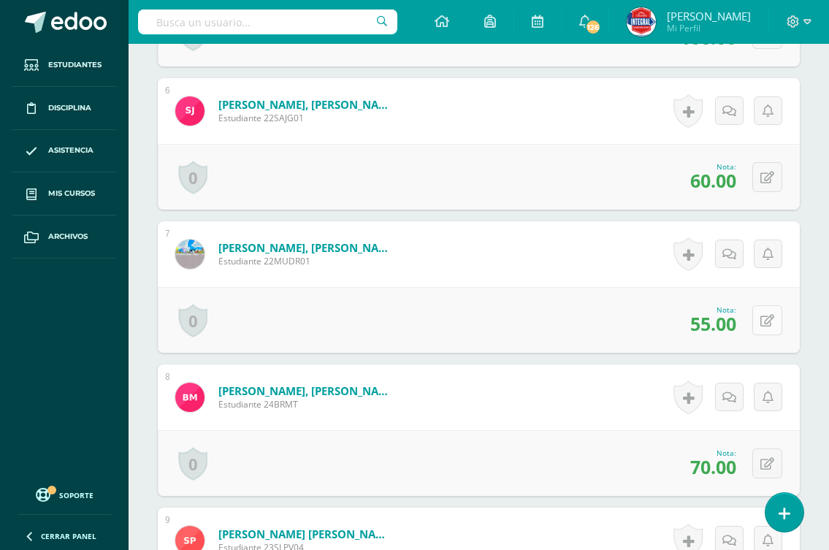
click at [758, 325] on button at bounding box center [767, 320] width 30 height 30
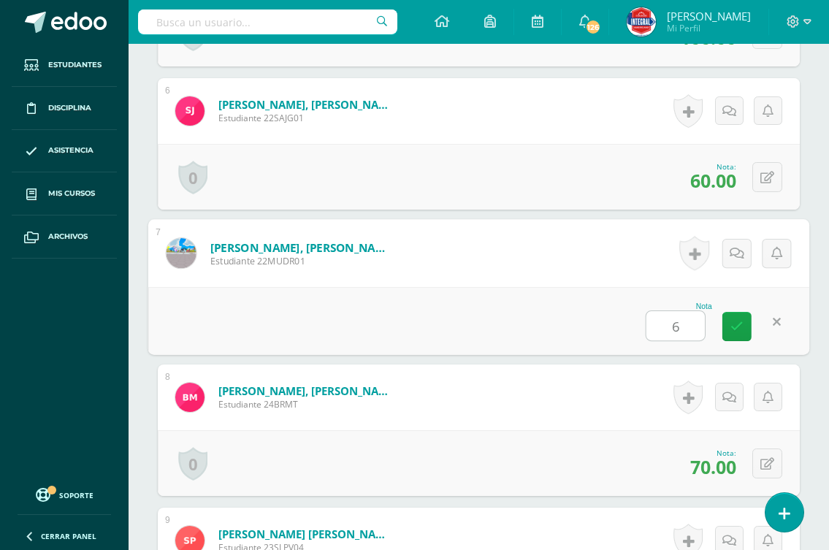
type input "60"
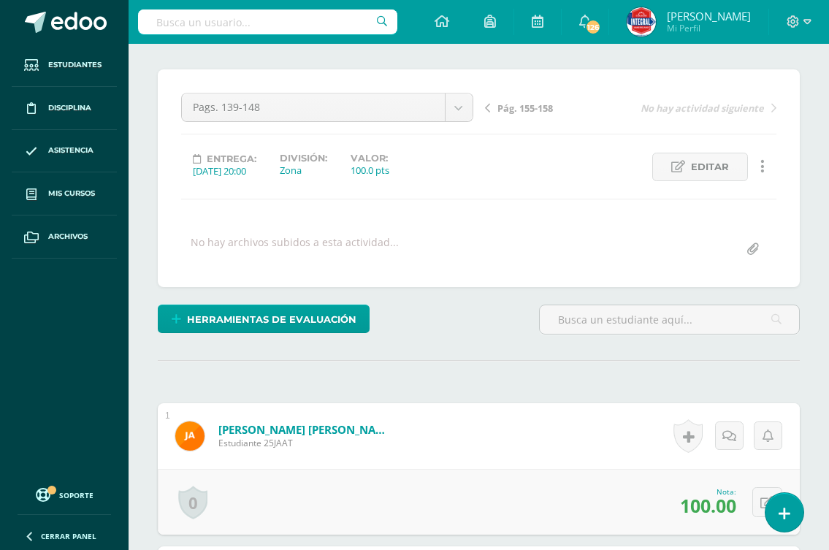
scroll to position [0, 0]
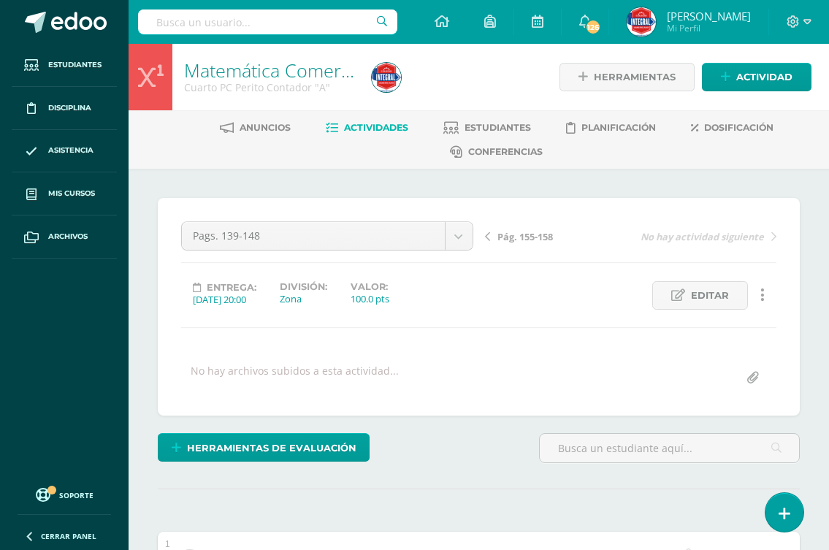
click at [378, 134] on link "Actividades" at bounding box center [367, 127] width 82 height 23
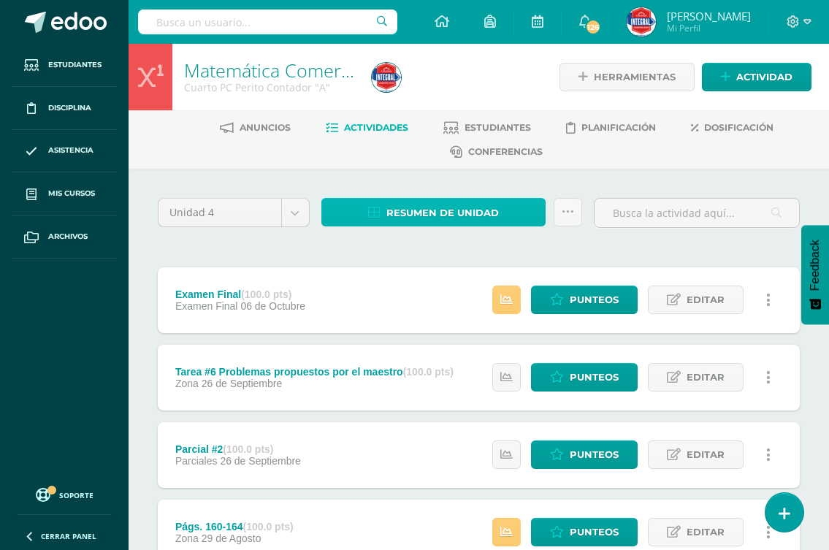
click at [401, 215] on span "Resumen de unidad" at bounding box center [442, 212] width 112 height 27
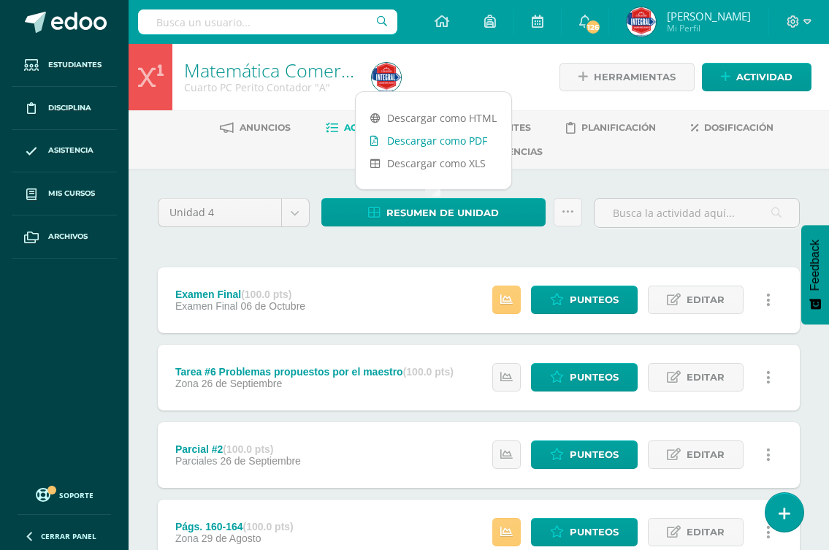
click at [405, 145] on link "Descargar como PDF" at bounding box center [432, 140] width 155 height 23
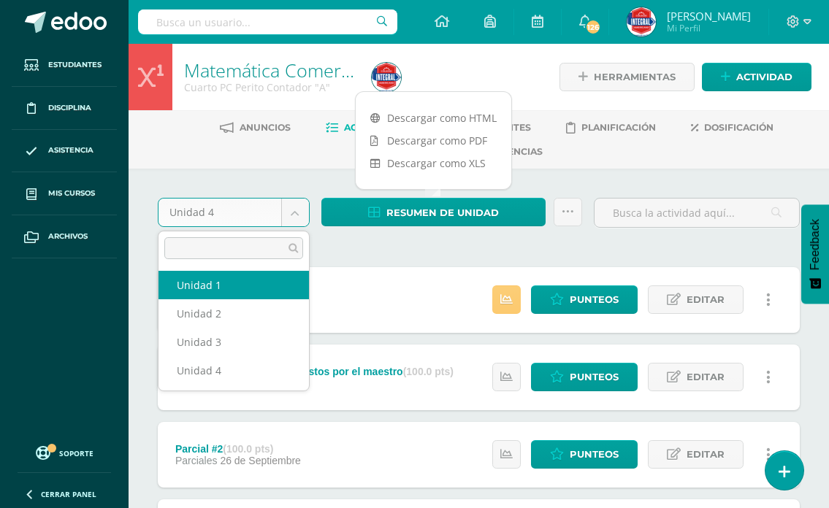
select select "Unidad 1"
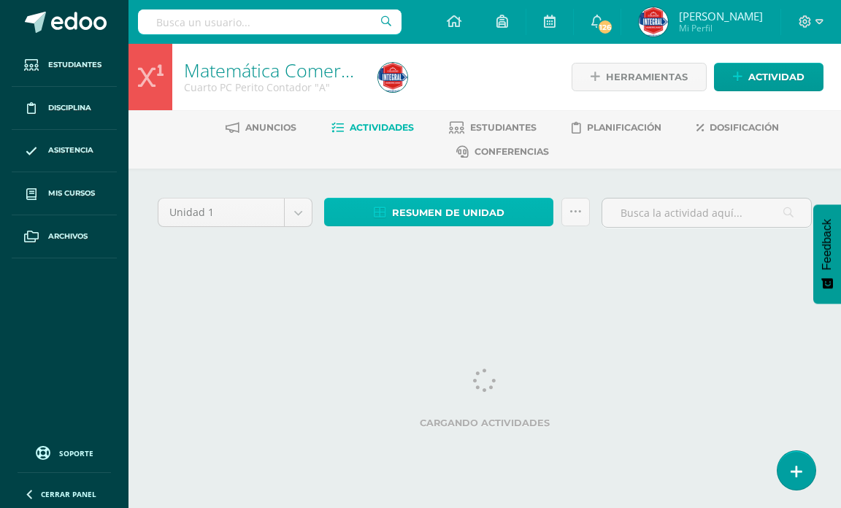
click at [472, 210] on span "Resumen de unidad" at bounding box center [448, 212] width 112 height 27
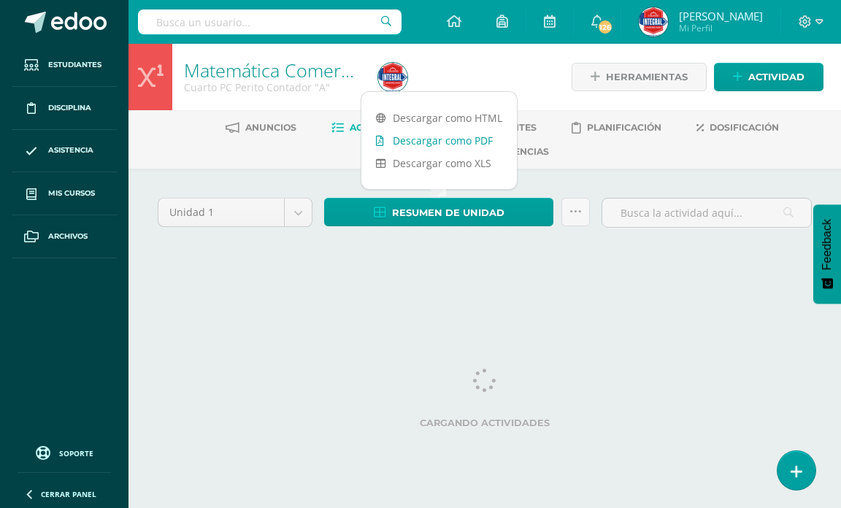
click at [475, 139] on link "Descargar como PDF" at bounding box center [438, 140] width 155 height 23
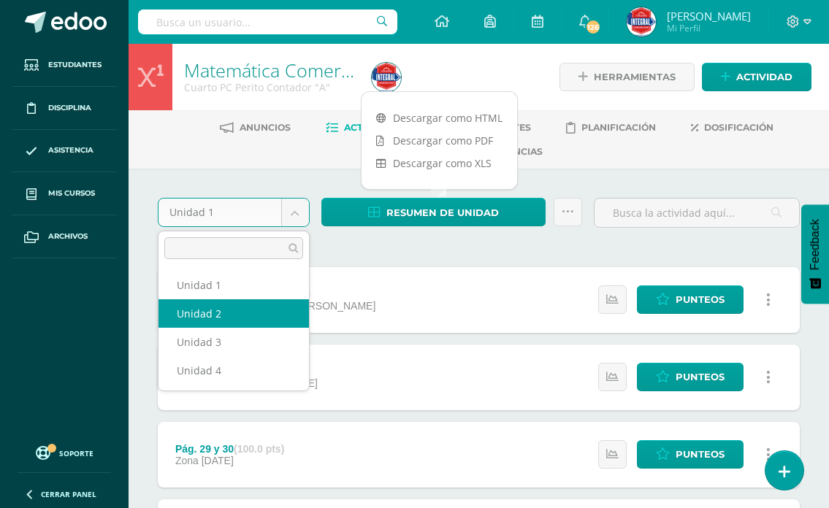
select select "Unidad 2"
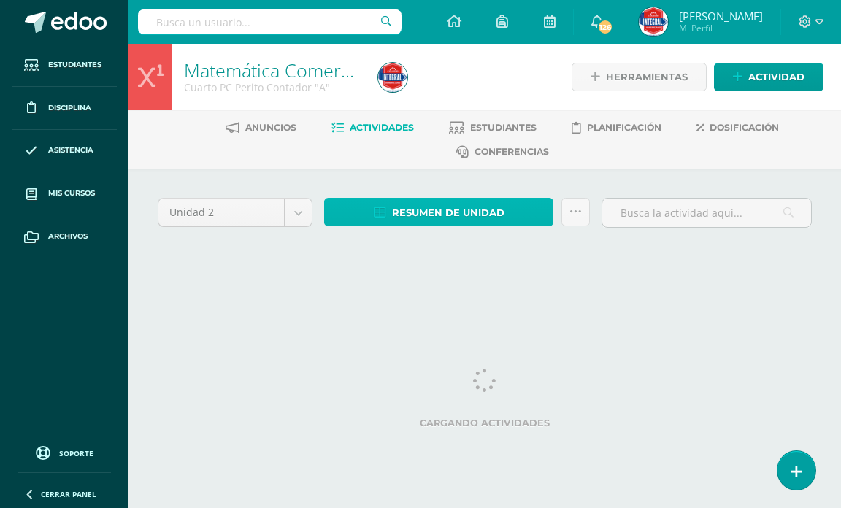
click at [393, 220] on span "Resumen de unidad" at bounding box center [448, 212] width 112 height 27
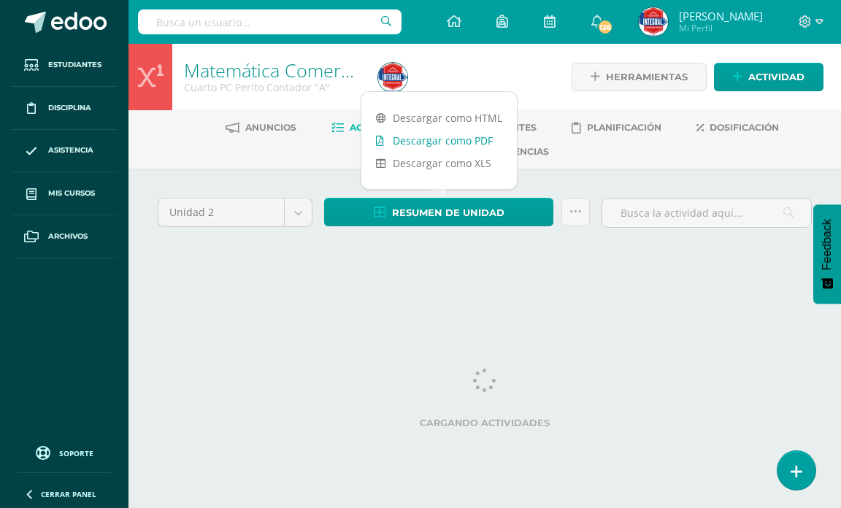
click at [420, 135] on link "Descargar como PDF" at bounding box center [438, 140] width 155 height 23
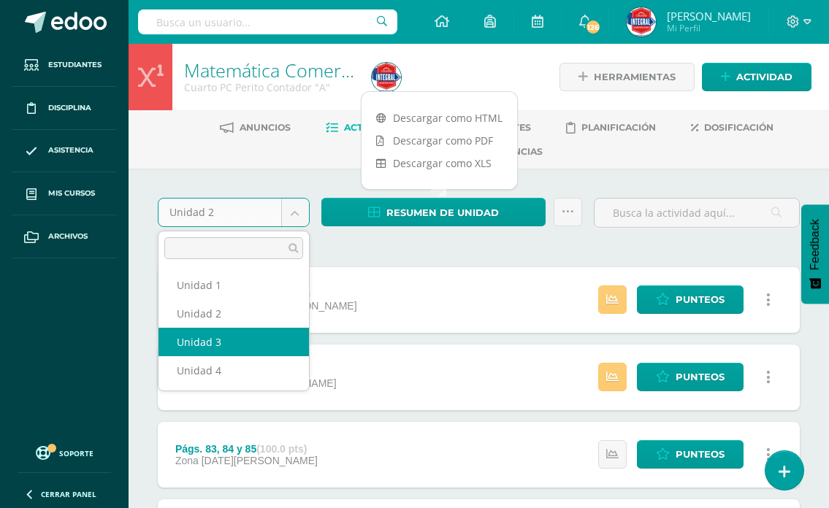
select select "Unidad 3"
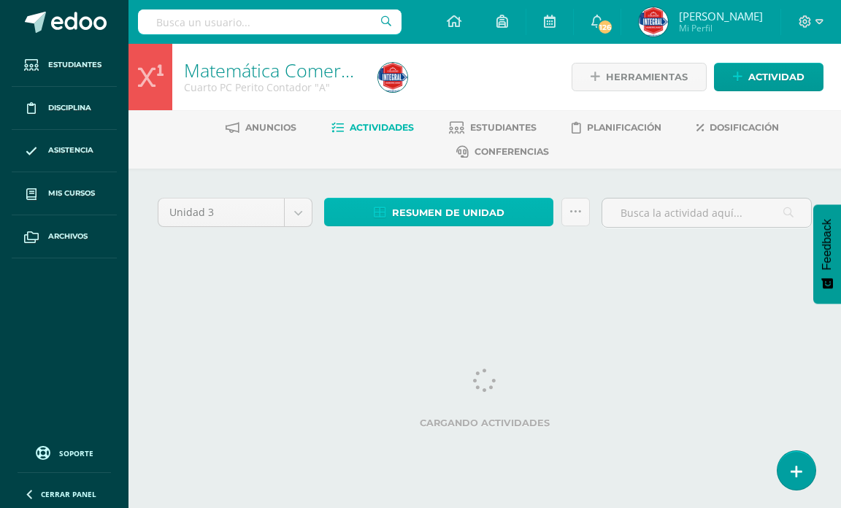
click at [412, 215] on span "Resumen de unidad" at bounding box center [448, 212] width 112 height 27
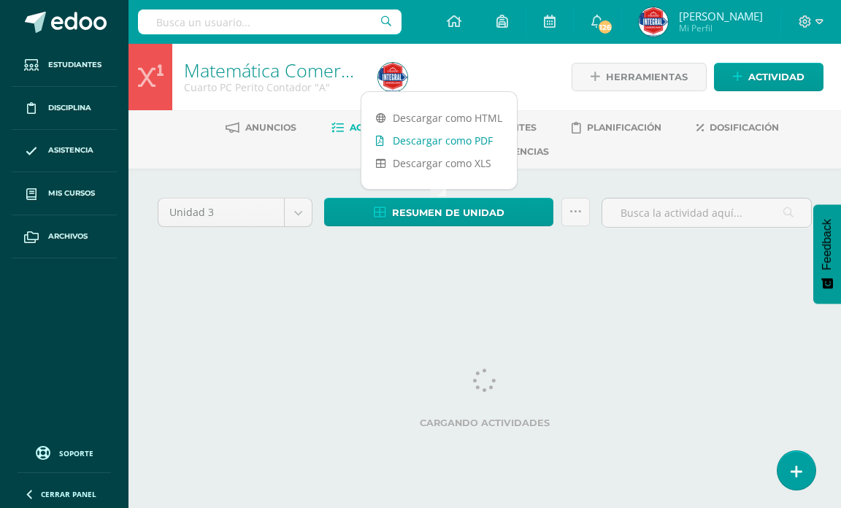
click at [429, 141] on link "Descargar como PDF" at bounding box center [438, 140] width 155 height 23
